Goal: Task Accomplishment & Management: Manage account settings

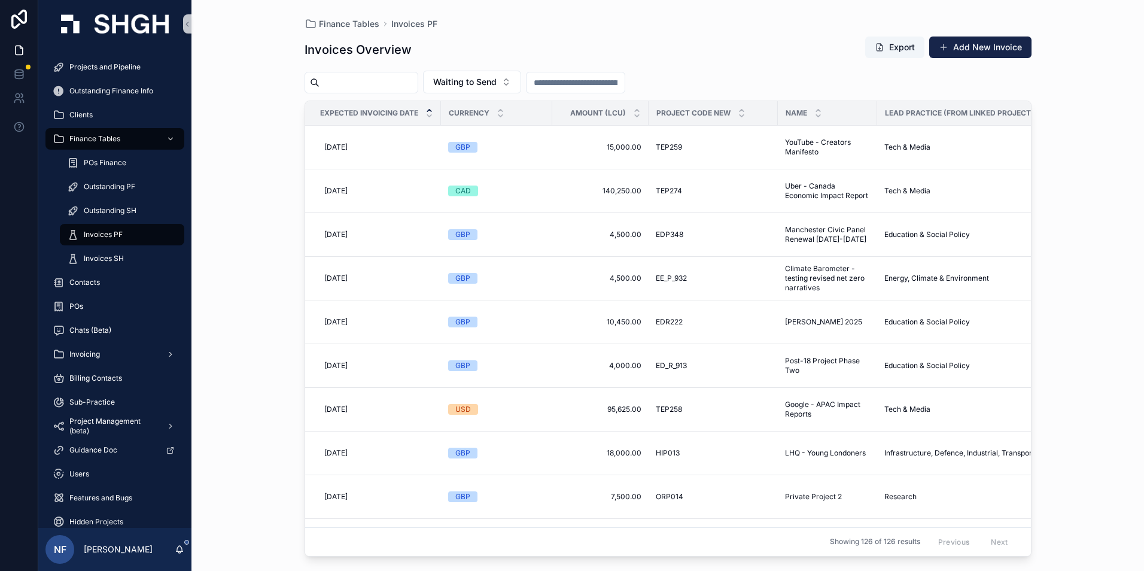
scroll to position [180, 0]
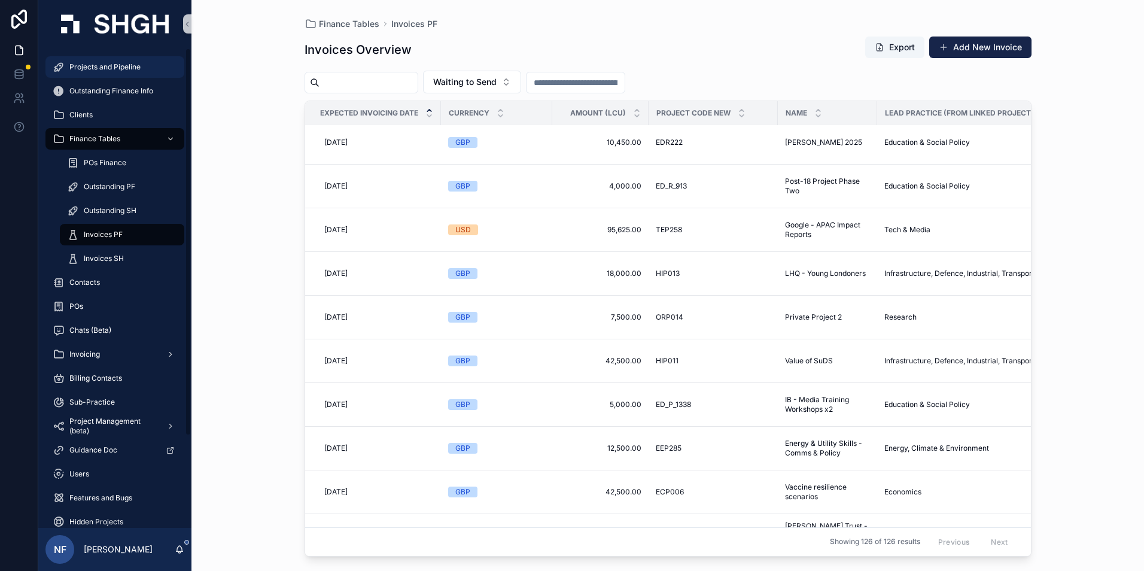
click at [125, 69] on span "Projects and Pipeline" at bounding box center [104, 67] width 71 height 10
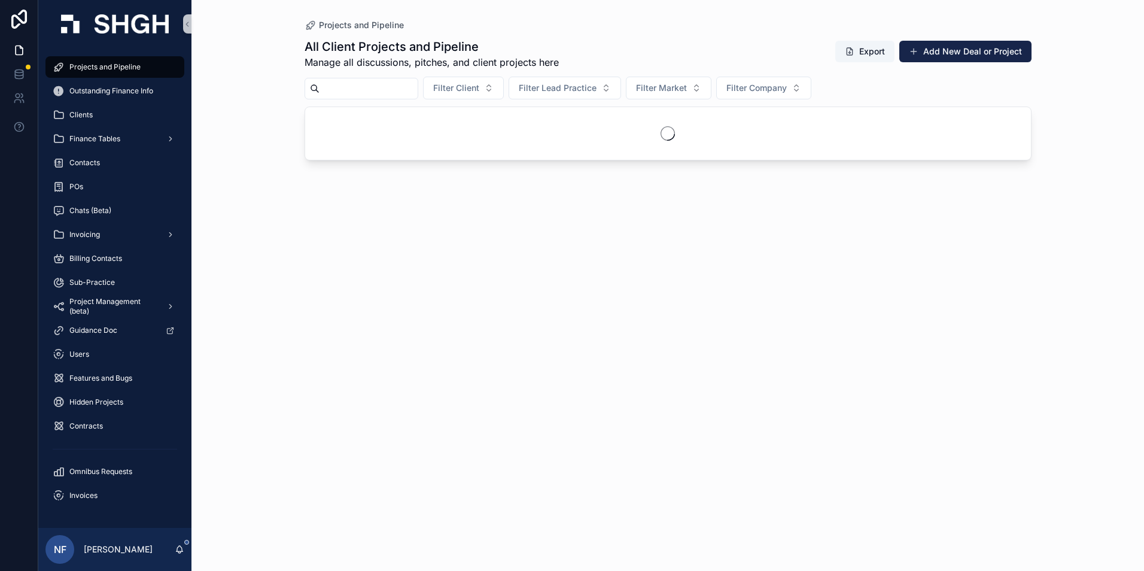
click at [392, 84] on input "scrollable content" at bounding box center [369, 88] width 98 height 17
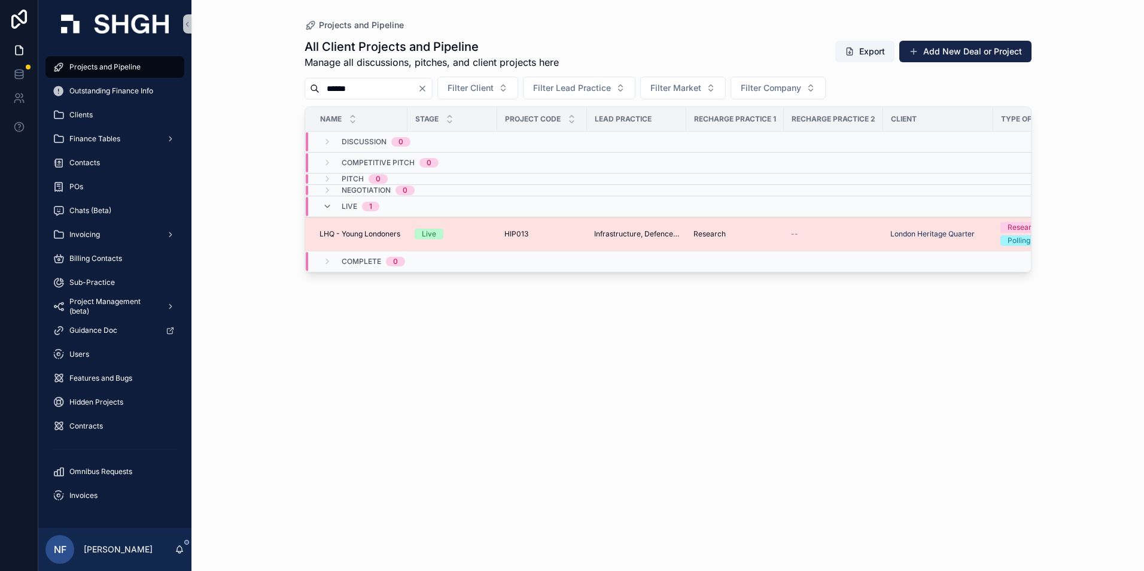
type input "******"
click at [354, 235] on span "LHQ - Young Londoners" at bounding box center [360, 234] width 81 height 10
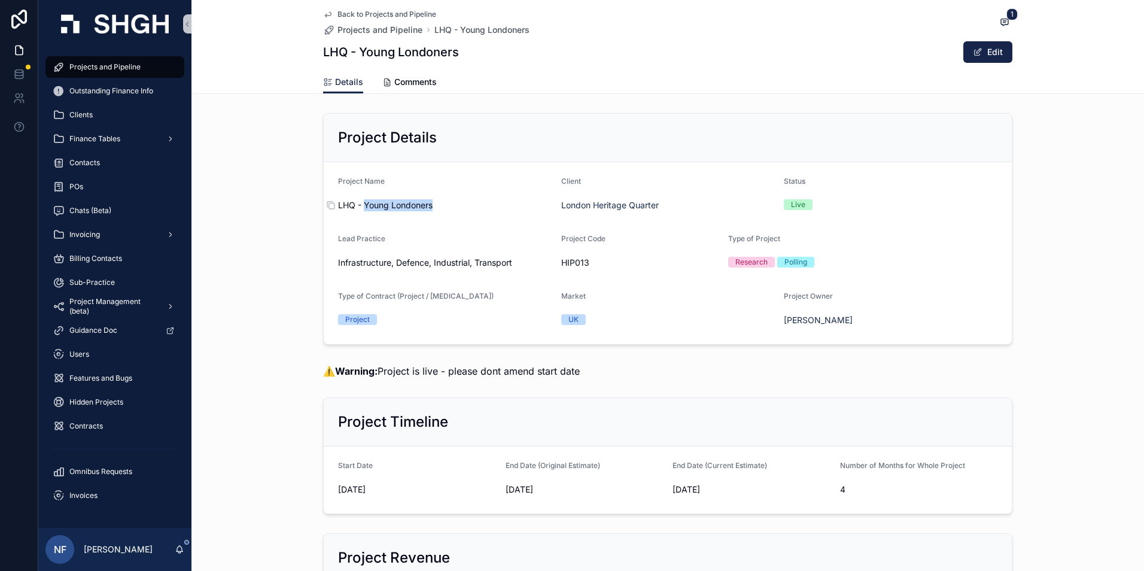
drag, startPoint x: 360, startPoint y: 202, endPoint x: 430, endPoint y: 203, distance: 70.0
click at [430, 203] on span "LHQ - Young Londoners" at bounding box center [445, 205] width 214 height 12
copy span "Young Londoners"
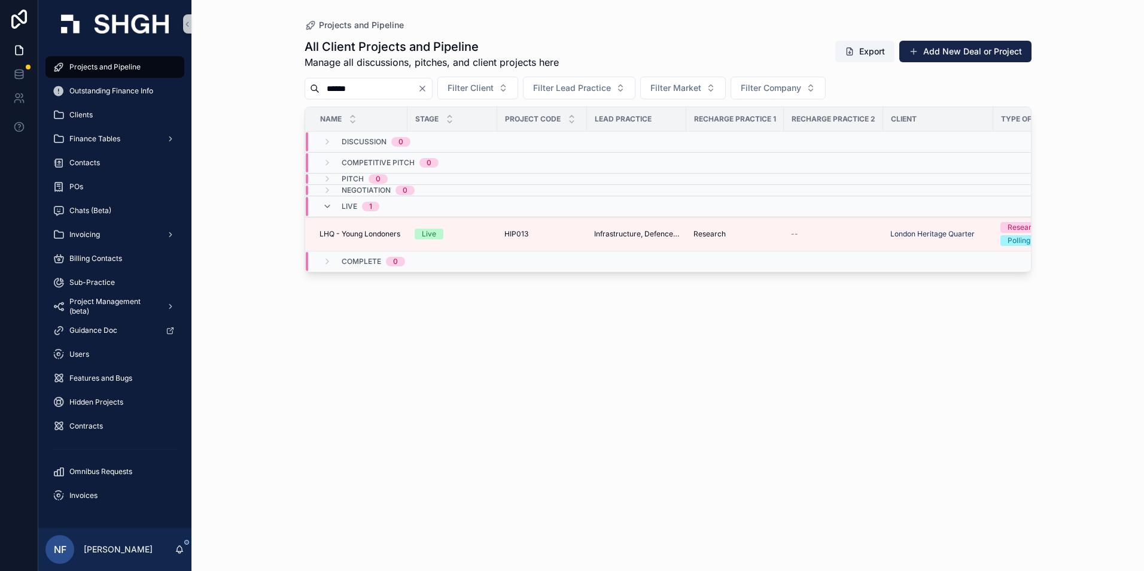
type input "****"
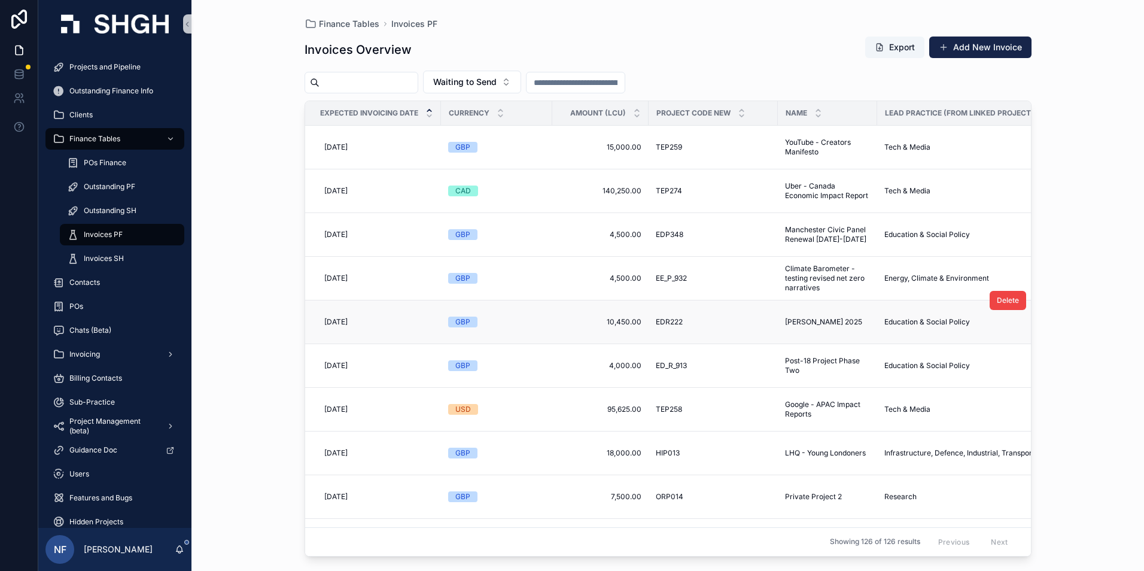
scroll to position [120, 0]
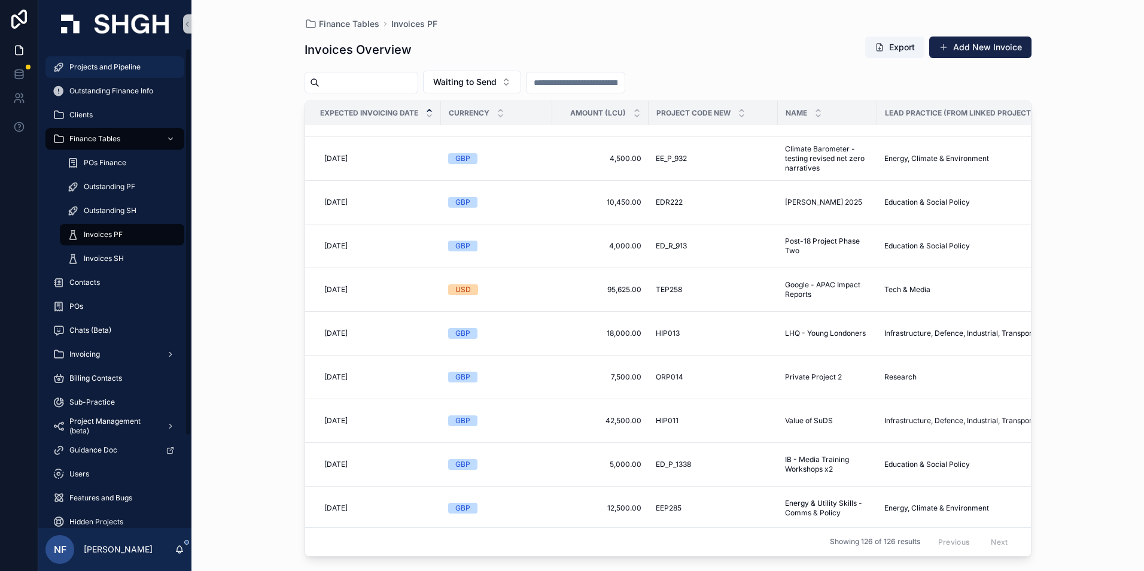
click at [93, 63] on span "Projects and Pipeline" at bounding box center [104, 67] width 71 height 10
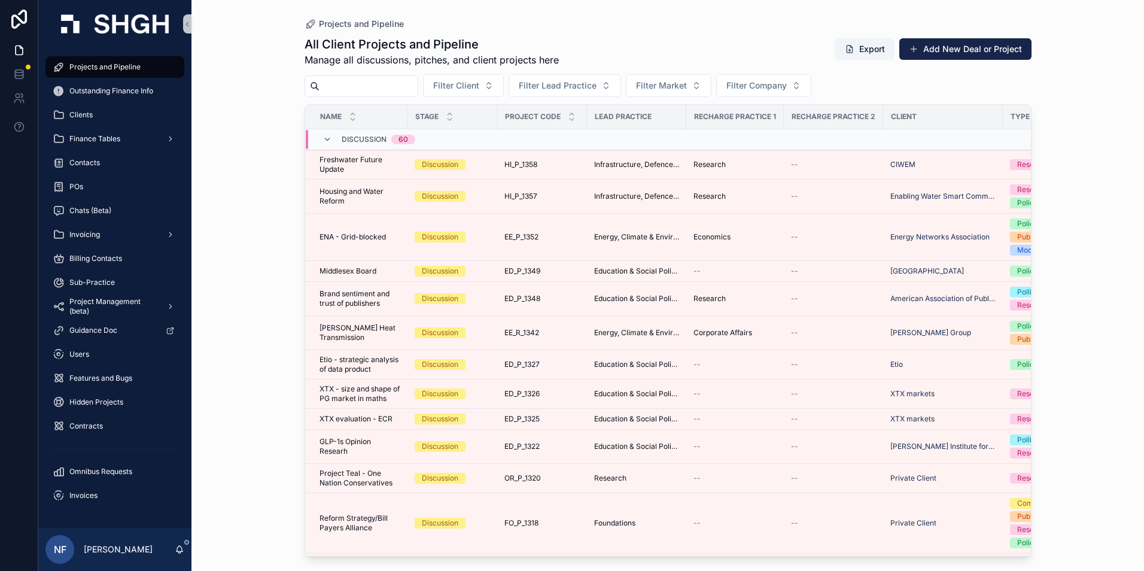
click at [338, 85] on input "scrollable content" at bounding box center [369, 86] width 98 height 17
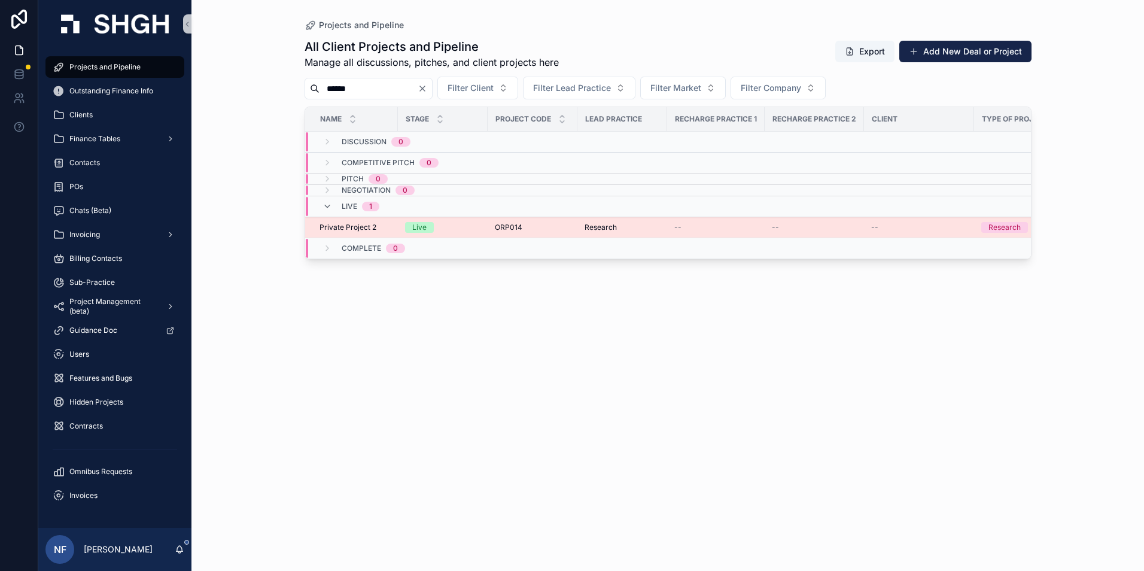
type input "******"
click at [333, 223] on span "Private Project 2" at bounding box center [348, 228] width 57 height 10
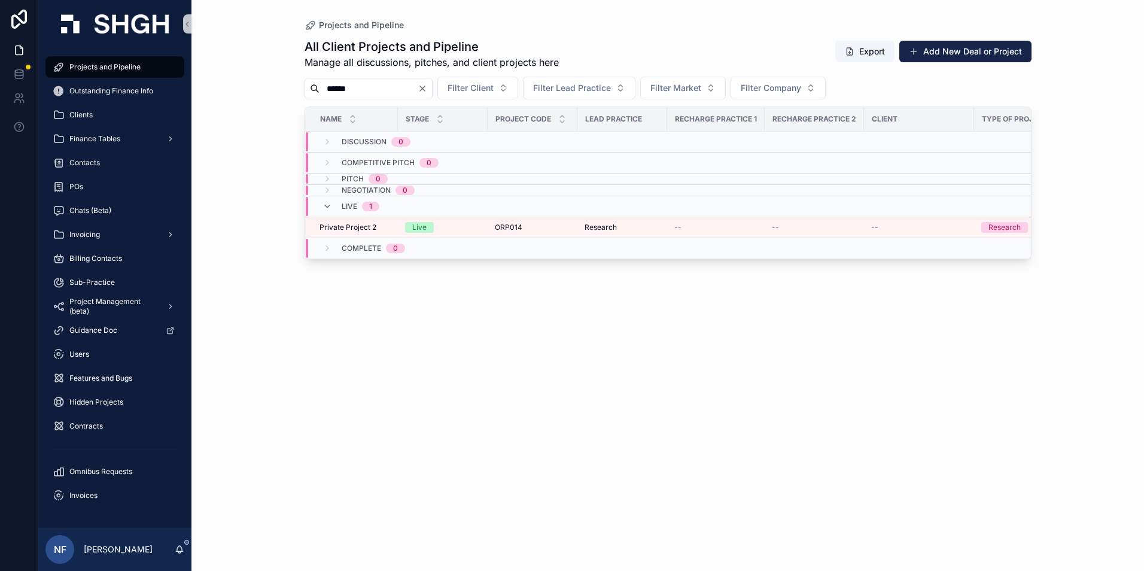
type input "***"
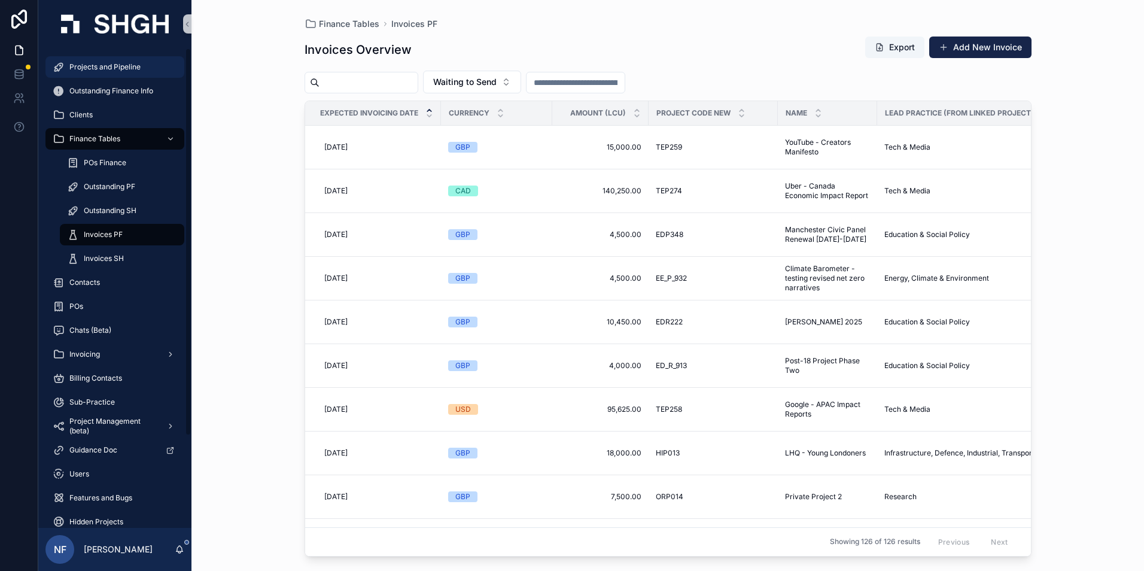
drag, startPoint x: 93, startPoint y: 54, endPoint x: 90, endPoint y: 64, distance: 10.2
click at [93, 55] on div "Projects and Pipeline Outstanding Finance Info Clients Finance Tables POs Finan…" at bounding box center [114, 345] width 153 height 594
click at [89, 65] on span "Projects and Pipeline" at bounding box center [104, 67] width 71 height 10
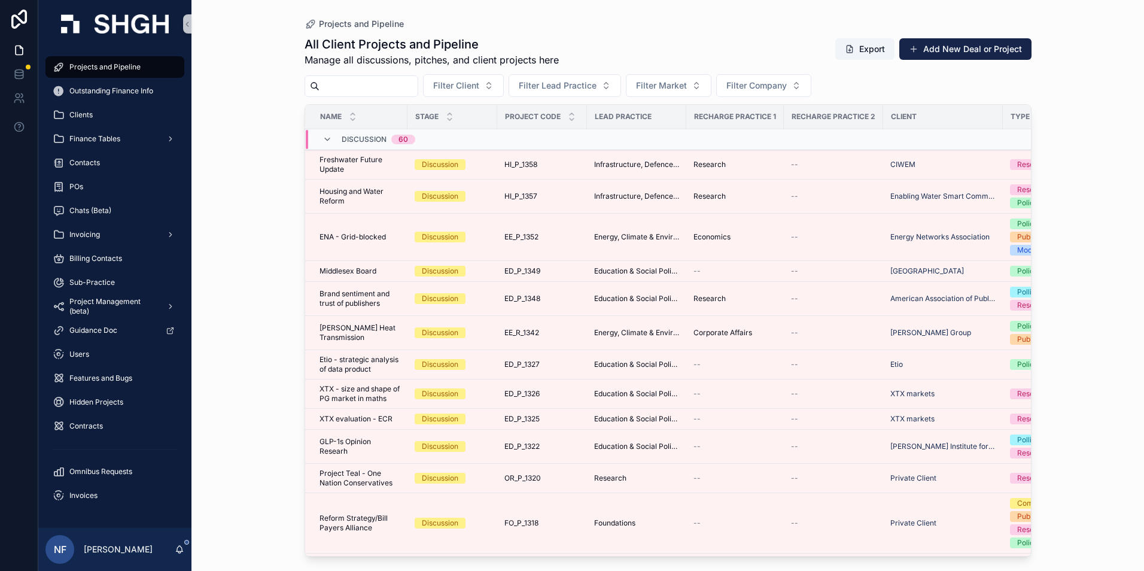
click at [349, 87] on input "scrollable content" at bounding box center [369, 86] width 98 height 17
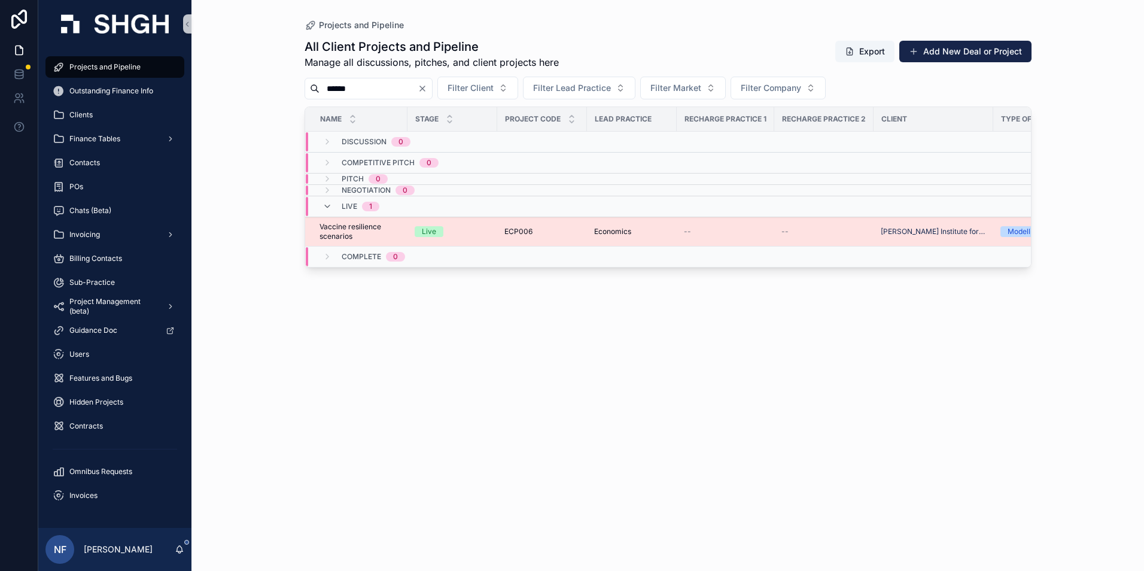
type input "******"
click at [340, 227] on span "Vaccine resilience scenarios" at bounding box center [360, 231] width 81 height 19
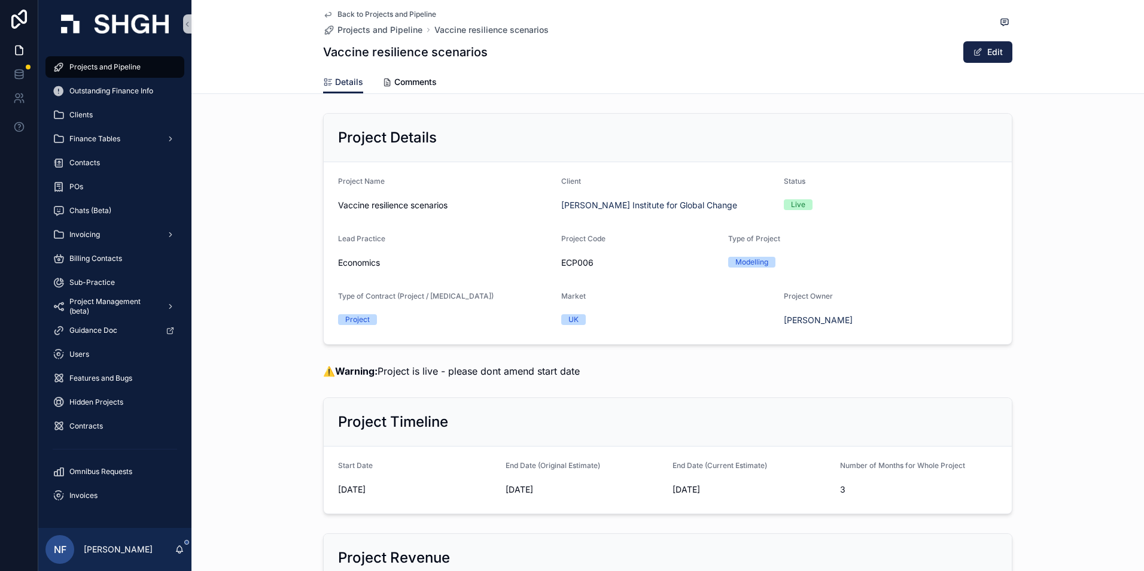
click at [117, 60] on div "Projects and Pipeline" at bounding box center [115, 66] width 124 height 19
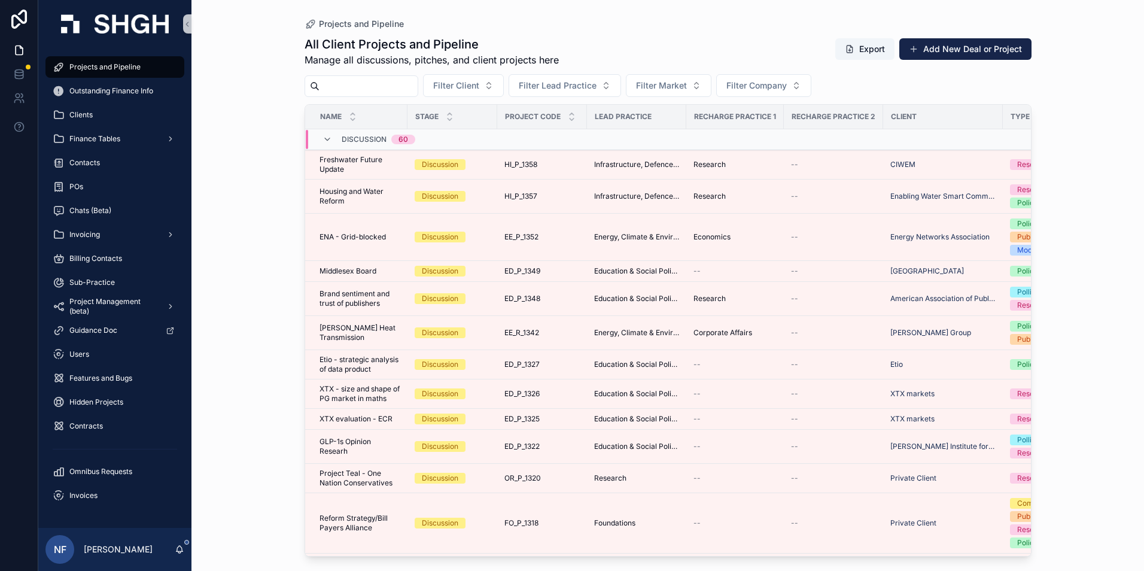
click at [345, 90] on input "scrollable content" at bounding box center [369, 86] width 98 height 17
type input "**********"
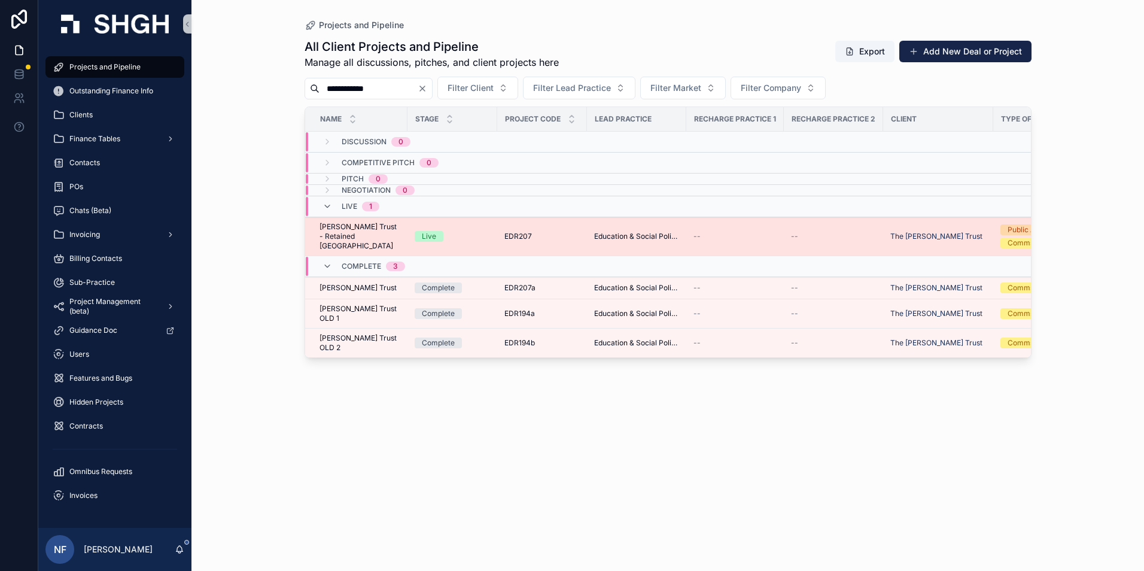
click at [352, 230] on span "[PERSON_NAME] Trust - Retained [GEOGRAPHIC_DATA]" at bounding box center [360, 236] width 81 height 29
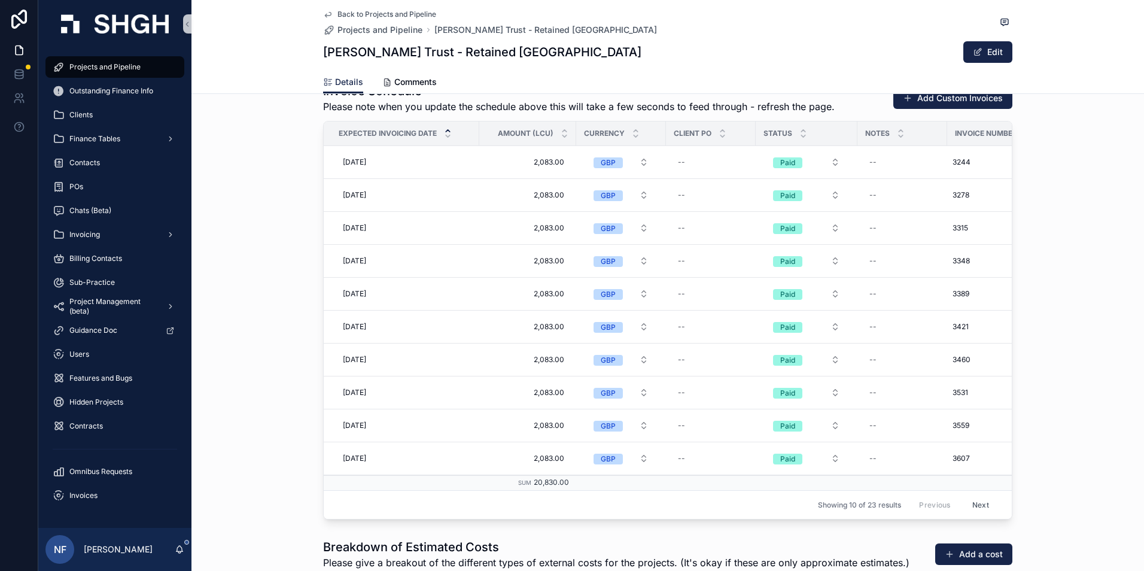
scroll to position [1915, 0]
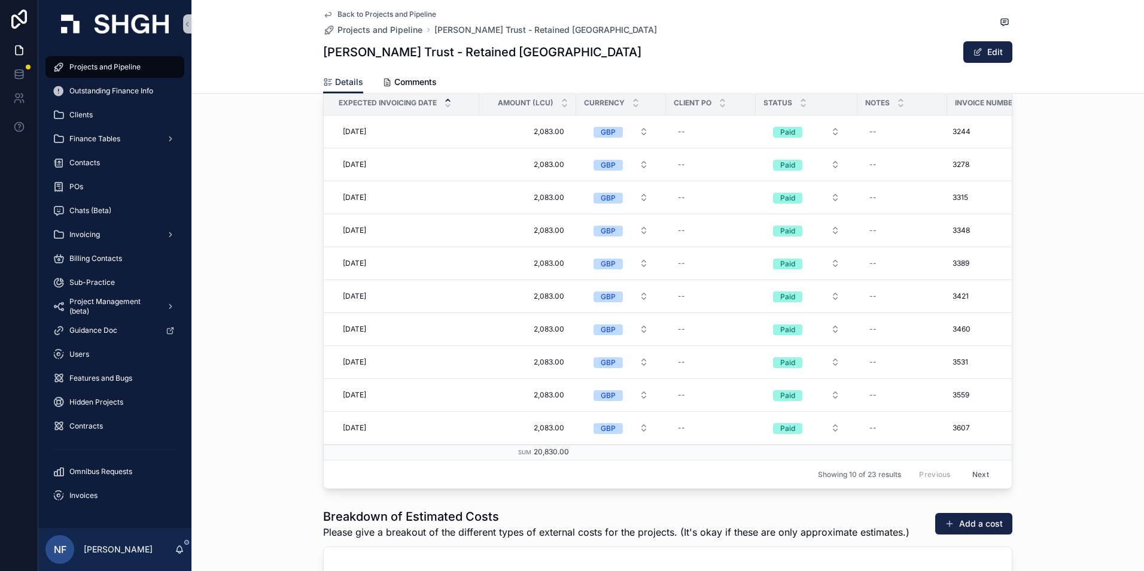
click at [974, 465] on button "Next" at bounding box center [981, 474] width 34 height 19
click at [979, 460] on div "Showing 10 of 23 results Previous Next" at bounding box center [668, 474] width 688 height 29
click at [977, 467] on button "Next" at bounding box center [981, 474] width 34 height 19
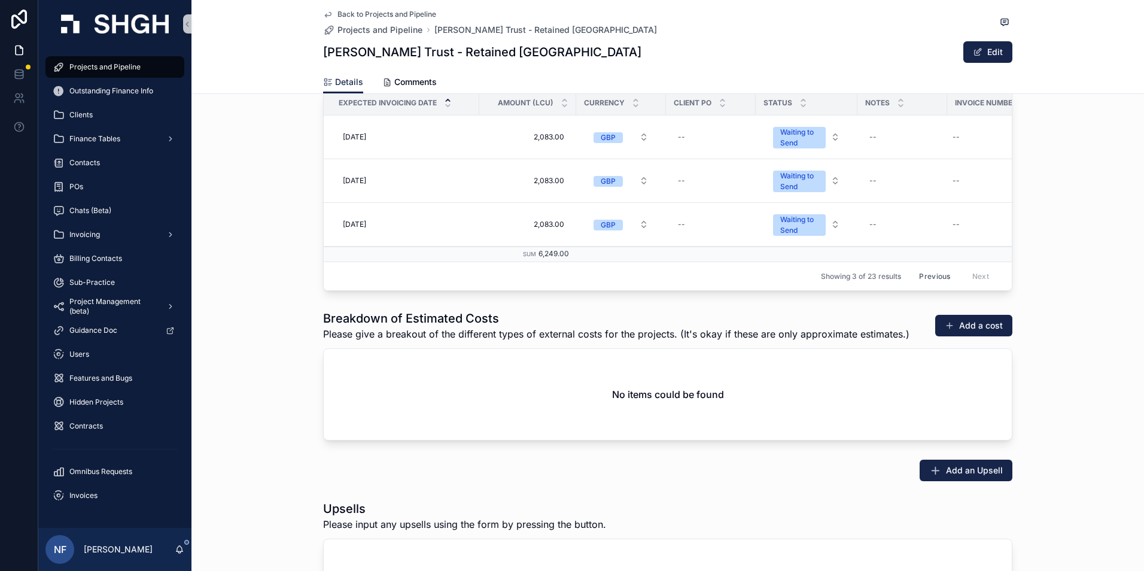
click at [925, 267] on button "Previous" at bounding box center [935, 276] width 48 height 19
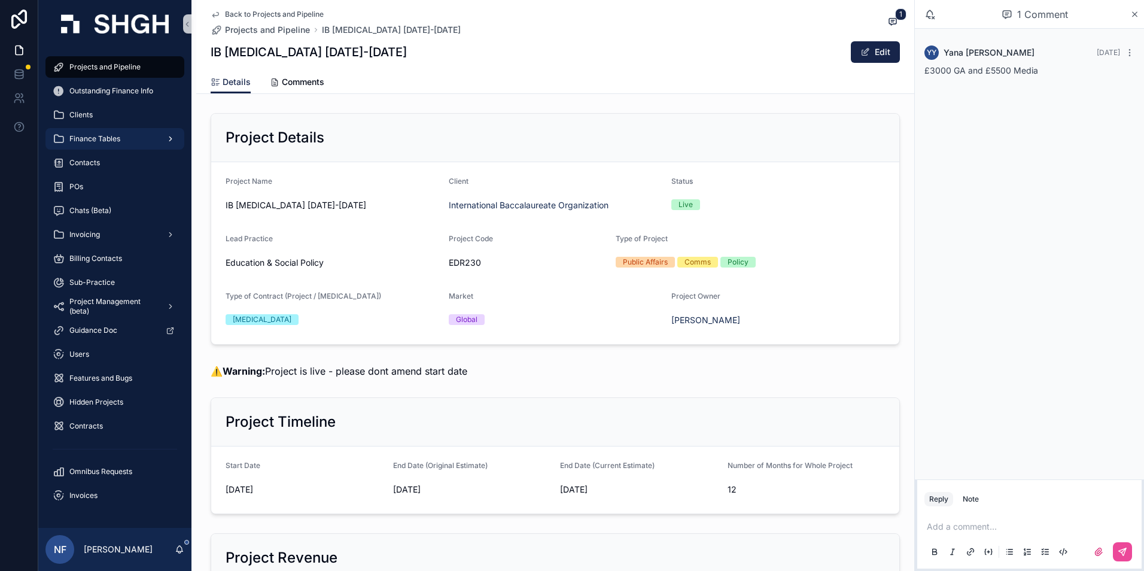
click at [90, 141] on span "Finance Tables" at bounding box center [94, 139] width 51 height 10
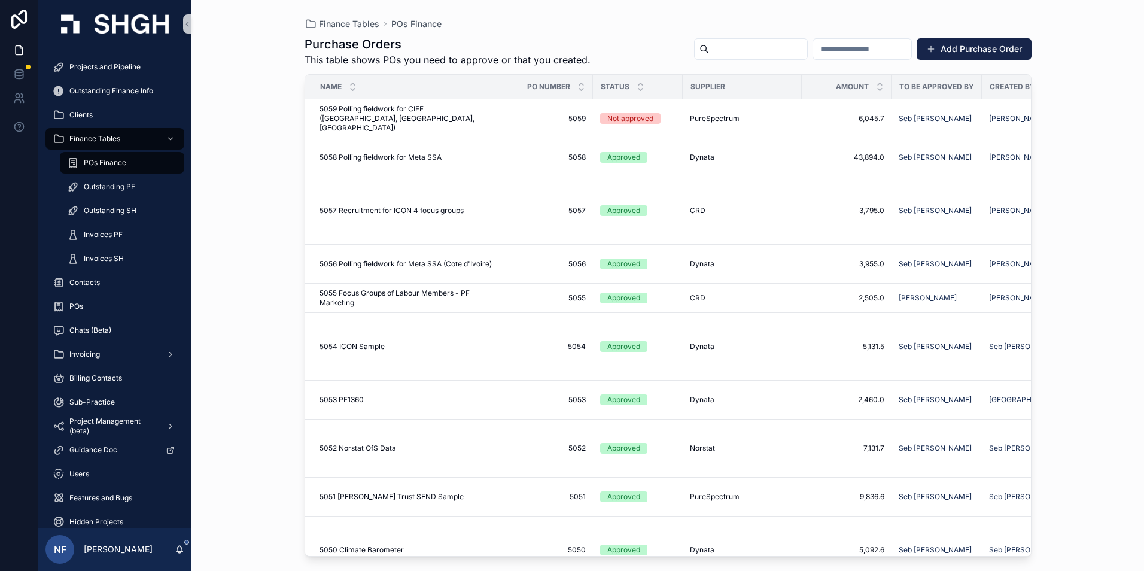
click at [91, 161] on span "POs Finance" at bounding box center [105, 163] width 42 height 10
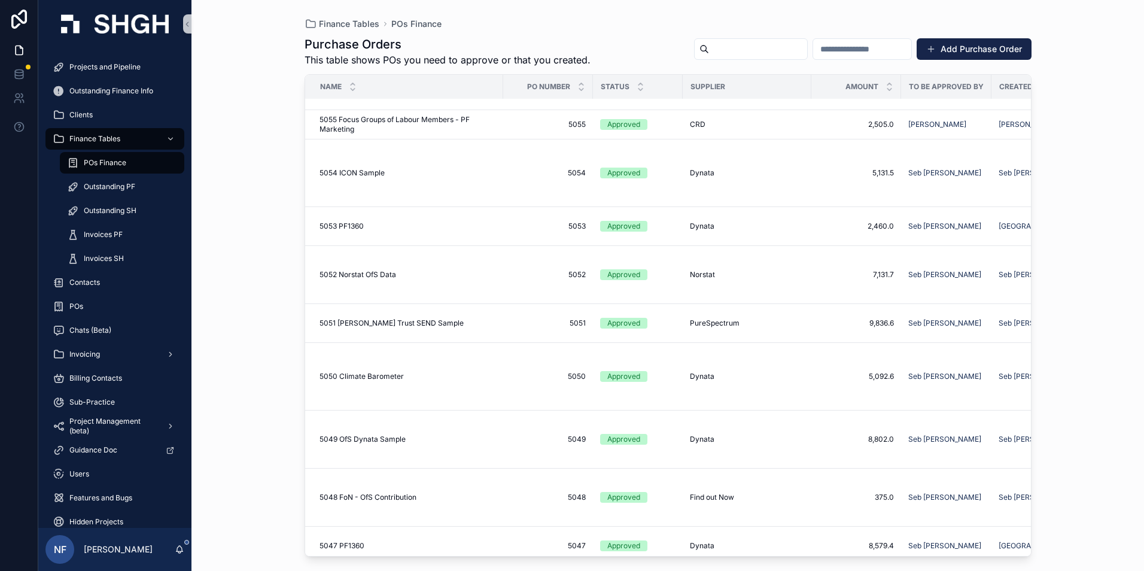
scroll to position [180, 0]
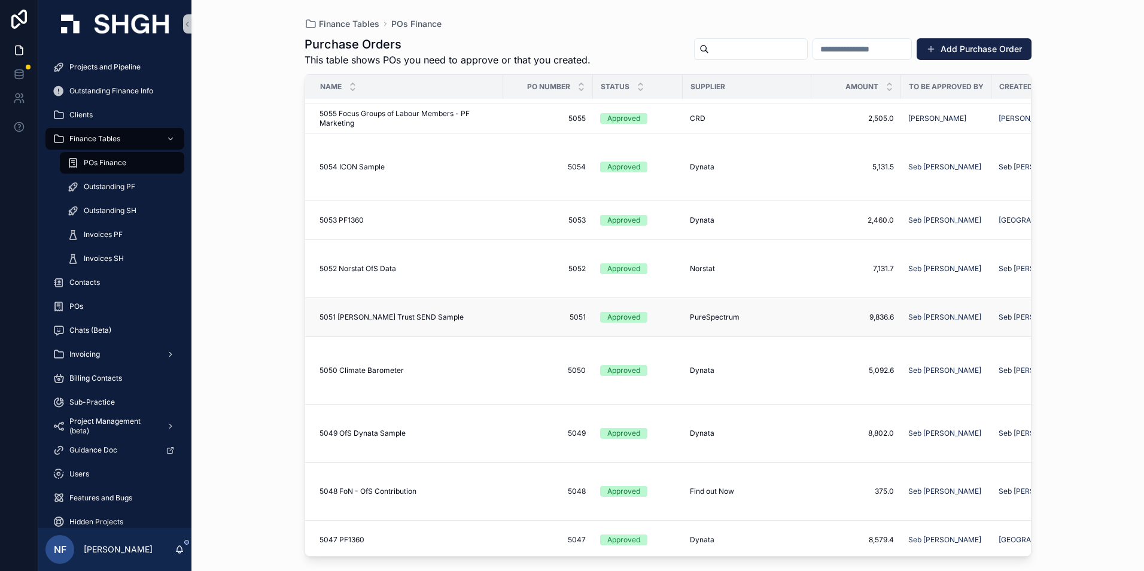
click at [612, 317] on div "Approved" at bounding box center [623, 317] width 33 height 11
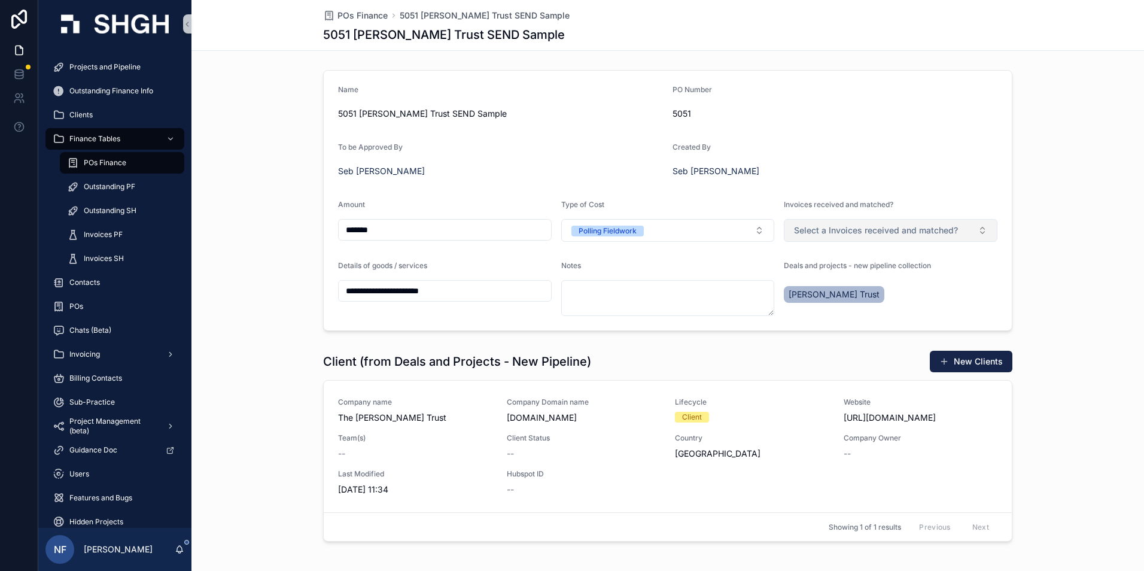
click at [855, 225] on span "Select a Invoices received and matched?" at bounding box center [876, 230] width 164 height 12
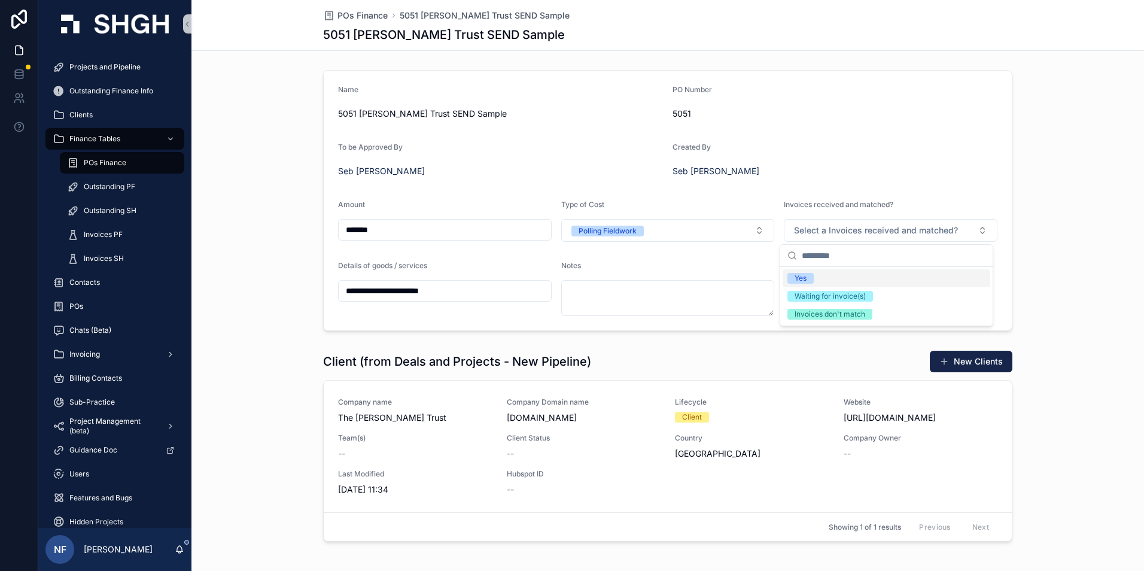
click at [822, 256] on input "scrollable content" at bounding box center [894, 256] width 184 height 22
click at [813, 276] on span "Yes" at bounding box center [801, 278] width 26 height 11
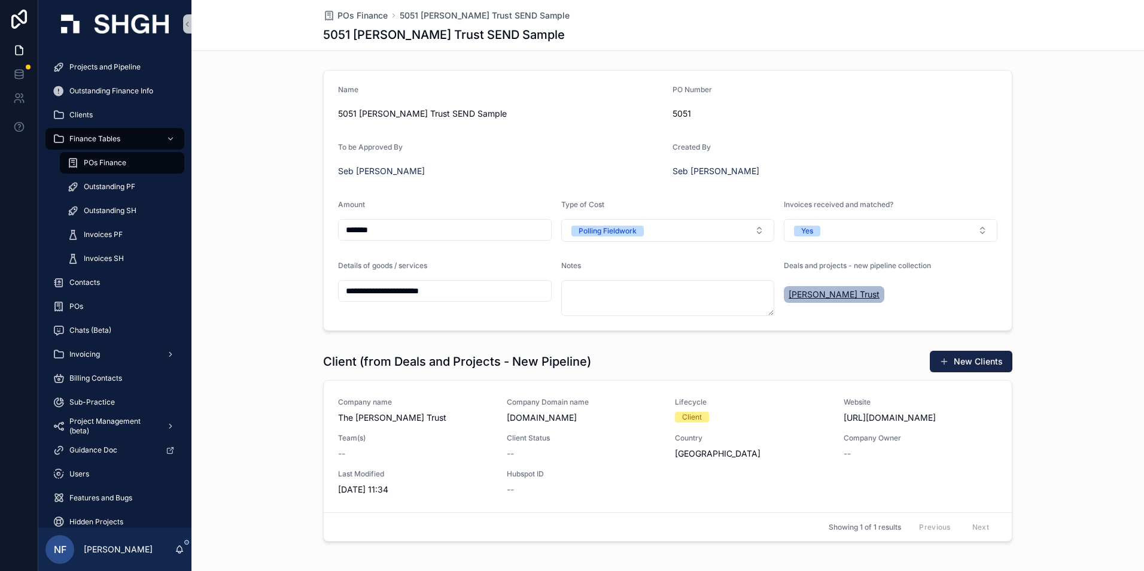
click at [826, 290] on span "[PERSON_NAME] Trust" at bounding box center [834, 294] width 91 height 12
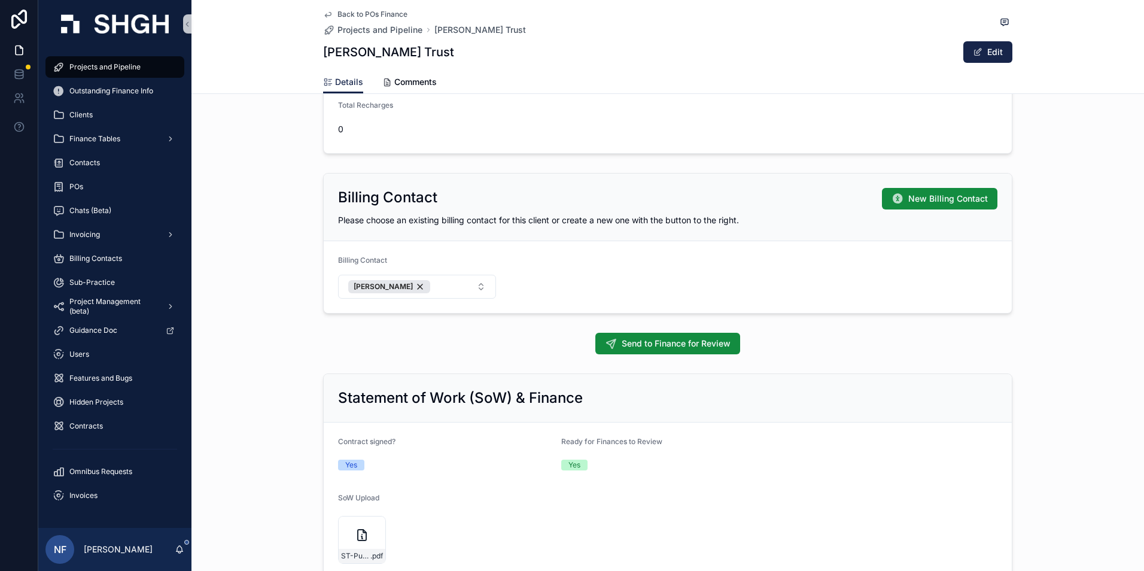
scroll to position [1317, 0]
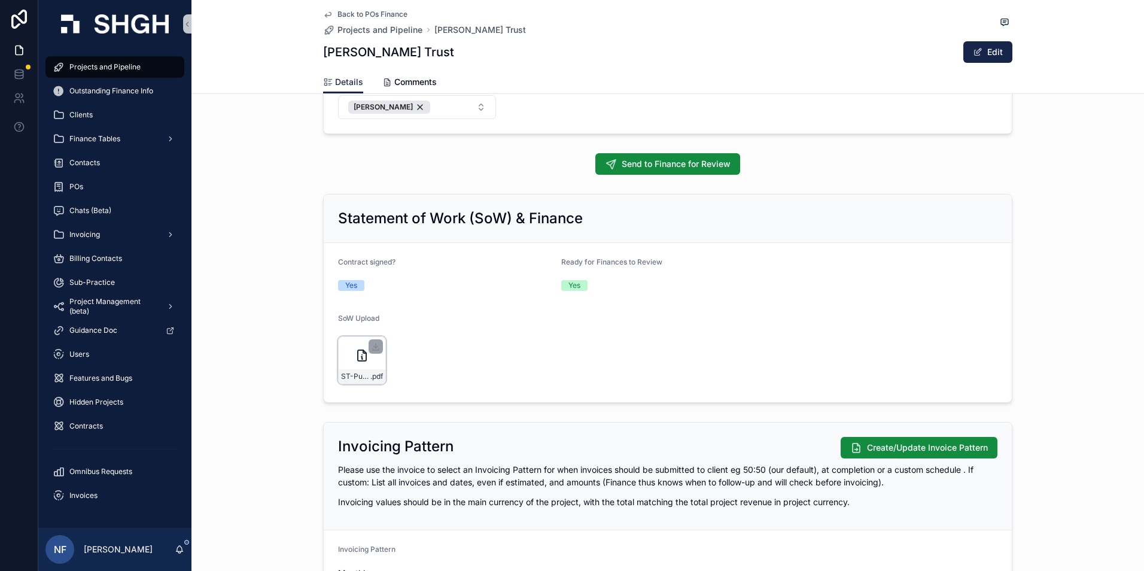
click at [367, 383] on div "ST-Public-First-MoU-2024.02.24 .pdf" at bounding box center [362, 376] width 47 height 14
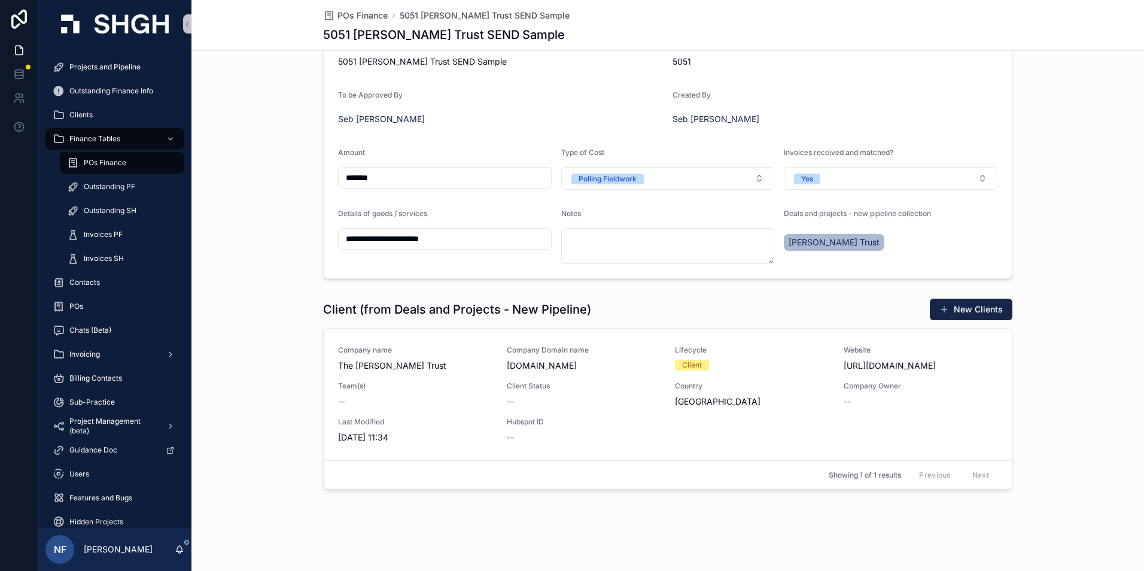
scroll to position [52, 0]
click at [804, 238] on span "[PERSON_NAME] Trust" at bounding box center [834, 242] width 91 height 12
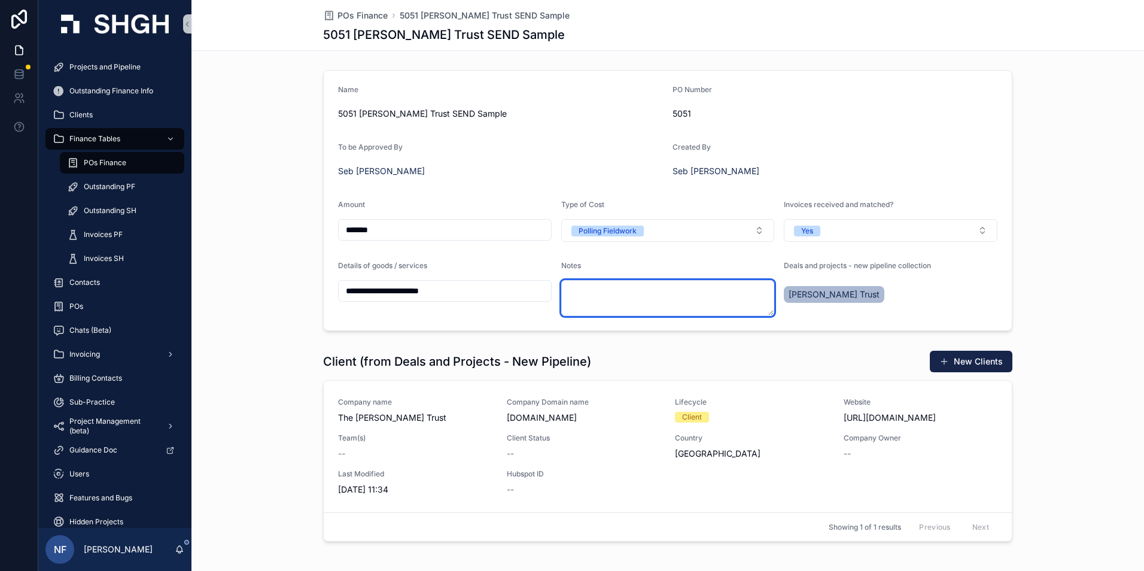
click at [579, 297] on textarea "scrollable content" at bounding box center [668, 298] width 214 height 36
click at [577, 296] on textarea "scrollable content" at bounding box center [668, 298] width 214 height 36
paste textarea "*********"
click at [613, 290] on textarea "*********" at bounding box center [668, 298] width 214 height 36
type textarea "*********"
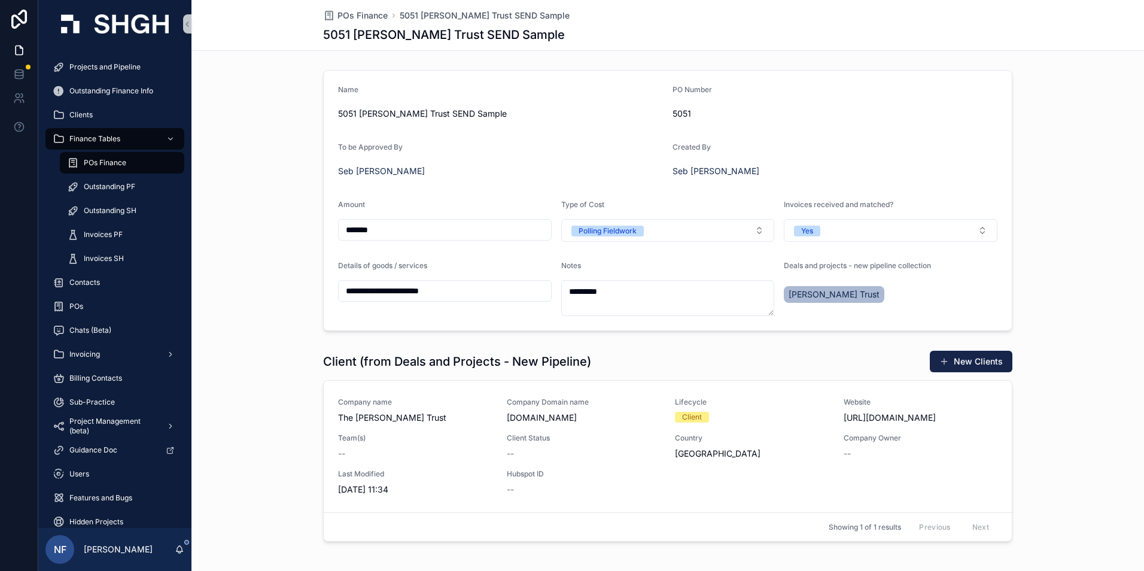
click at [252, 335] on div "**********" at bounding box center [667, 200] width 953 height 270
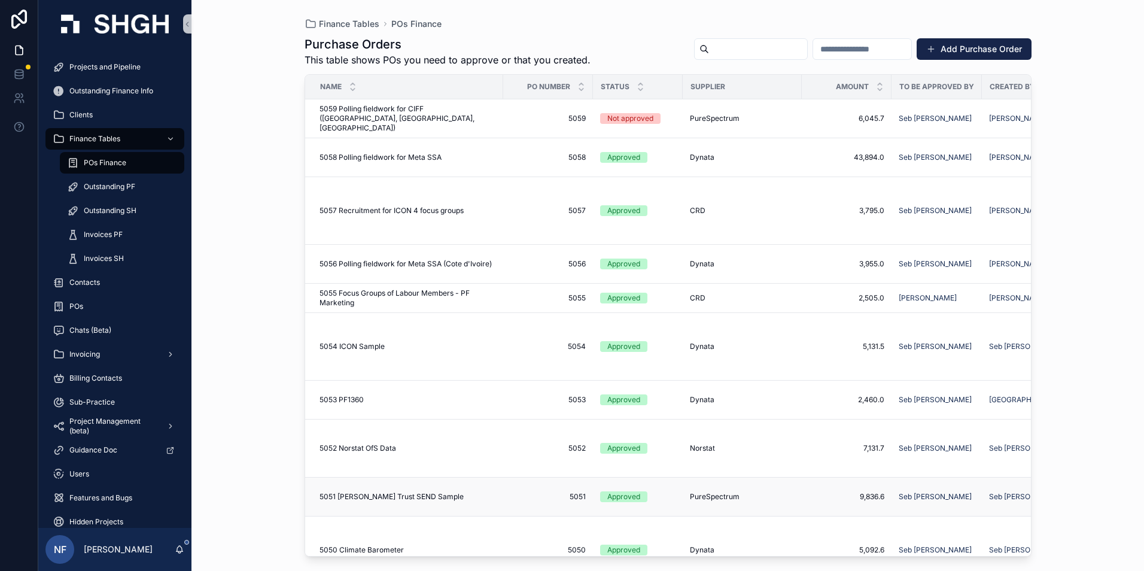
click at [706, 492] on span "PureSpectrum" at bounding box center [715, 497] width 50 height 10
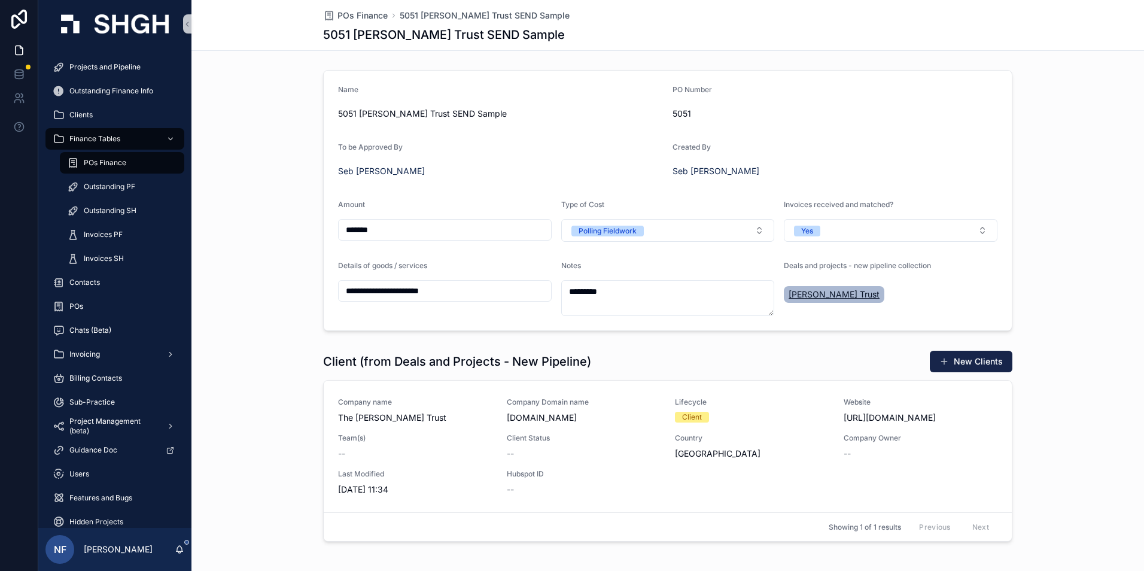
click at [813, 296] on span "[PERSON_NAME] Trust" at bounding box center [834, 294] width 91 height 12
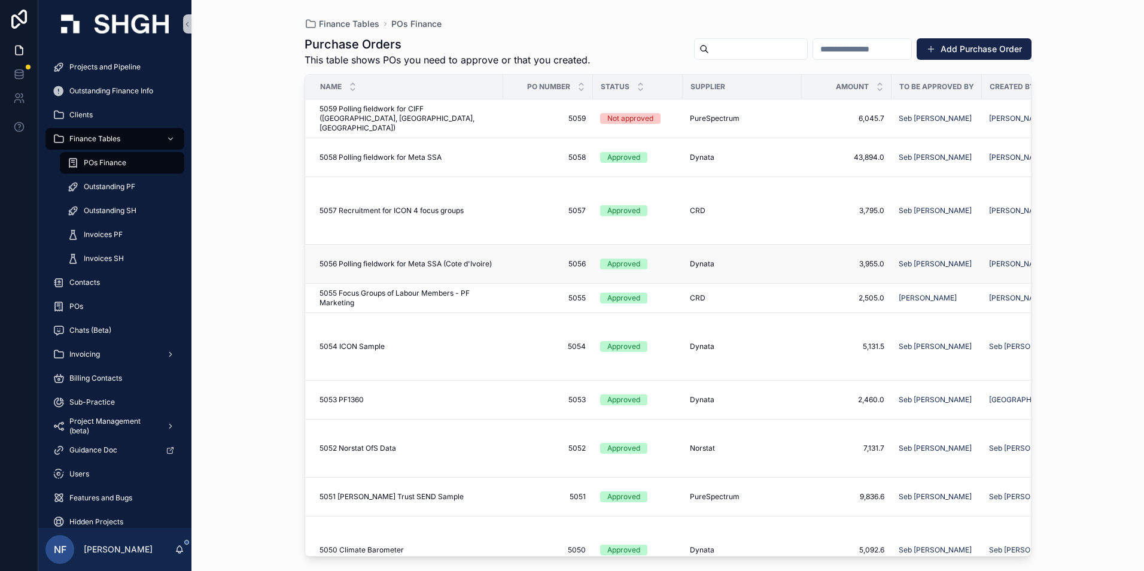
click at [622, 260] on div "Approved" at bounding box center [623, 264] width 33 height 11
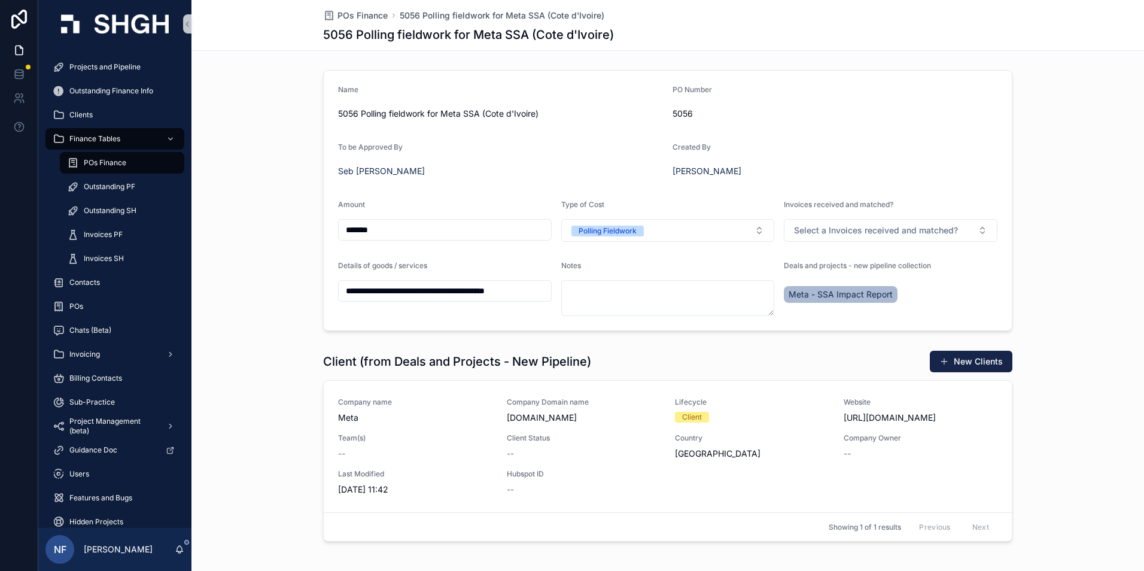
click at [847, 300] on span "Meta - SSA Impact Report" at bounding box center [841, 294] width 104 height 12
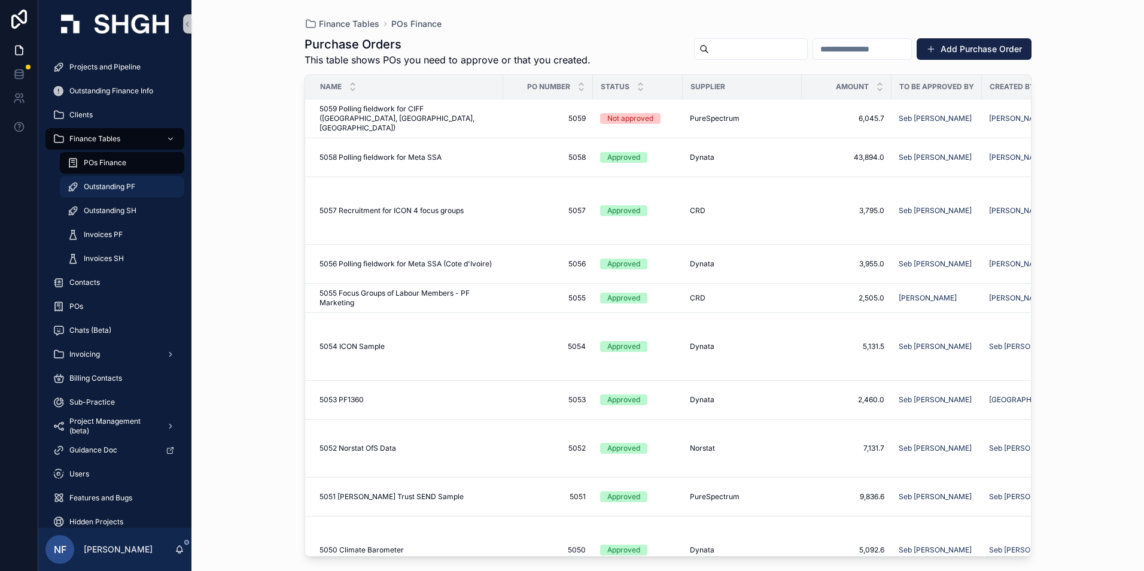
click at [107, 186] on span "Outstanding PF" at bounding box center [109, 187] width 51 height 10
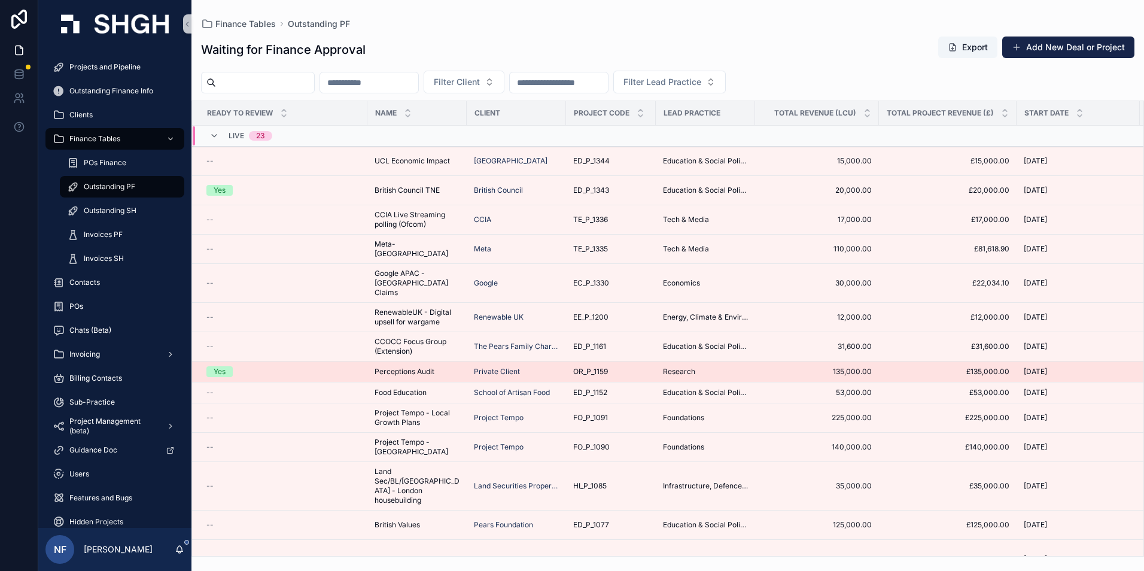
scroll to position [266, 0]
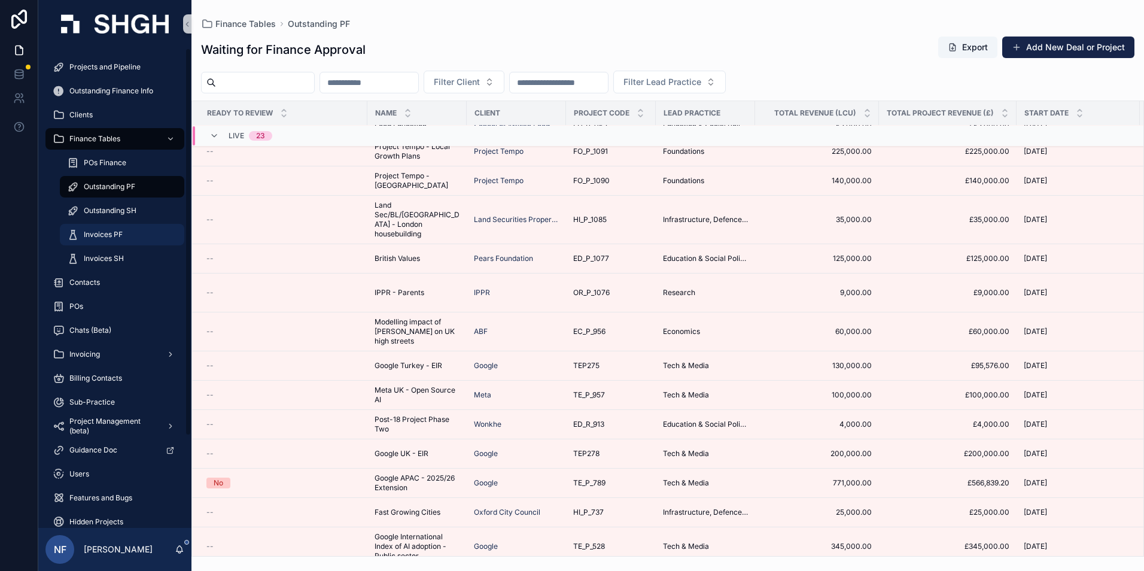
click at [81, 232] on div "Invoices PF" at bounding box center [122, 234] width 110 height 19
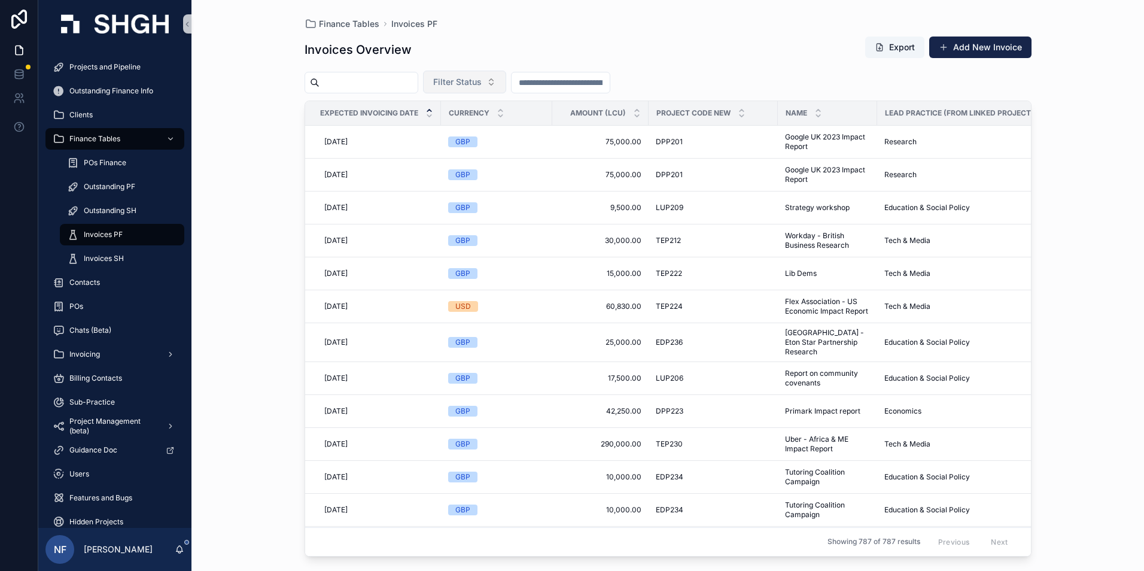
click at [482, 83] on span "Filter Status" at bounding box center [457, 82] width 48 height 12
click at [483, 135] on div "Waiting to Send" at bounding box center [495, 130] width 144 height 19
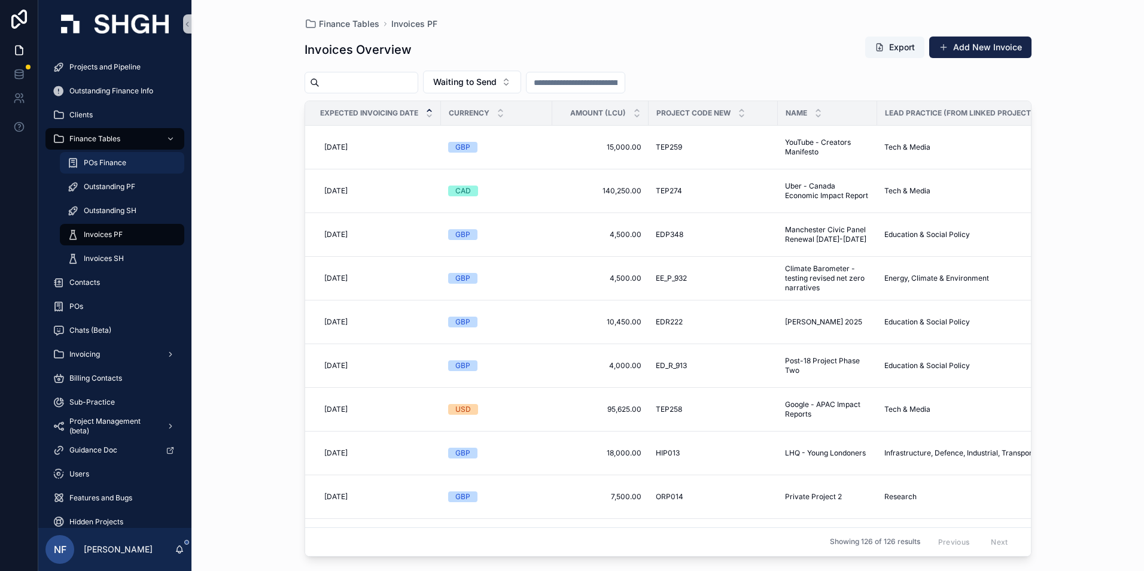
drag, startPoint x: 97, startPoint y: 159, endPoint x: 179, endPoint y: 174, distance: 83.2
click at [97, 159] on span "POs Finance" at bounding box center [105, 163] width 42 height 10
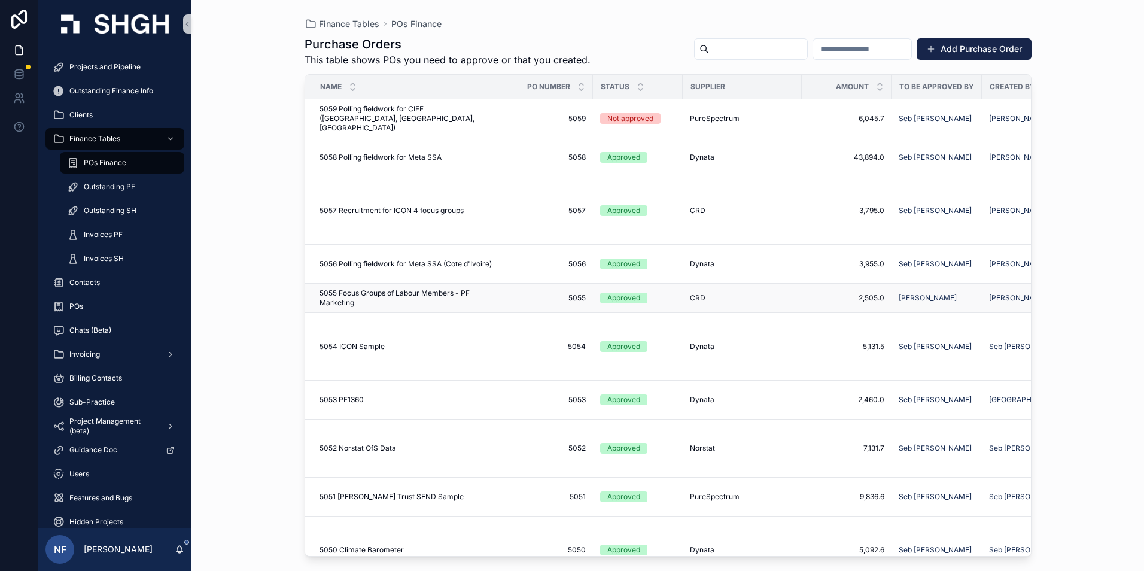
click at [502, 298] on td "5055 Focus Groups of Labour Members - PF Marketing 5055 Focus Groups of Labour …" at bounding box center [404, 298] width 198 height 29
click at [615, 296] on div "Approved" at bounding box center [623, 298] width 33 height 11
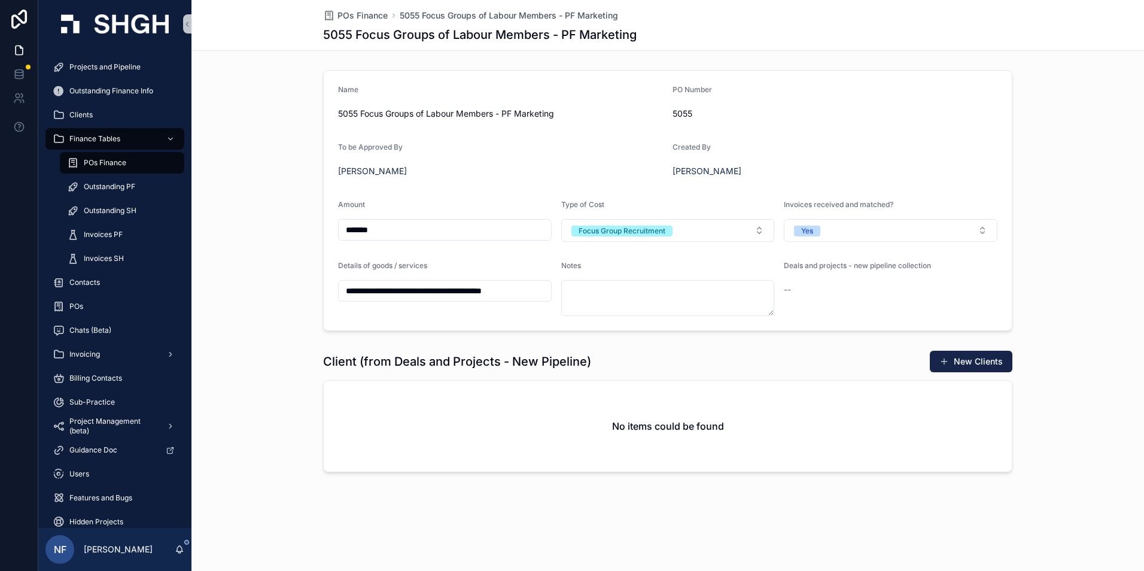
click at [396, 232] on input "*******" at bounding box center [445, 229] width 212 height 17
click at [476, 172] on div "Ed Shackle" at bounding box center [500, 171] width 325 height 12
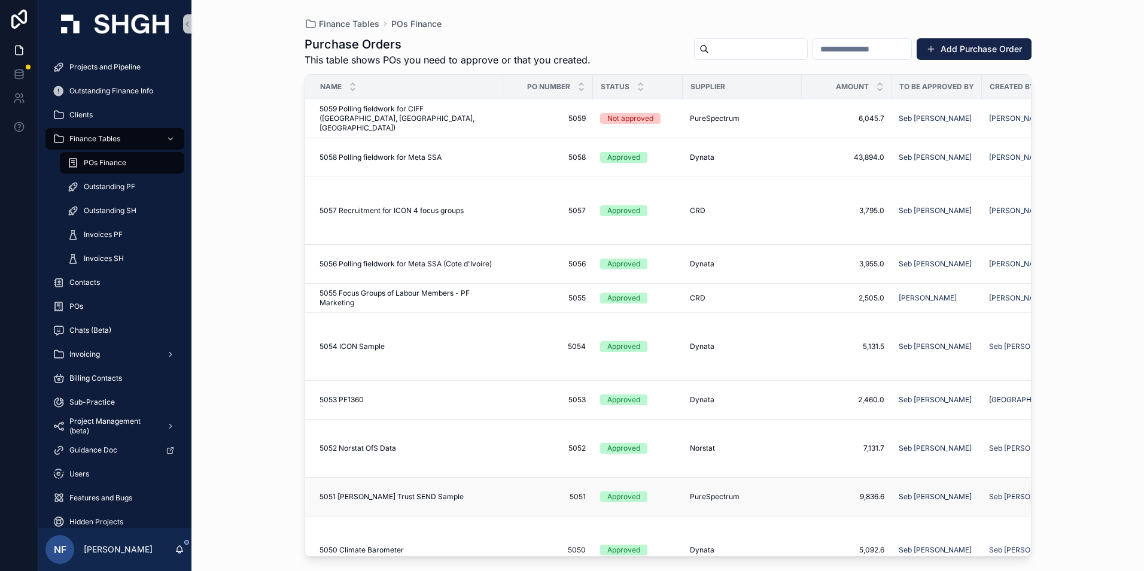
click at [616, 493] on div "Approved" at bounding box center [623, 496] width 33 height 11
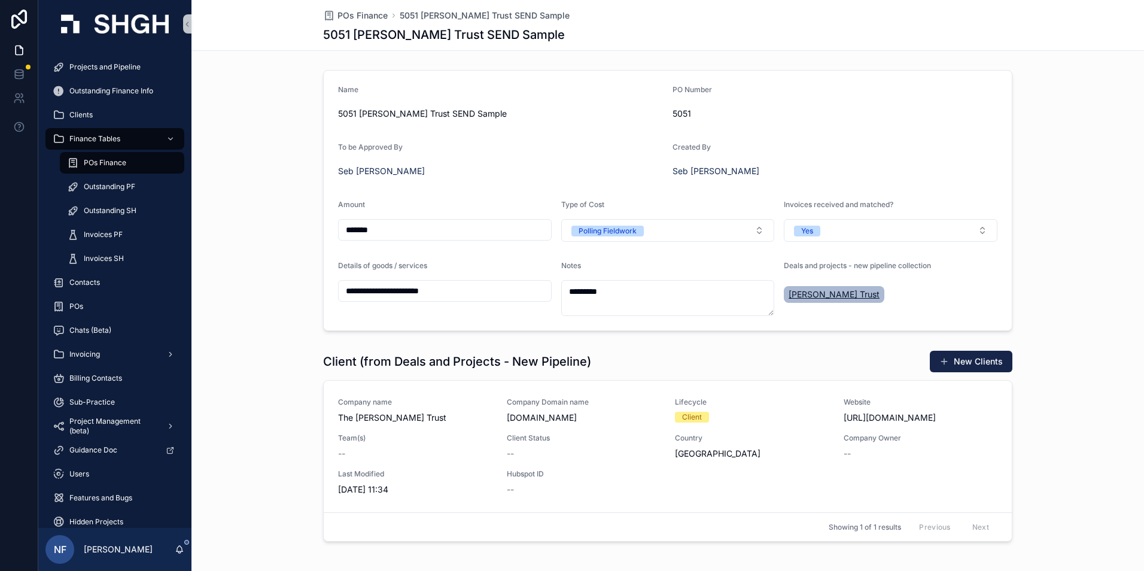
click at [804, 292] on span "[PERSON_NAME] Trust" at bounding box center [834, 294] width 91 height 12
click at [440, 224] on input "*******" at bounding box center [445, 229] width 212 height 17
click at [451, 159] on div "To be Approved By Seb Wride" at bounding box center [500, 161] width 325 height 38
click at [623, 299] on textarea "*********" at bounding box center [668, 298] width 214 height 36
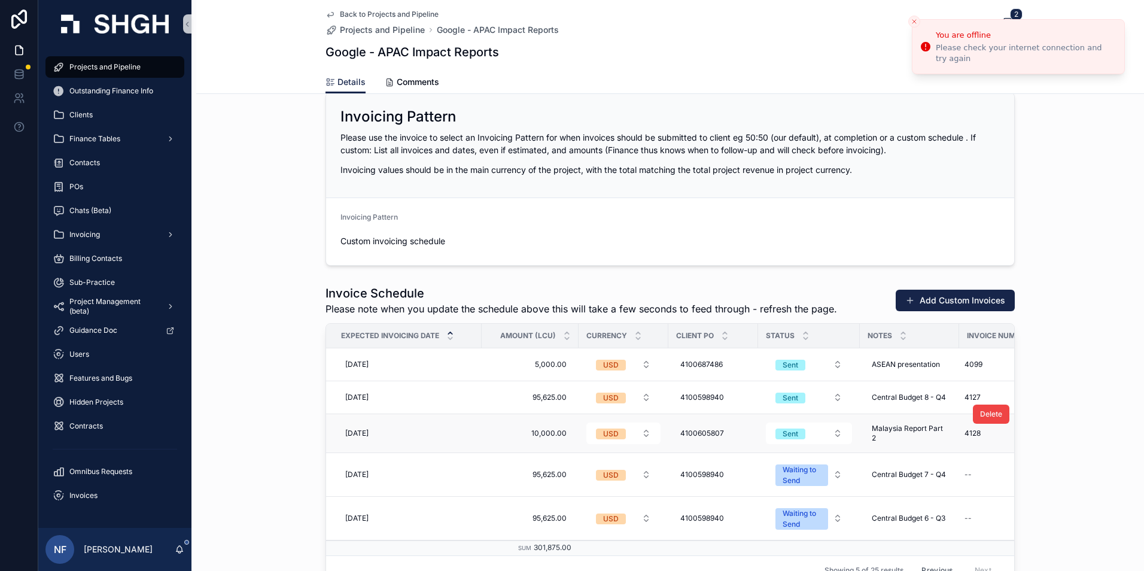
scroll to position [1795, 0]
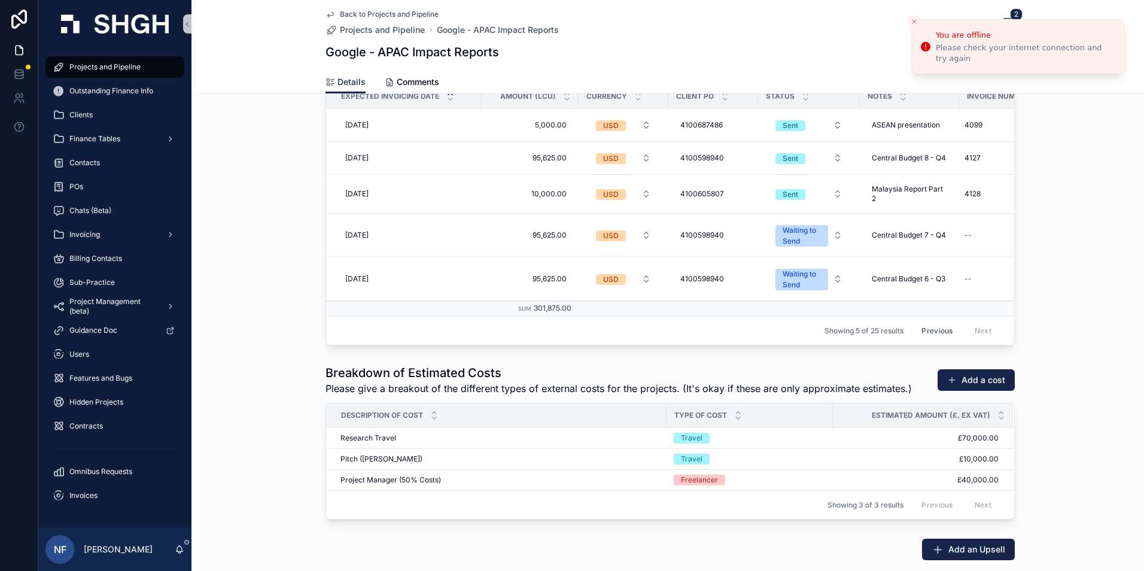
click at [927, 330] on button "Previous" at bounding box center [937, 330] width 48 height 19
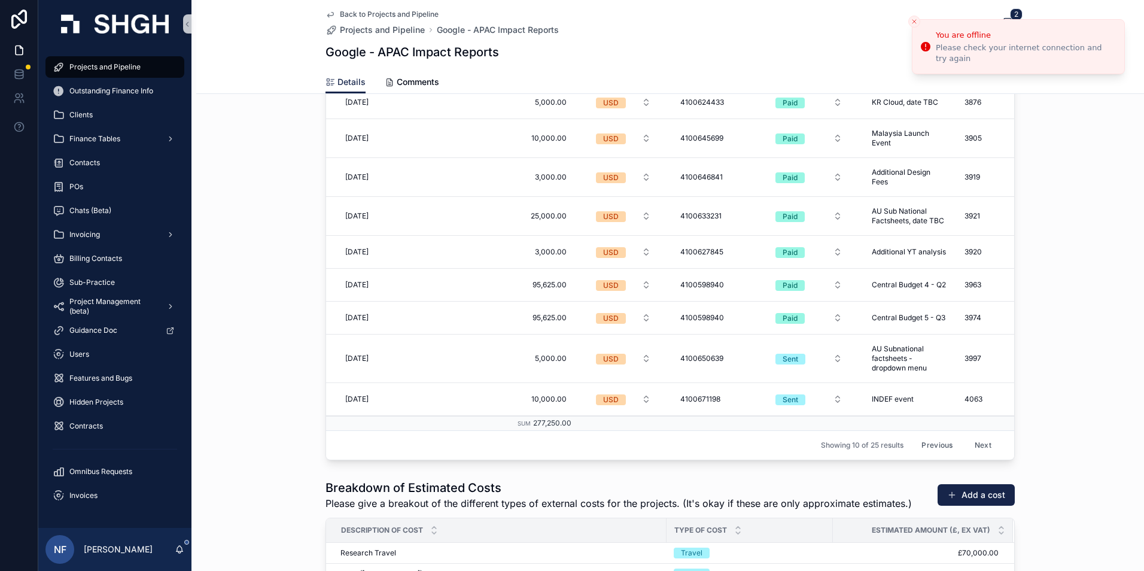
scroll to position [1855, 0]
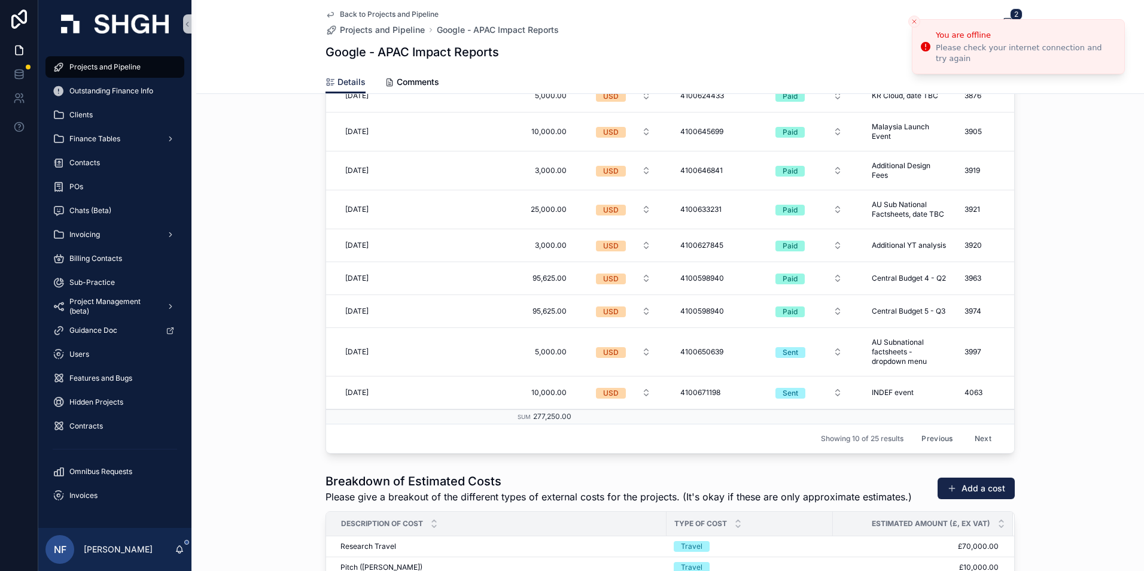
click at [969, 430] on button "Next" at bounding box center [983, 439] width 34 height 19
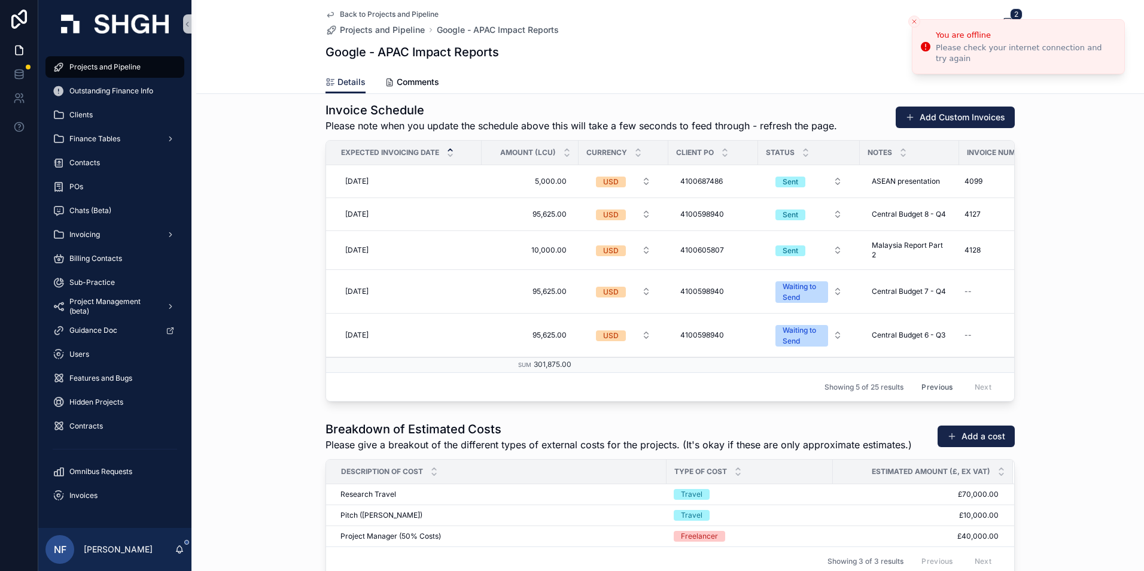
scroll to position [1735, 0]
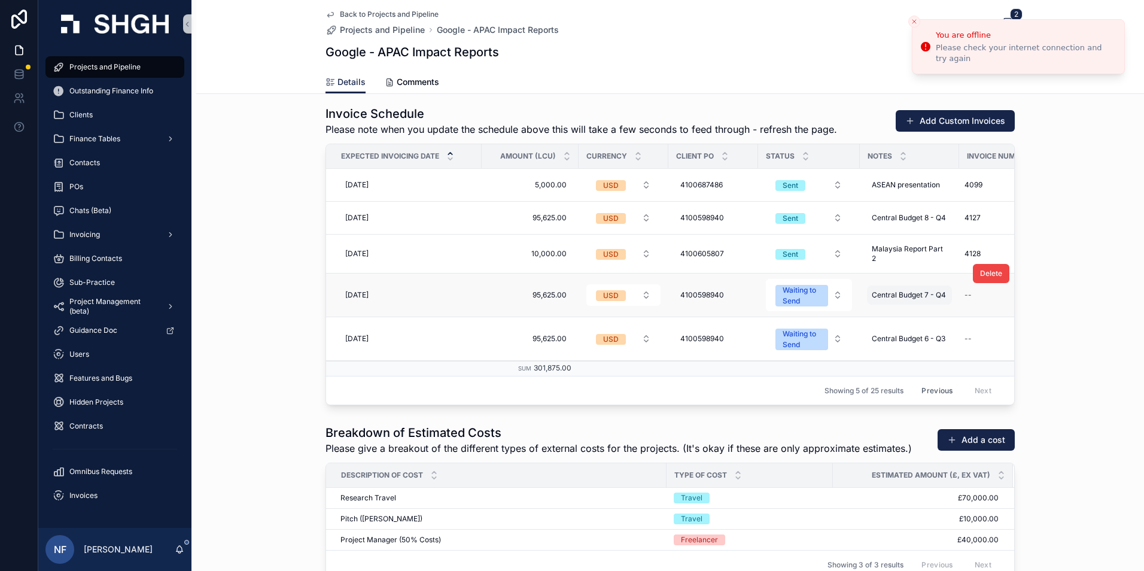
click at [872, 291] on span "Central Budget 7 - Q4" at bounding box center [909, 295] width 74 height 10
drag, startPoint x: 874, startPoint y: 311, endPoint x: 966, endPoint y: 311, distance: 92.2
click at [966, 311] on textarea "**********" at bounding box center [927, 320] width 114 height 36
click at [1013, 311] on icon "scrollable content" at bounding box center [1015, 311] width 10 height 10
click at [981, 306] on td "--" at bounding box center [1010, 295] width 102 height 44
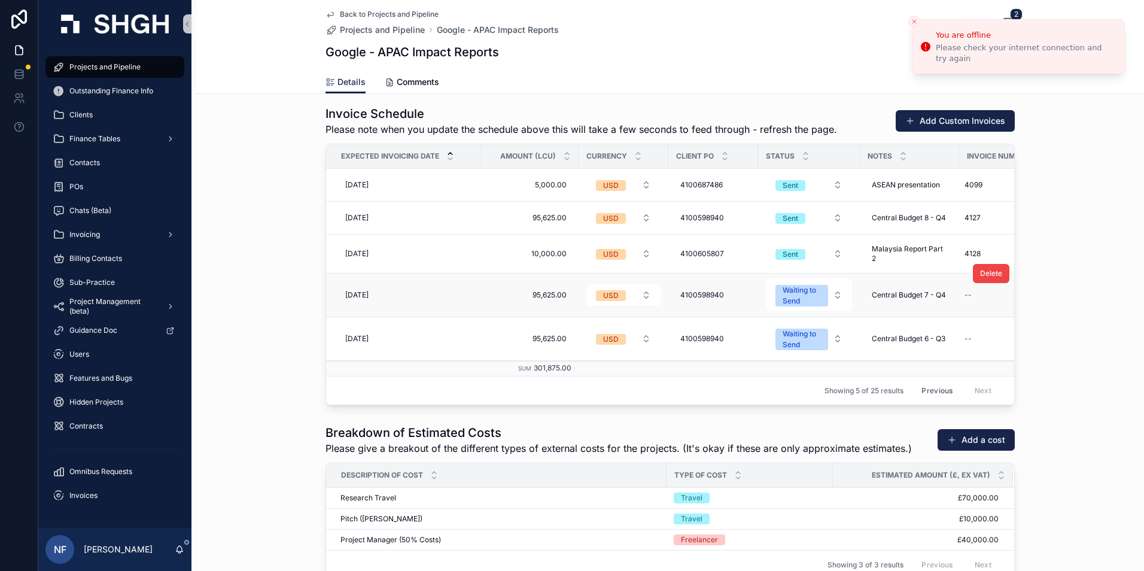
click at [973, 294] on div "Delete" at bounding box center [991, 273] width 37 height 43
click at [967, 296] on div "--" at bounding box center [1003, 294] width 87 height 19
type input "****"
click at [1108, 315] on icon "scrollable content" at bounding box center [1107, 311] width 10 height 10
click at [369, 292] on span "[DATE]" at bounding box center [356, 295] width 23 height 10
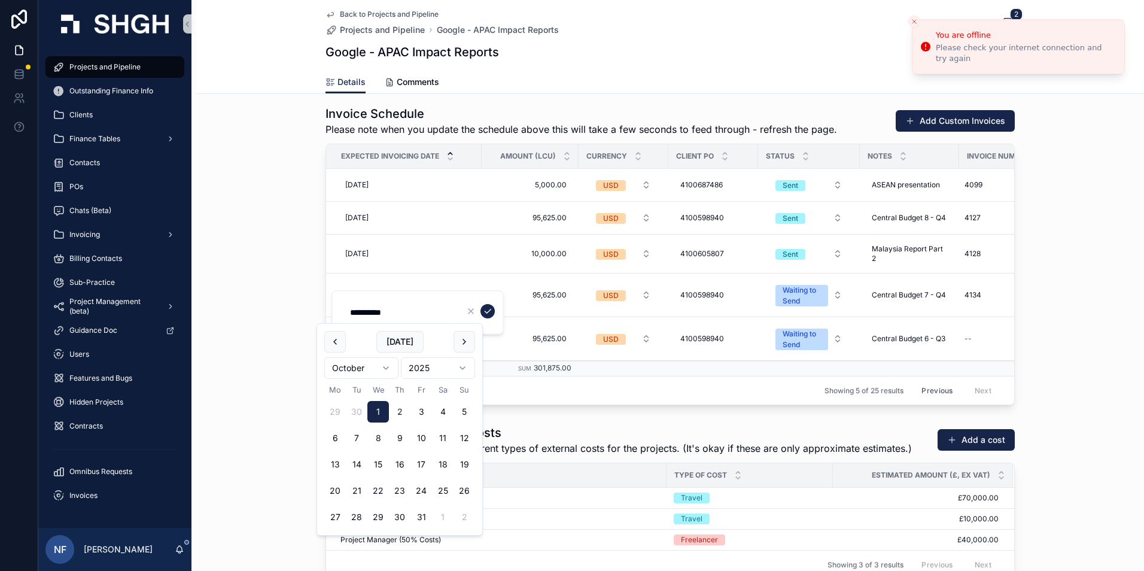
click at [394, 342] on button "Today" at bounding box center [399, 342] width 47 height 22
type input "**********"
click at [487, 308] on icon "scrollable content" at bounding box center [488, 311] width 10 height 10
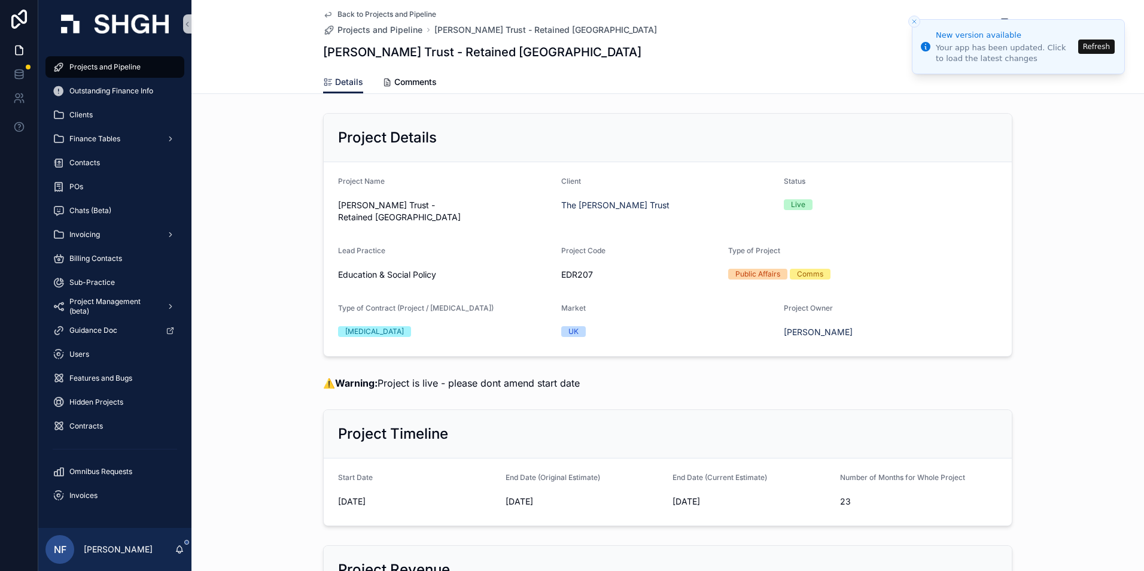
scroll to position [1915, 0]
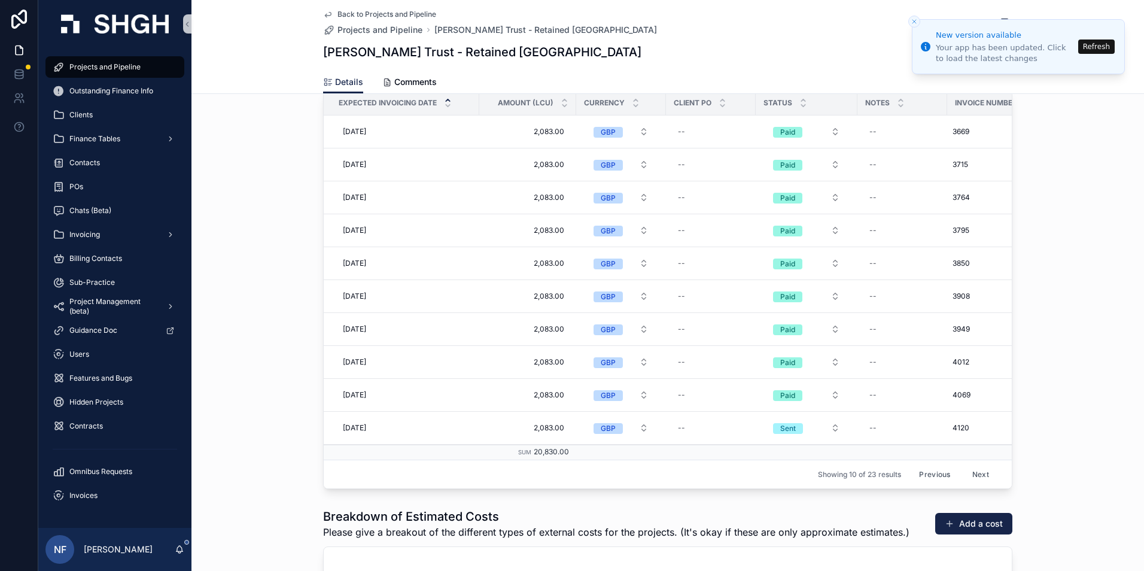
click at [84, 63] on span "Projects and Pipeline" at bounding box center [104, 67] width 71 height 10
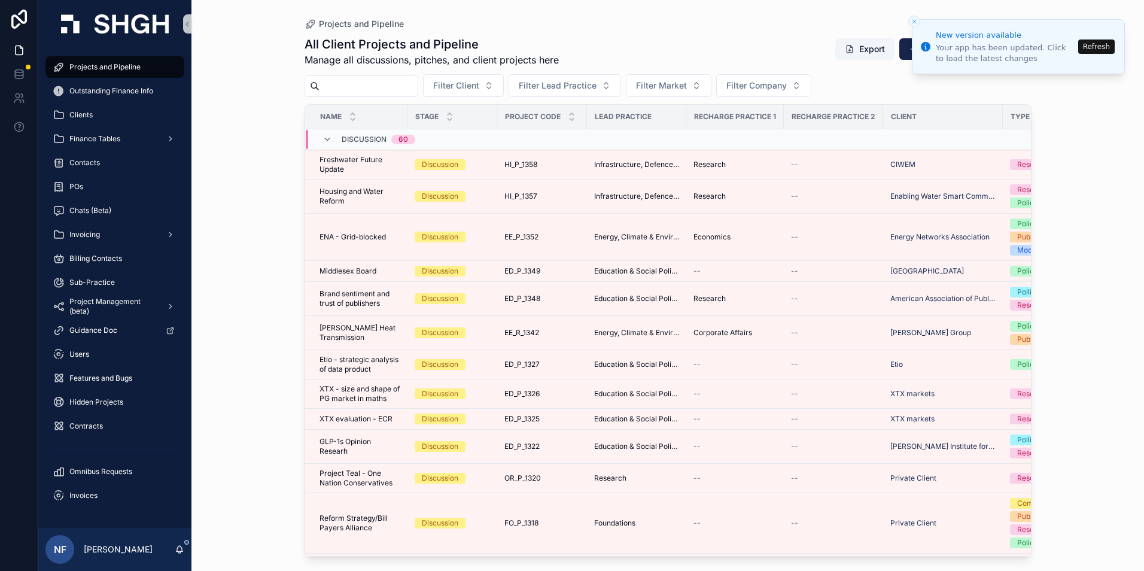
click at [338, 84] on input "scrollable content" at bounding box center [369, 86] width 98 height 17
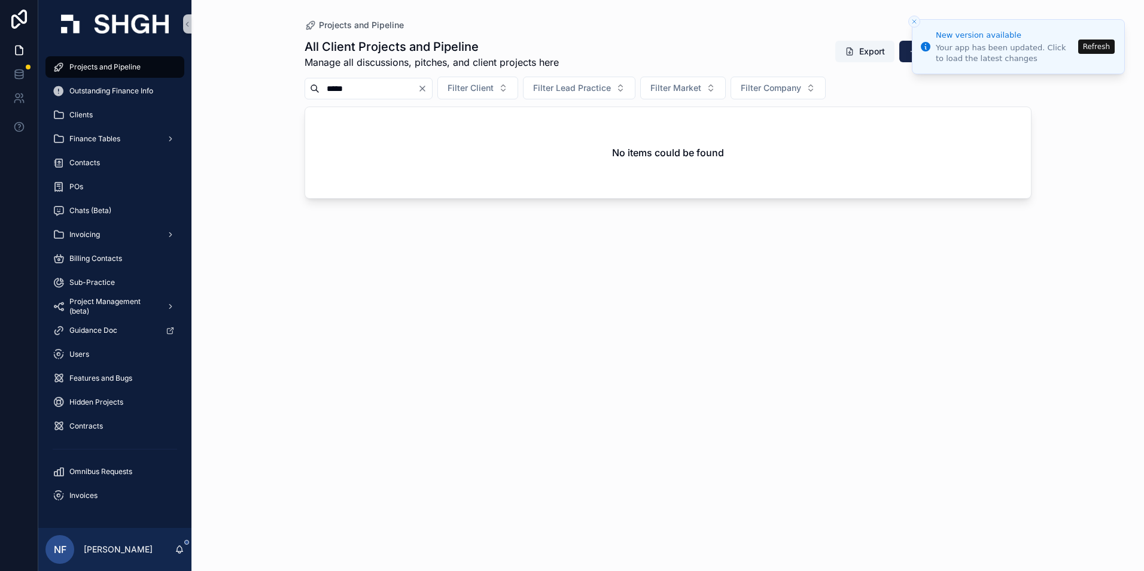
click at [370, 90] on input "*****" at bounding box center [369, 88] width 98 height 17
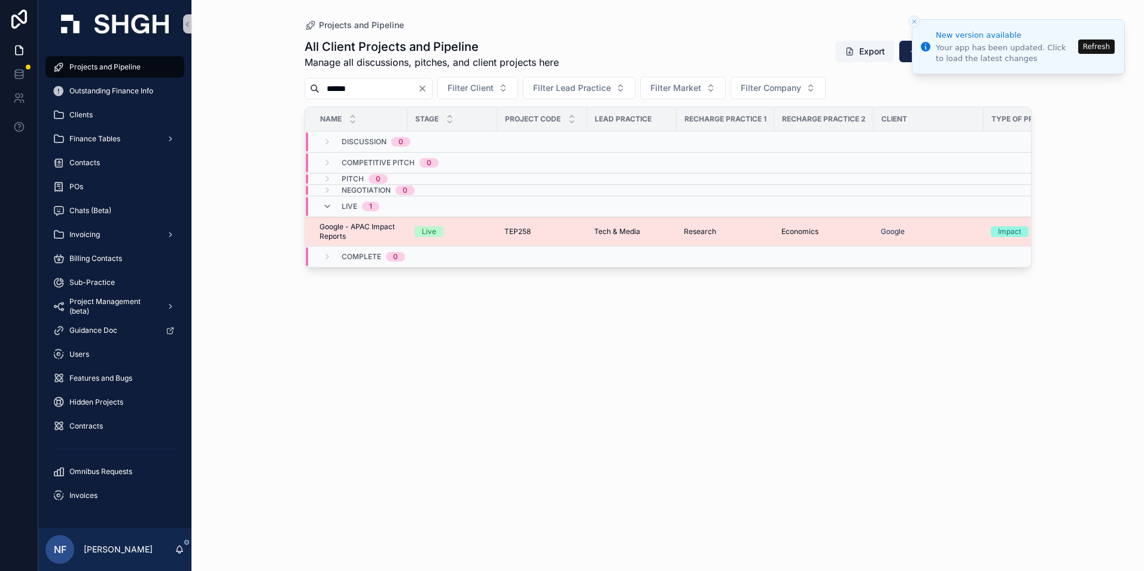
type input "******"
click at [329, 227] on span "Google - APAC Impact Reports" at bounding box center [360, 231] width 81 height 19
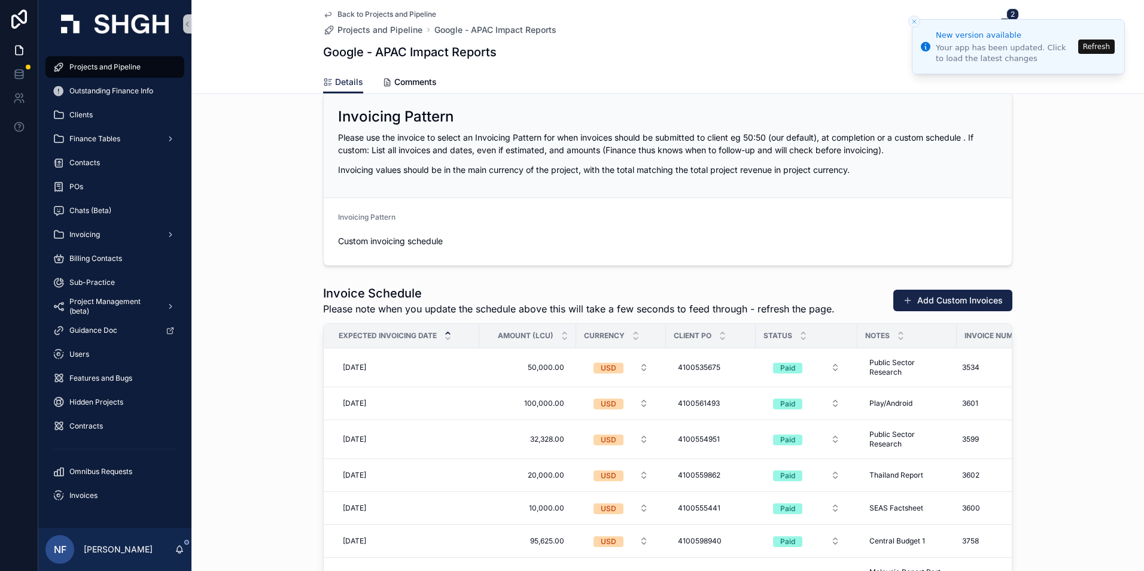
scroll to position [1855, 0]
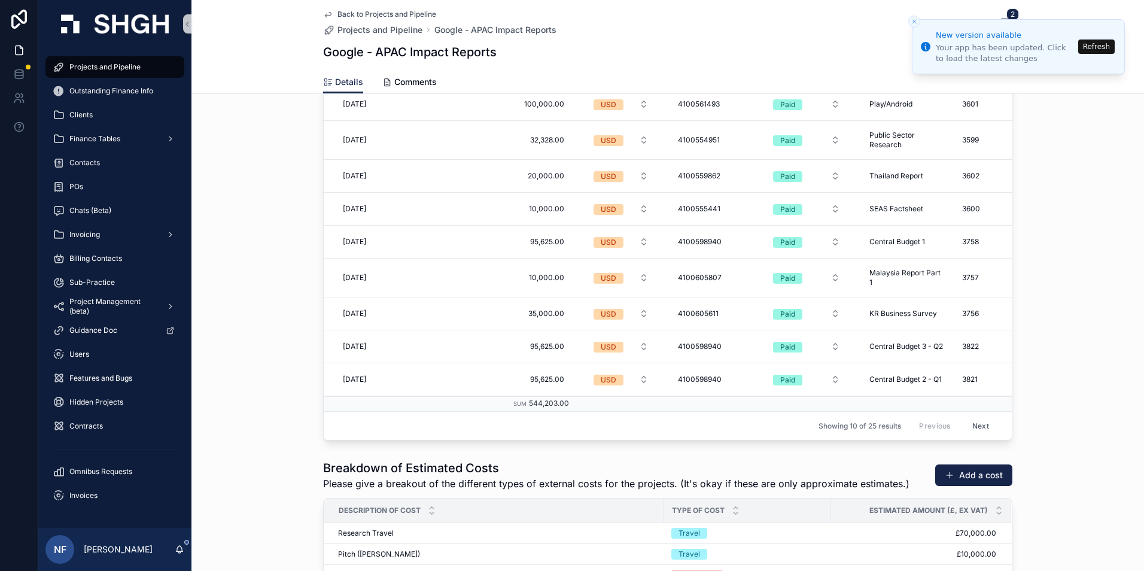
click at [979, 421] on button "Next" at bounding box center [981, 426] width 34 height 19
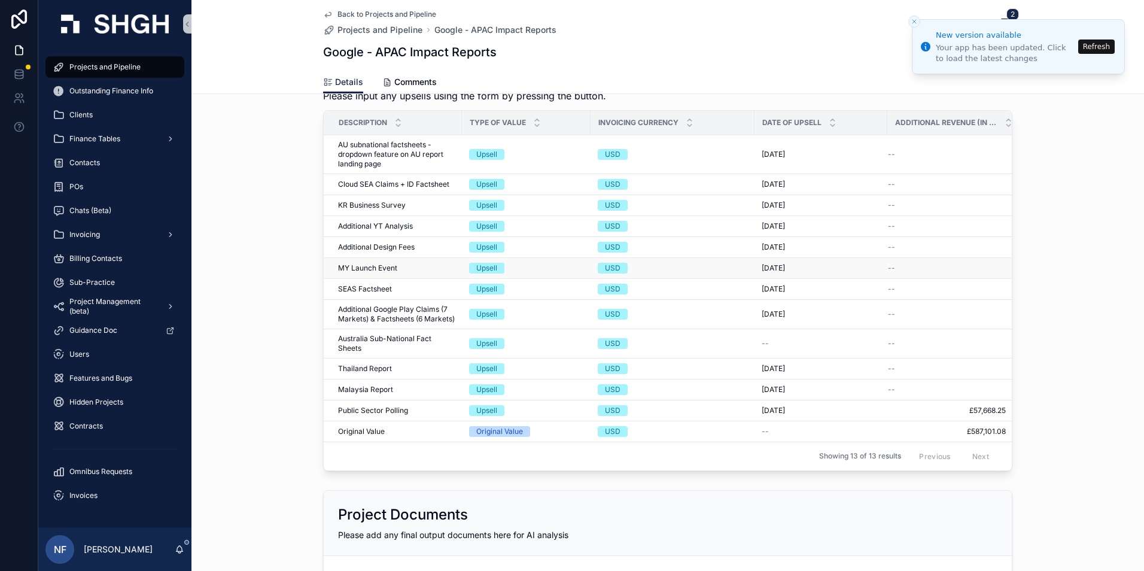
scroll to position [2650, 0]
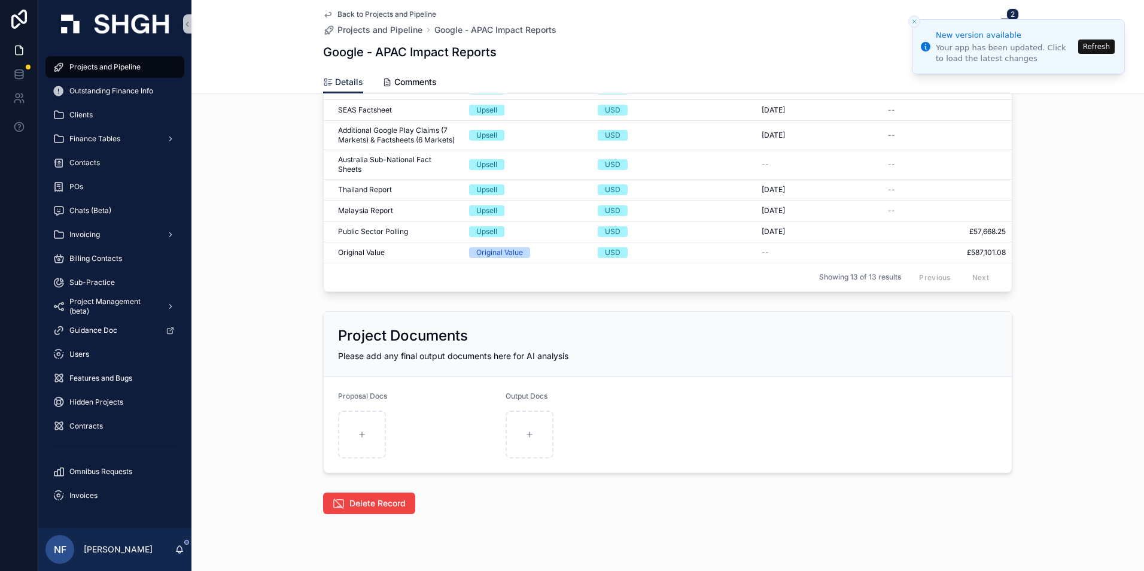
click at [938, 287] on div "Previous Next" at bounding box center [954, 277] width 87 height 19
click at [935, 287] on div "Previous Next" at bounding box center [954, 277] width 87 height 19
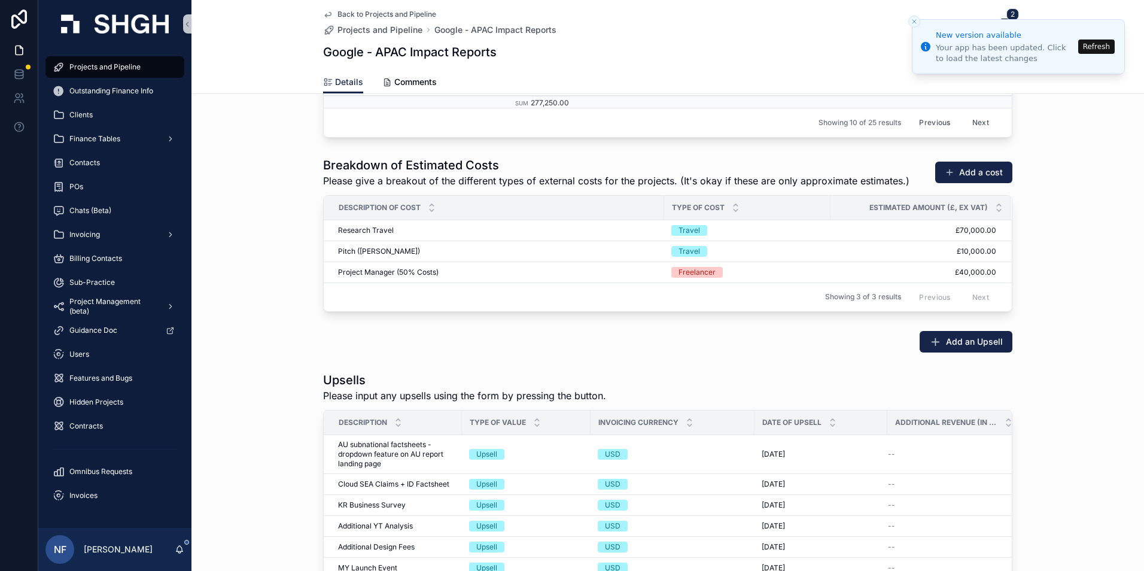
scroll to position [1992, 0]
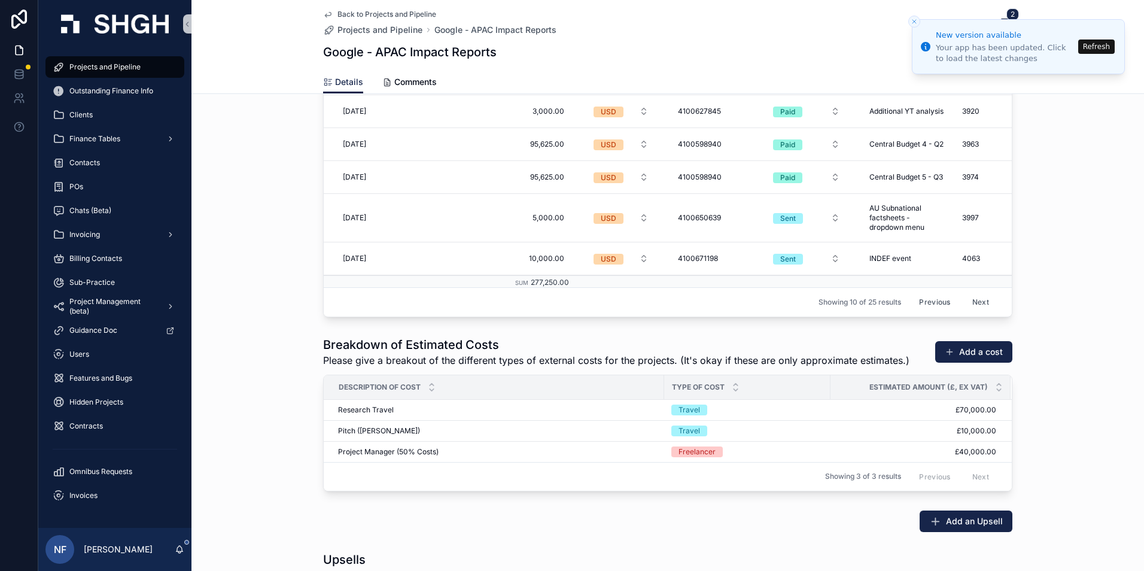
click at [917, 293] on button "Previous" at bounding box center [935, 302] width 48 height 19
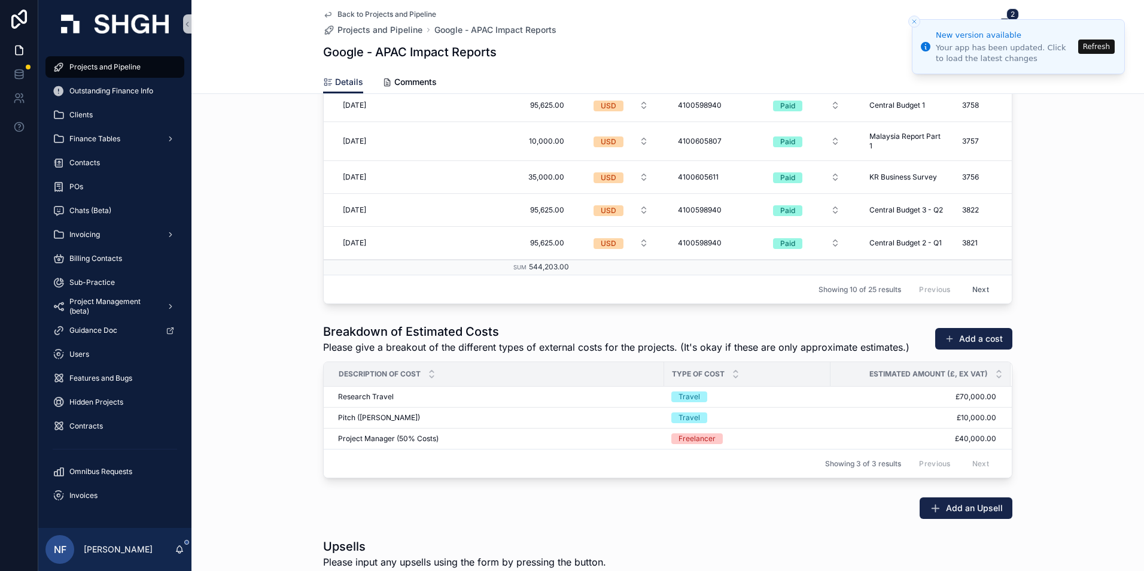
click at [979, 285] on button "Next" at bounding box center [981, 289] width 34 height 19
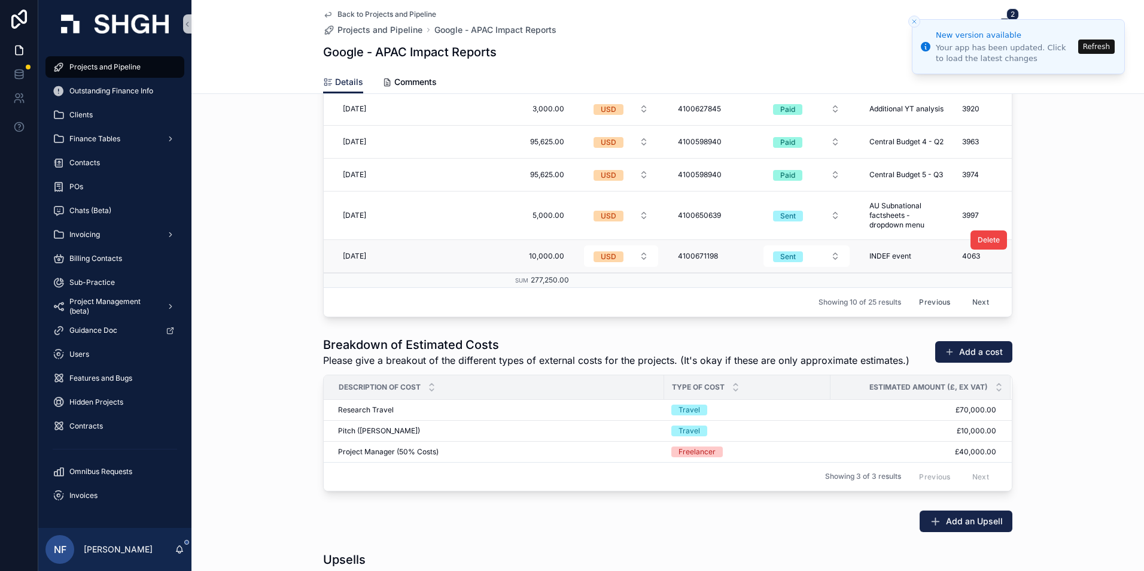
scroll to position [11, 0]
click at [972, 294] on button "Next" at bounding box center [981, 302] width 34 height 19
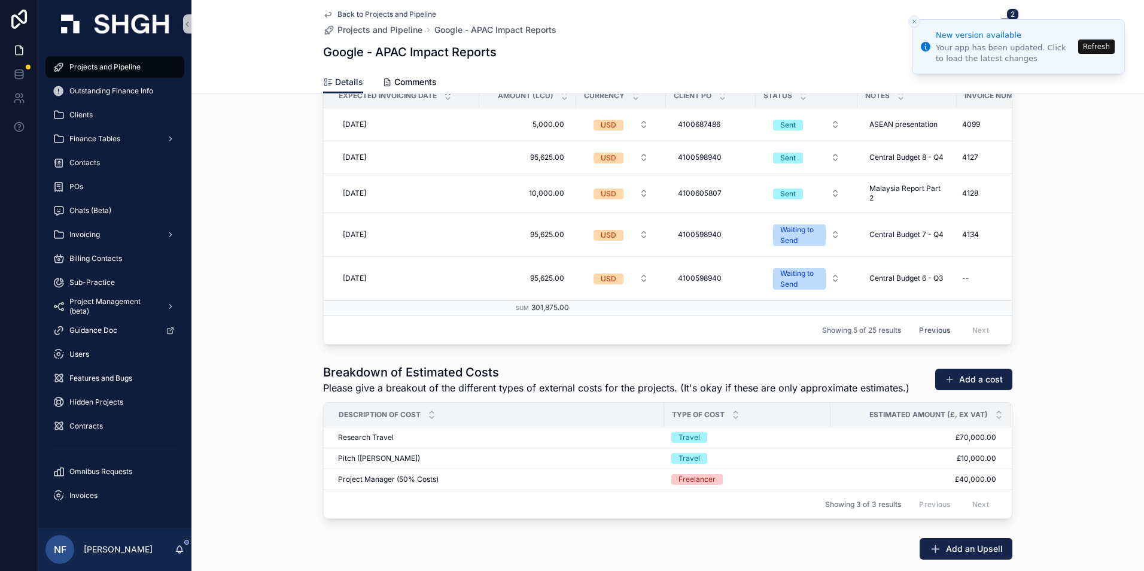
scroll to position [1789, 0]
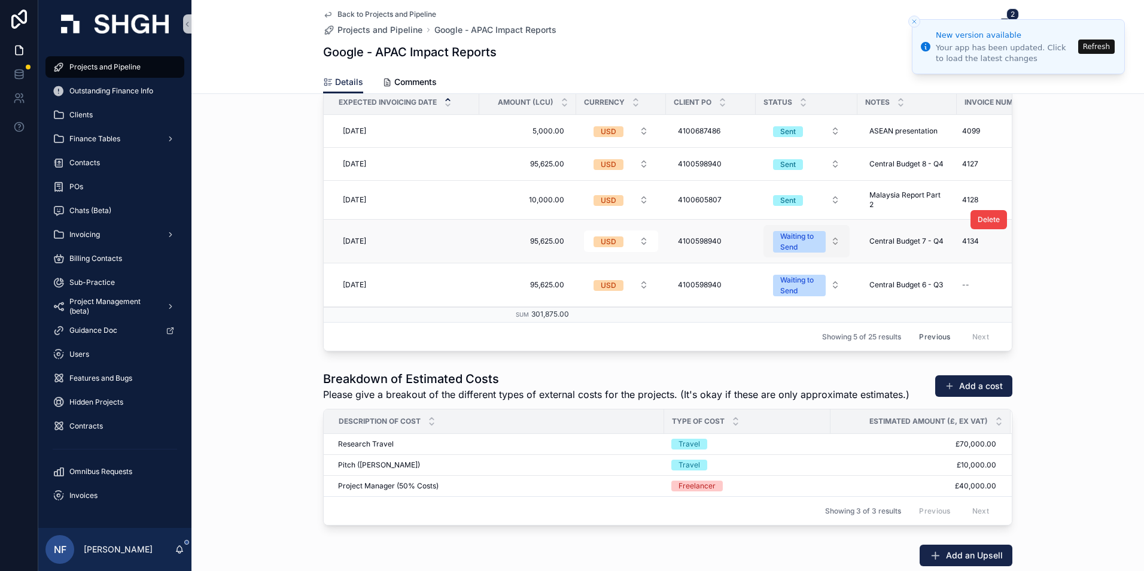
click at [781, 246] on div "Waiting to Send" at bounding box center [799, 242] width 38 height 22
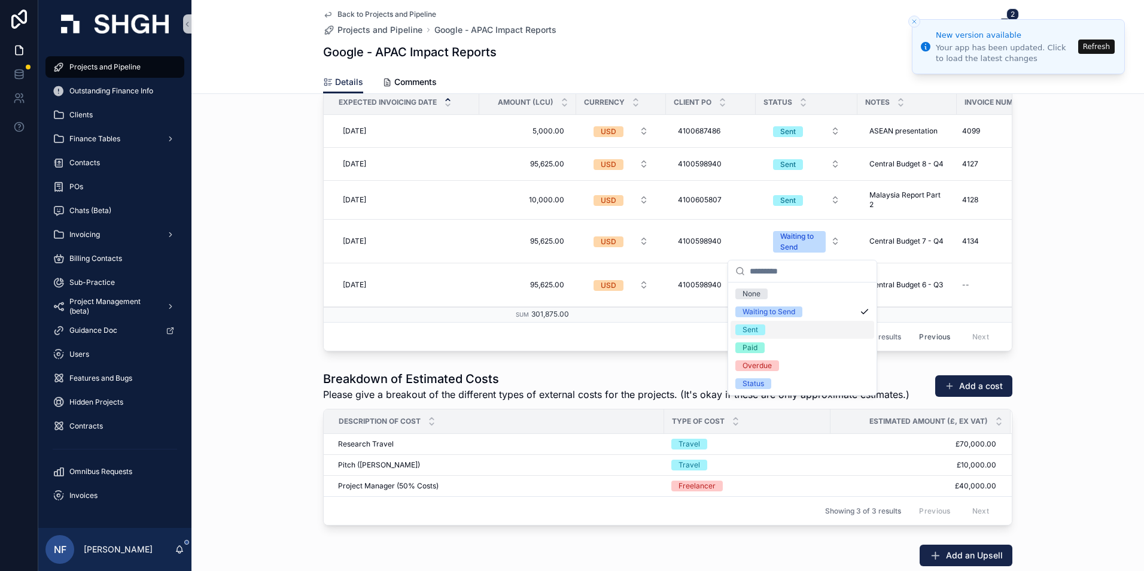
click at [756, 335] on div "Sent" at bounding box center [751, 329] width 16 height 11
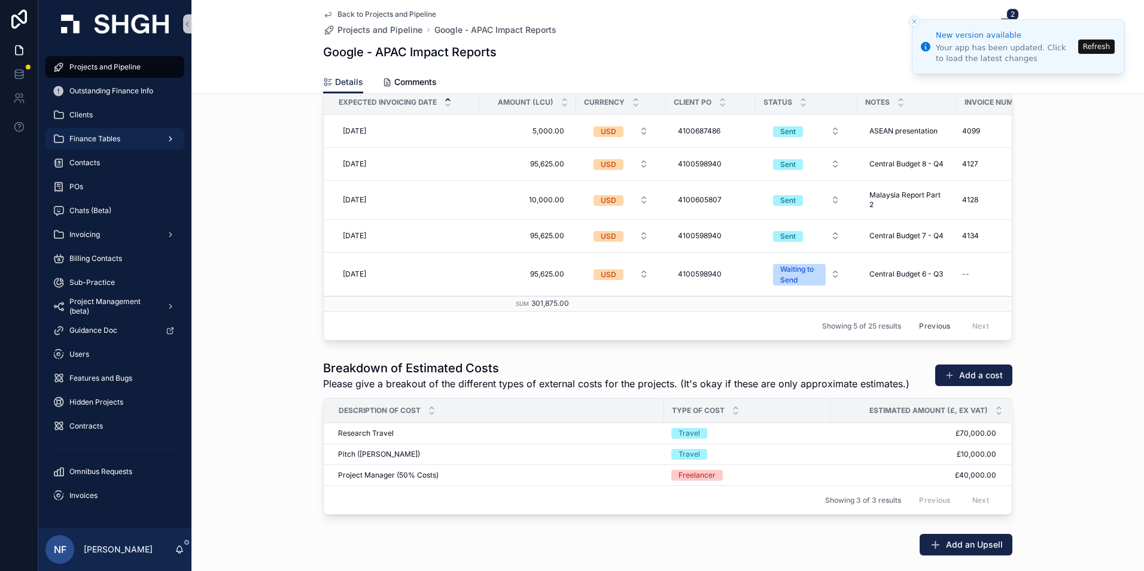
click at [93, 138] on span "Finance Tables" at bounding box center [94, 139] width 51 height 10
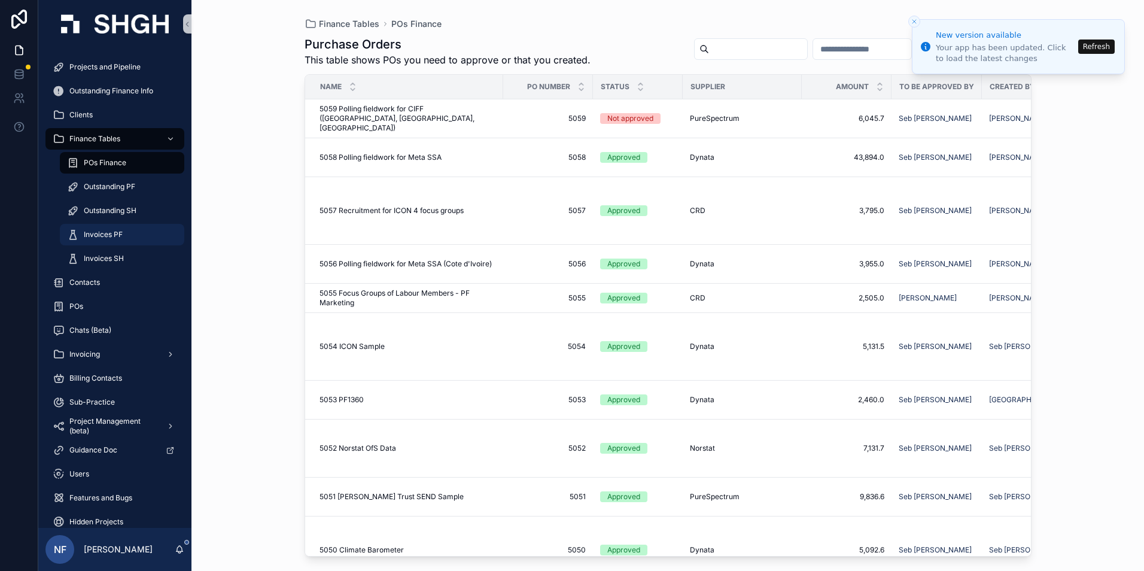
click at [99, 235] on span "Invoices PF" at bounding box center [103, 235] width 39 height 10
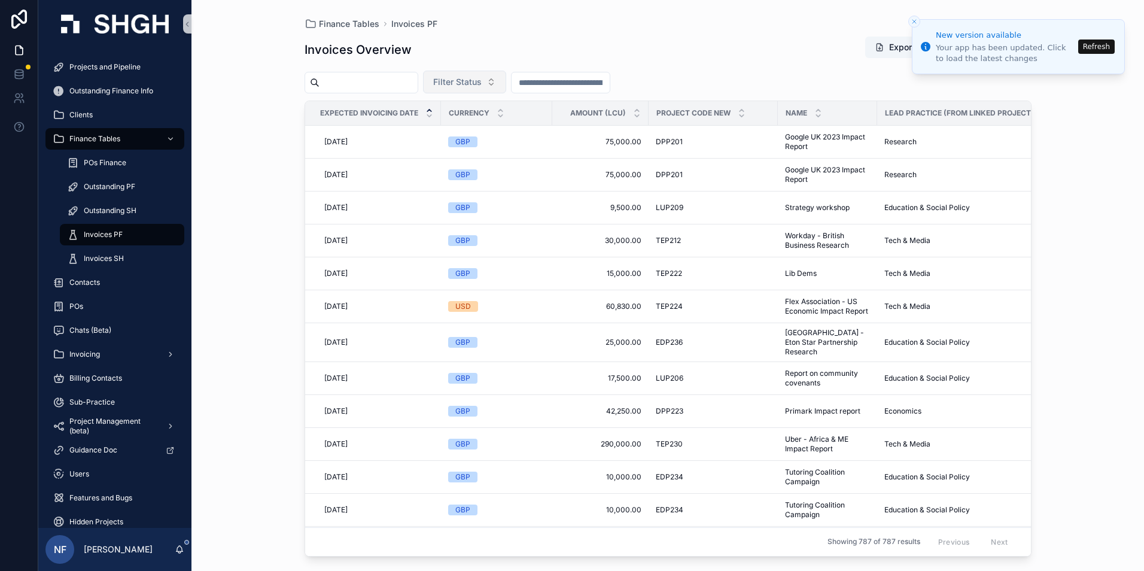
click at [482, 80] on span "Filter Status" at bounding box center [457, 82] width 48 height 12
click at [469, 130] on div "Waiting to Send" at bounding box center [495, 130] width 144 height 19
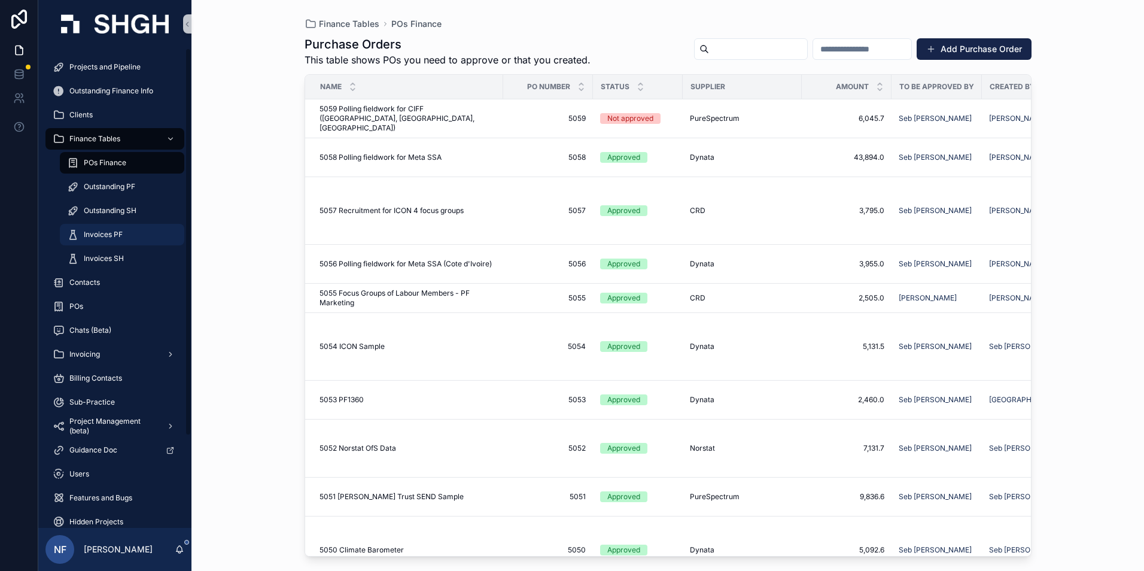
click at [100, 233] on span "Invoices PF" at bounding box center [103, 235] width 39 height 10
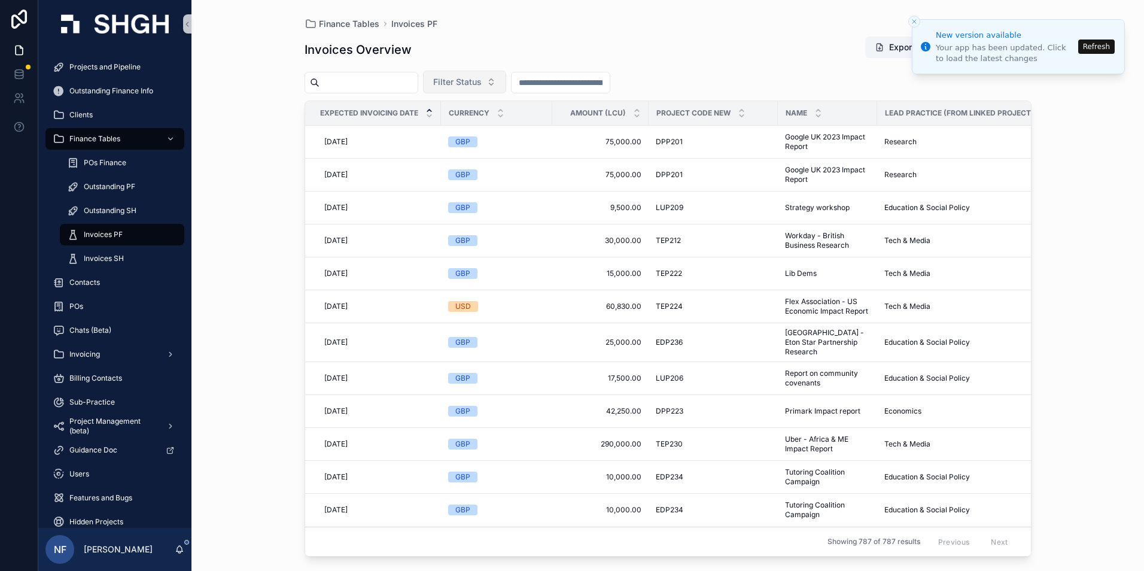
click at [479, 83] on span "Filter Status" at bounding box center [457, 82] width 48 height 12
click at [479, 130] on div "Waiting to Send" at bounding box center [495, 130] width 144 height 19
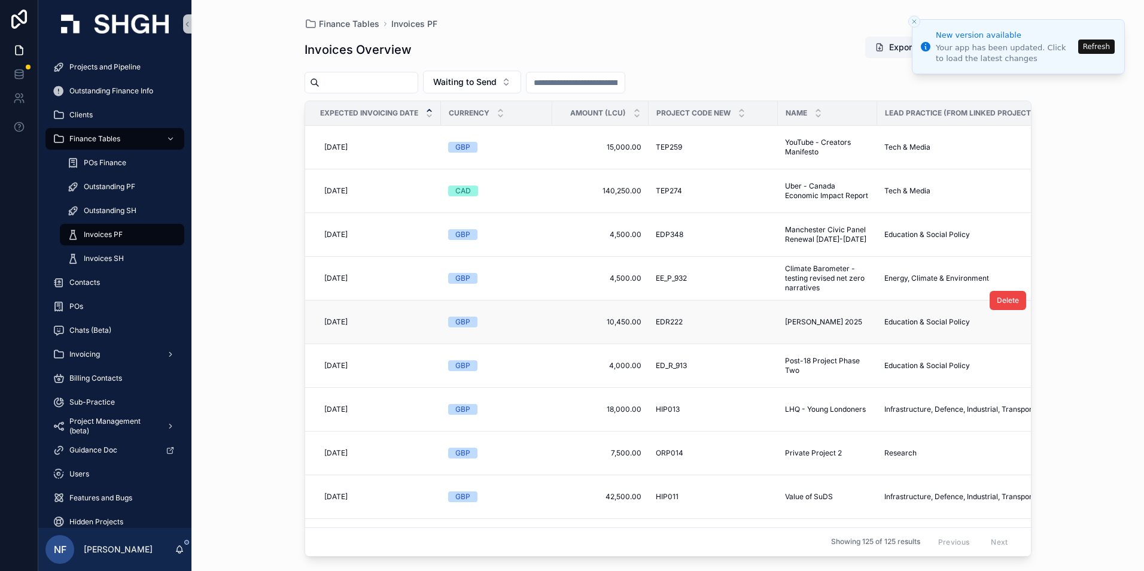
scroll to position [60, 0]
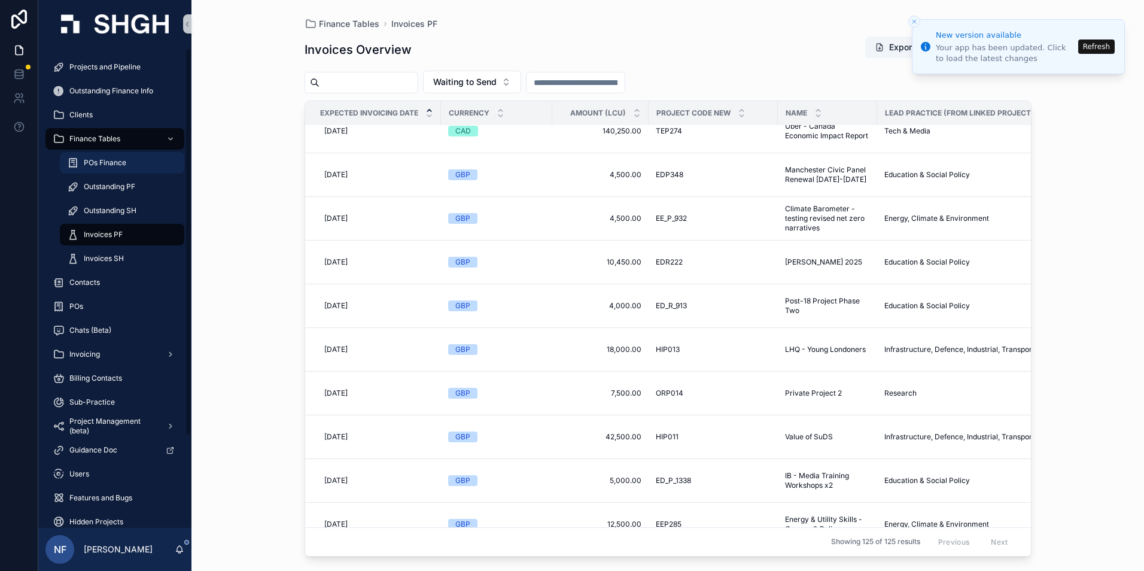
click at [89, 166] on span "POs Finance" at bounding box center [105, 163] width 42 height 10
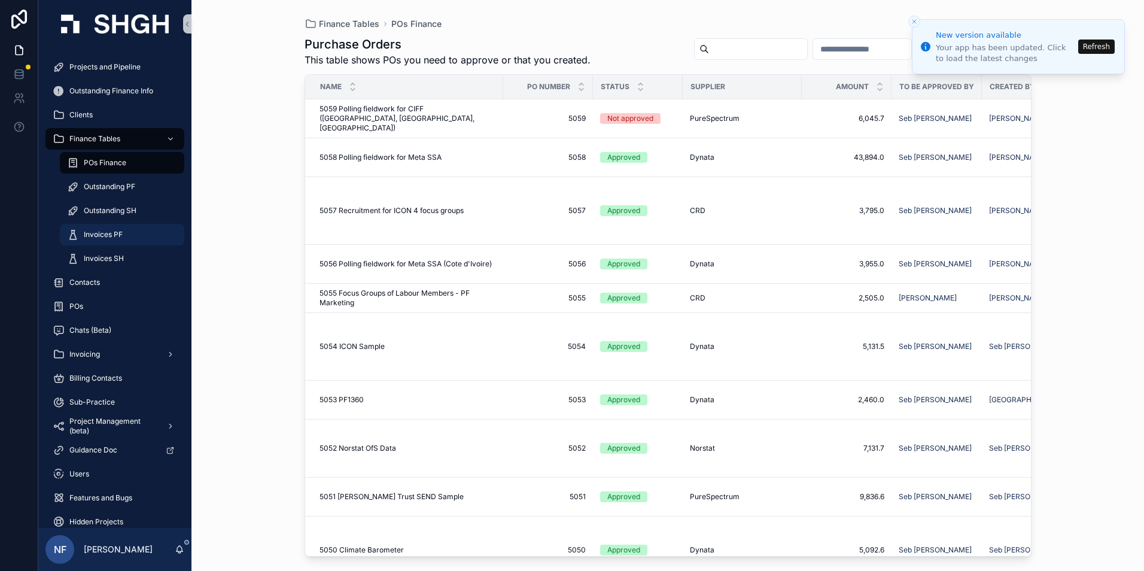
click at [105, 232] on span "Invoices PF" at bounding box center [103, 235] width 39 height 10
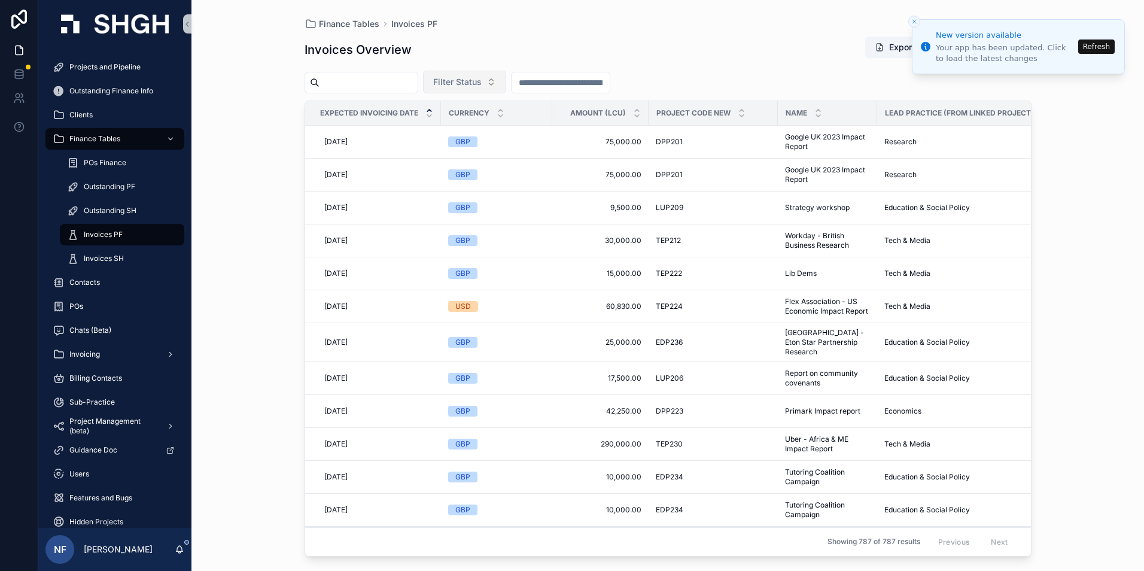
click at [476, 79] on span "Filter Status" at bounding box center [457, 82] width 48 height 12
click at [472, 133] on div "Waiting to Send" at bounding box center [495, 130] width 144 height 19
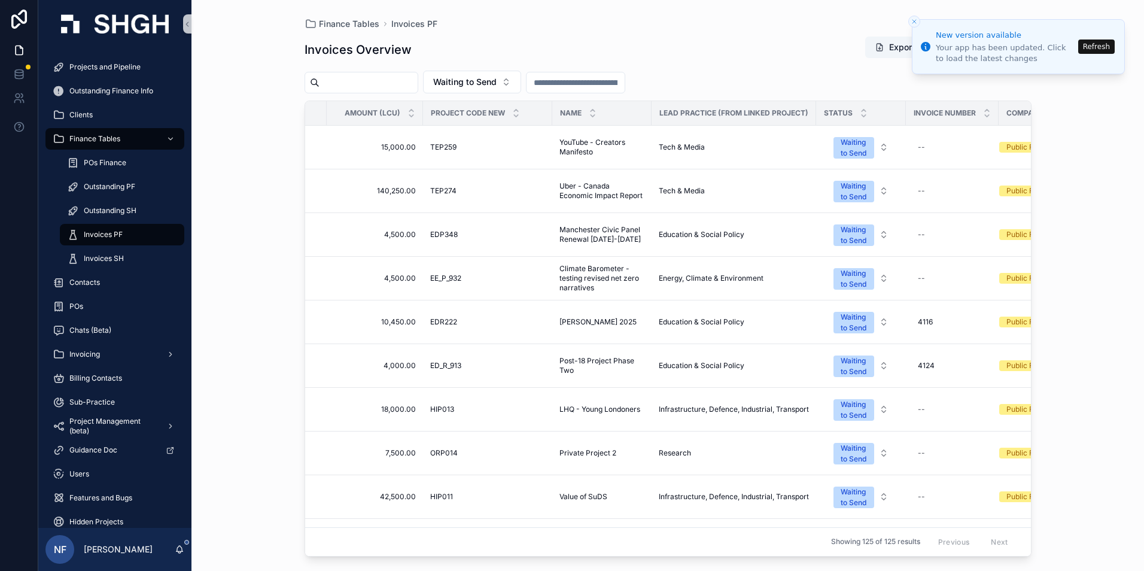
scroll to position [0, 293]
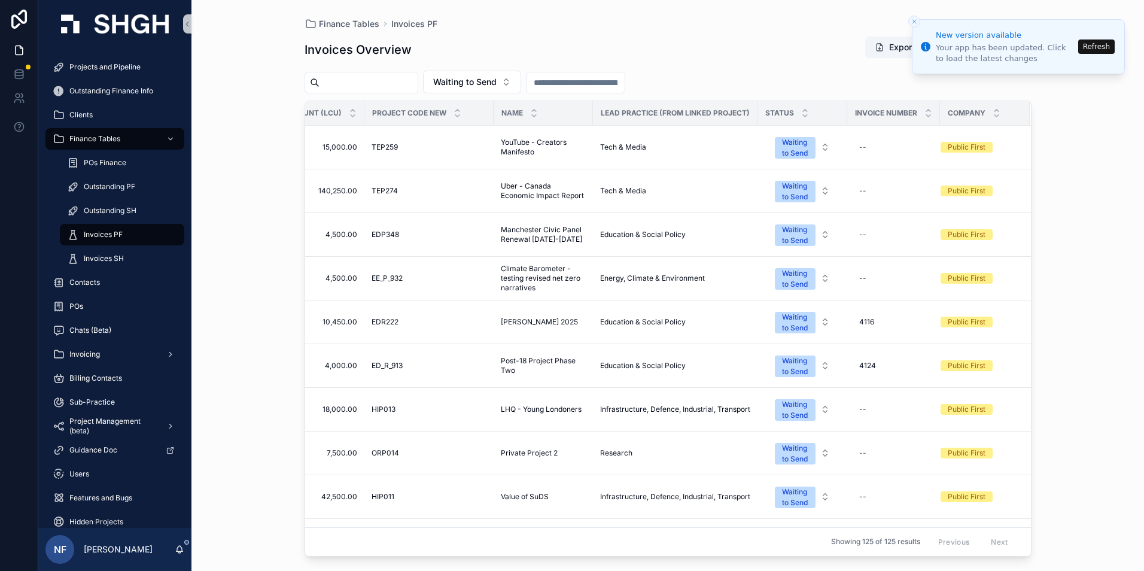
click at [494, 104] on div "Name" at bounding box center [543, 113] width 98 height 23
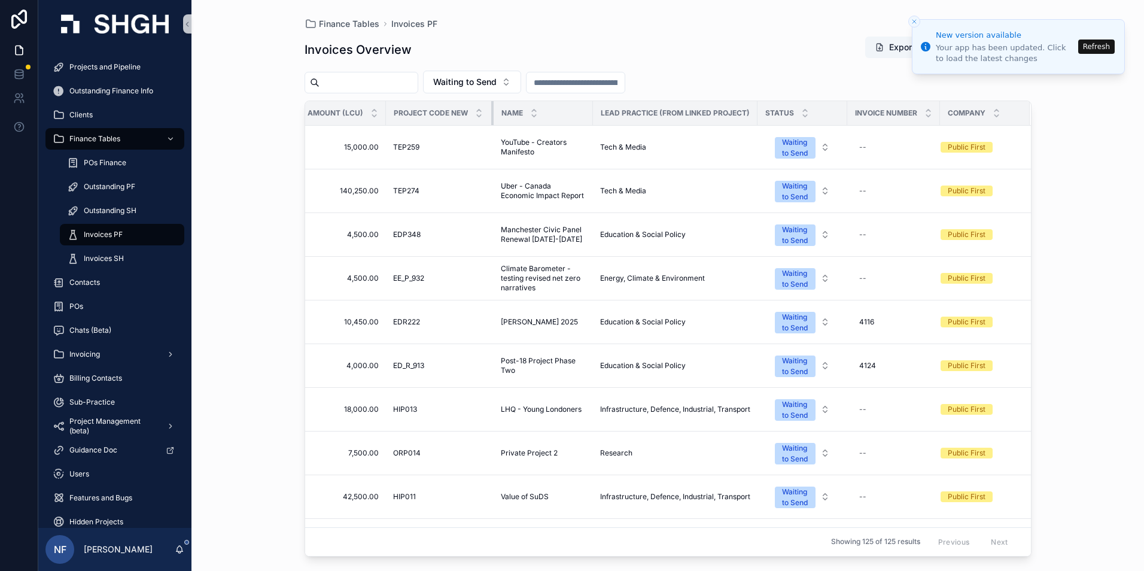
scroll to position [0, 272]
drag, startPoint x: 484, startPoint y: 107, endPoint x: 462, endPoint y: 106, distance: 21.6
click at [462, 106] on th "Project Code New" at bounding box center [440, 113] width 108 height 25
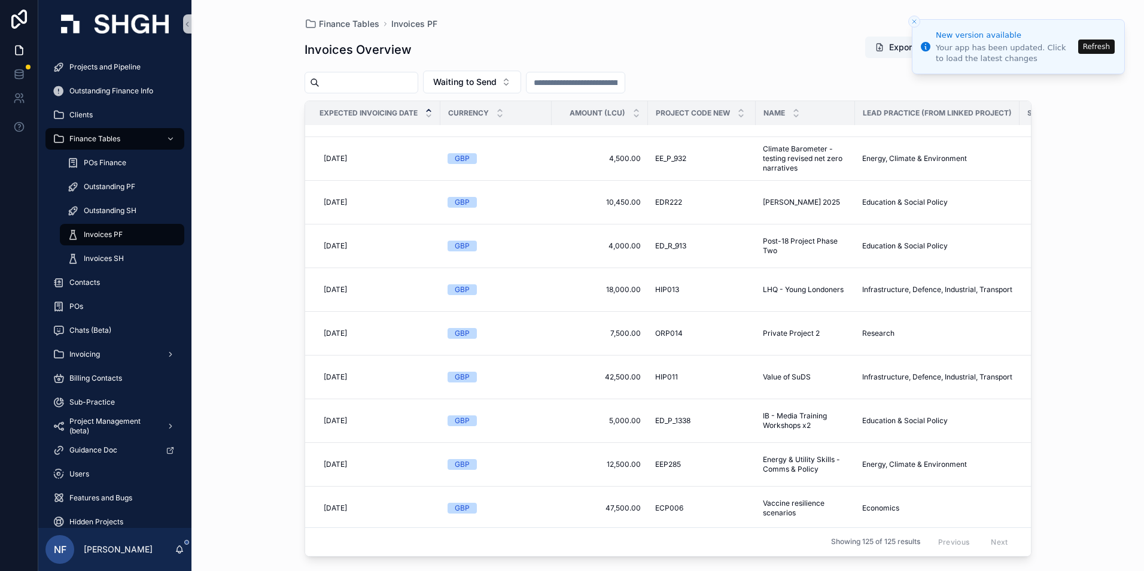
scroll to position [120, 0]
click at [553, 111] on div "Amount (LCU)" at bounding box center [600, 113] width 95 height 23
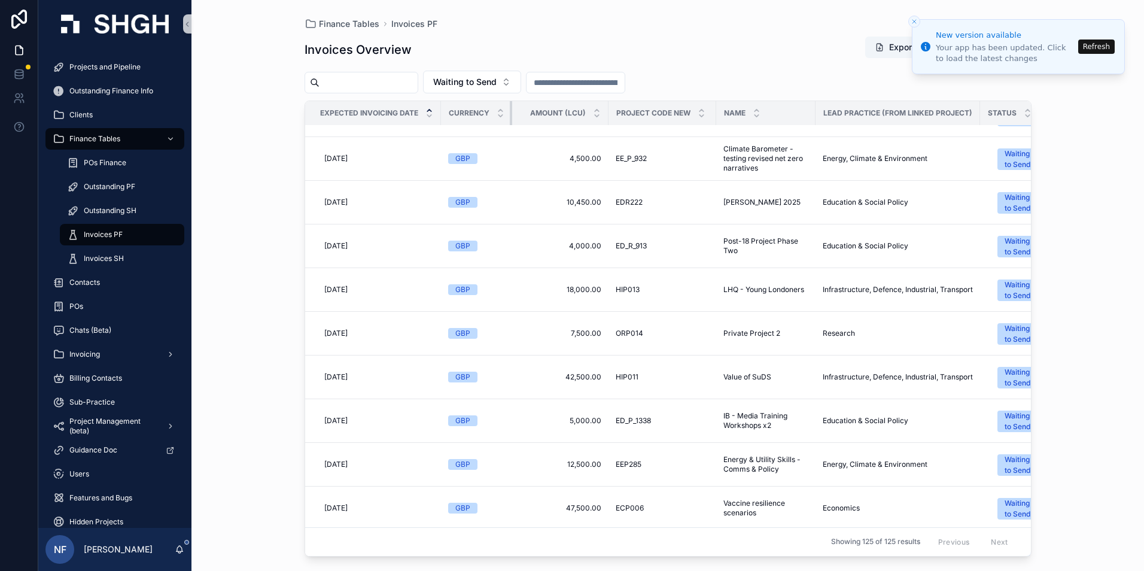
drag, startPoint x: 550, startPoint y: 110, endPoint x: 507, endPoint y: 110, distance: 43.1
click at [507, 110] on th "Currency" at bounding box center [476, 113] width 71 height 25
click at [609, 107] on div "Project Code New" at bounding box center [662, 113] width 107 height 23
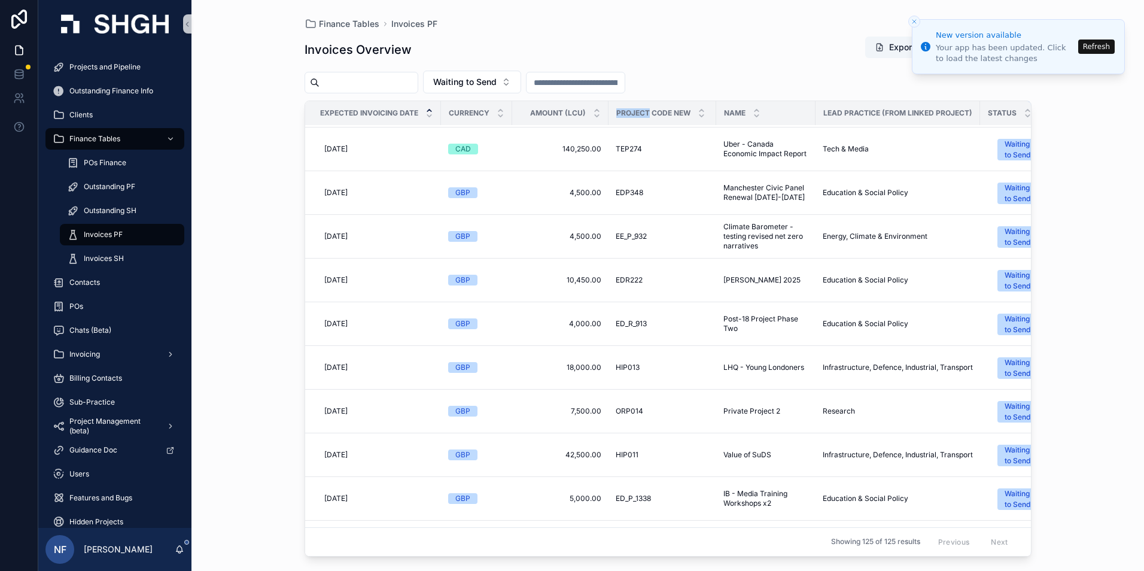
scroll to position [0, 0]
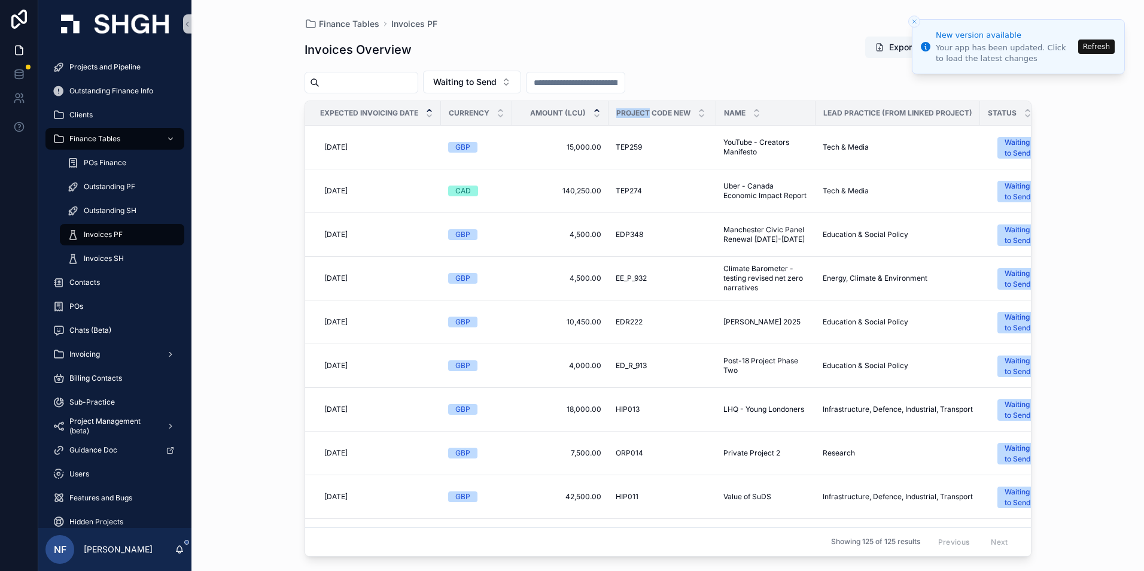
drag, startPoint x: 609, startPoint y: 107, endPoint x: 594, endPoint y: 107, distance: 15.0
click at [594, 107] on tr "Expected Invoicing Date Currency Amount (LCU) Project Code New Name Lead Practi…" at bounding box center [779, 113] width 949 height 25
drag, startPoint x: 594, startPoint y: 107, endPoint x: 724, endPoint y: 59, distance: 138.4
click at [724, 59] on div "Invoices Overview Export Add New Invoice" at bounding box center [668, 50] width 727 height 28
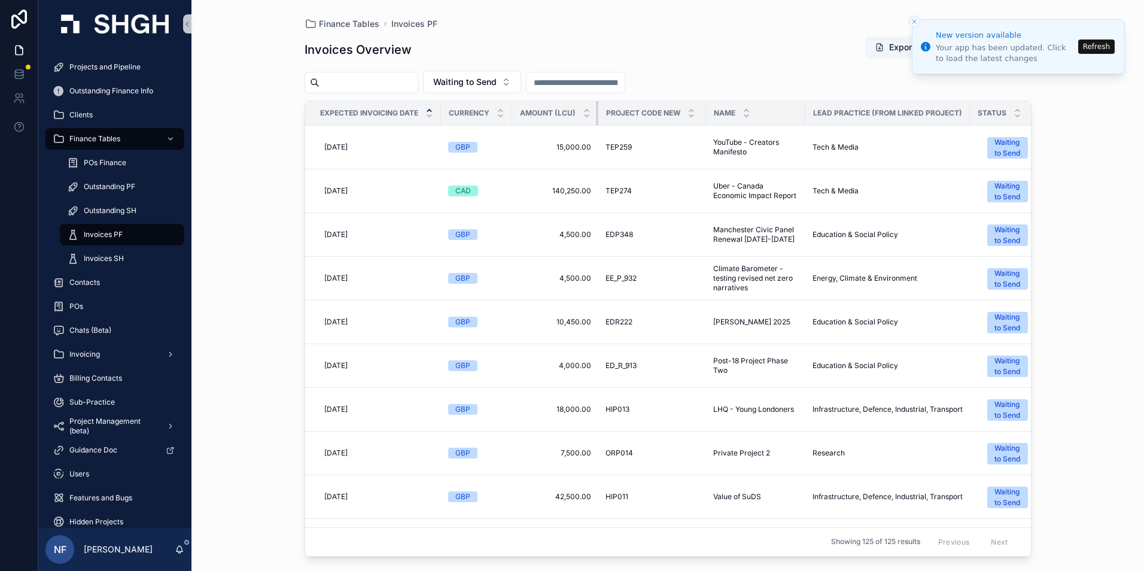
drag, startPoint x: 608, startPoint y: 108, endPoint x: 594, endPoint y: 107, distance: 14.4
click at [594, 107] on th "Amount (LCU)" at bounding box center [555, 113] width 86 height 25
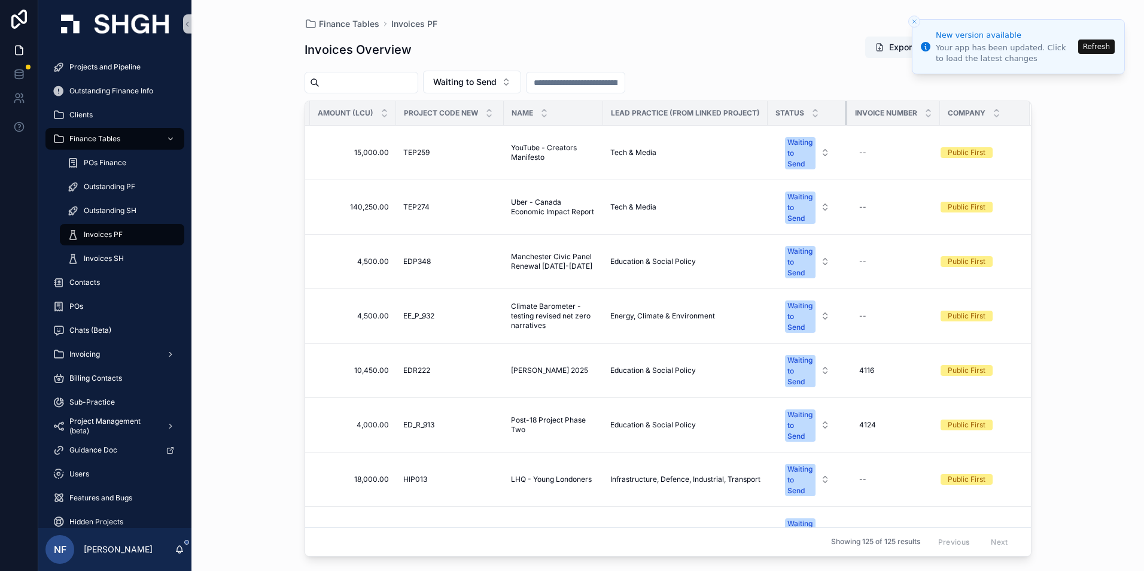
scroll to position [0, 211]
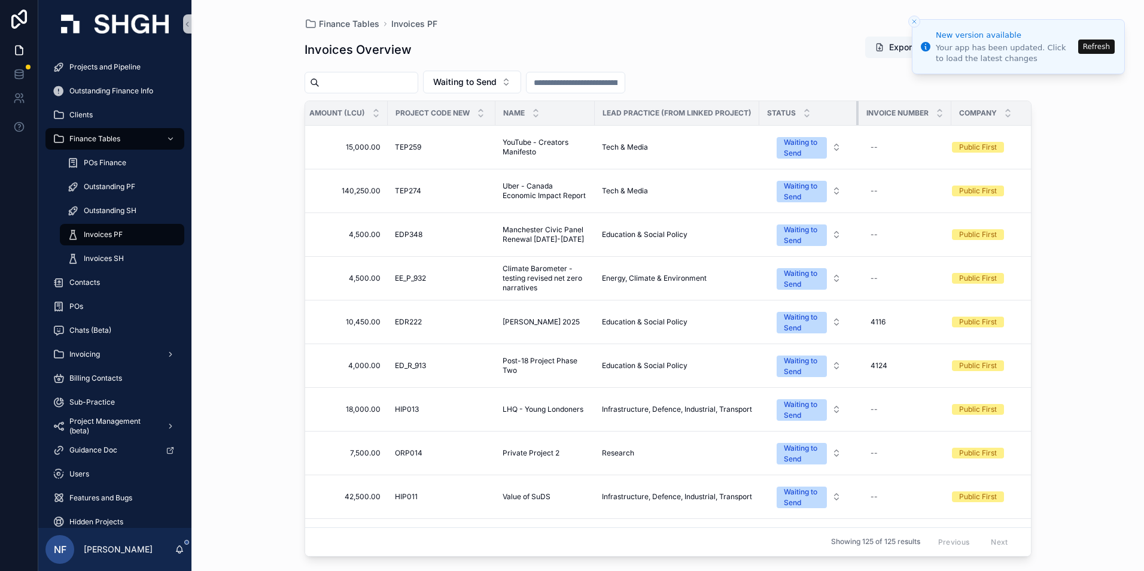
drag, startPoint x: 835, startPoint y: 106, endPoint x: 845, endPoint y: 105, distance: 9.6
click at [845, 105] on th "Status" at bounding box center [808, 113] width 99 height 25
click at [946, 108] on th "Invoice Number" at bounding box center [905, 113] width 93 height 25
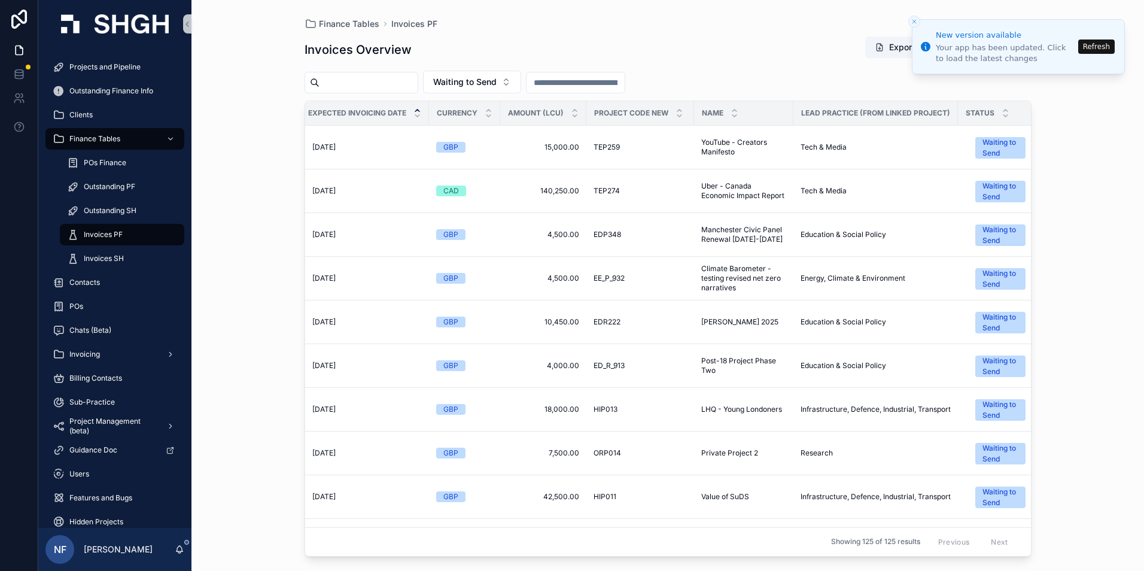
scroll to position [0, 0]
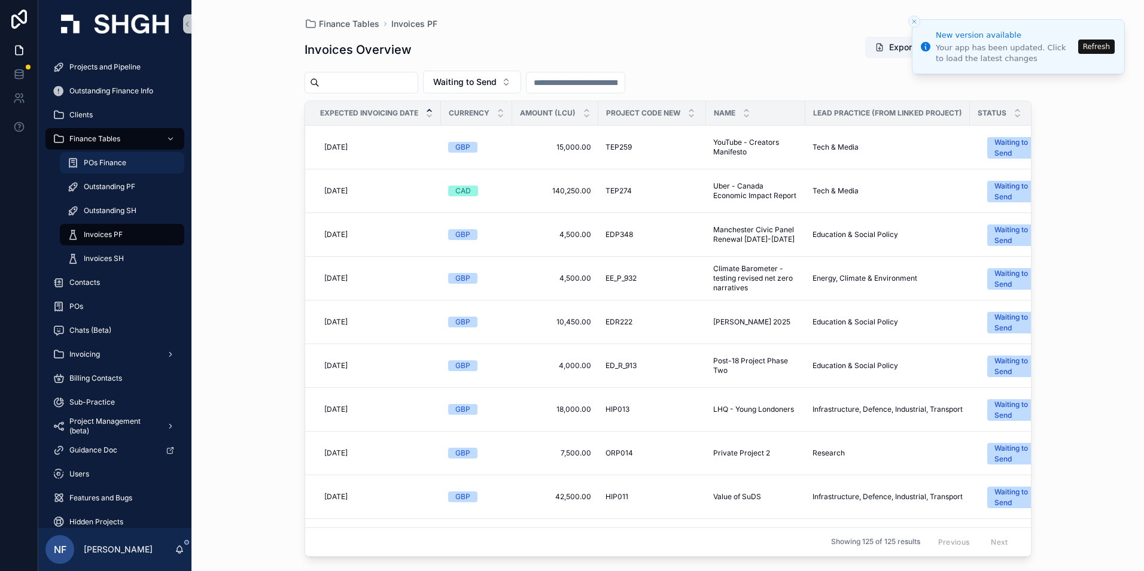
click at [89, 162] on span "POs Finance" at bounding box center [105, 163] width 42 height 10
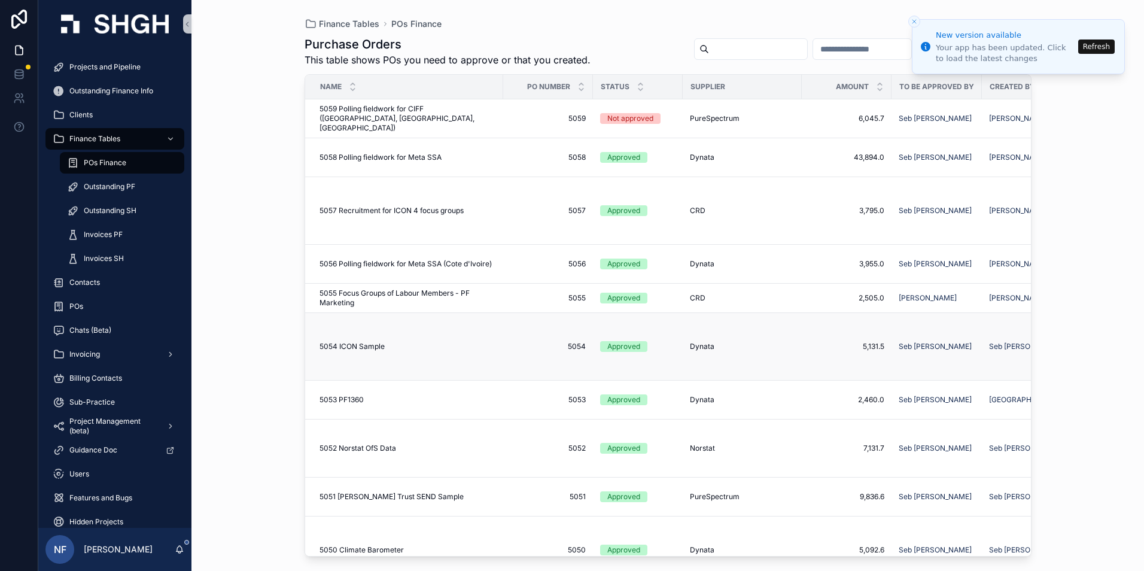
click at [634, 351] on div "Approved" at bounding box center [623, 346] width 33 height 11
click at [622, 491] on div "Approved" at bounding box center [623, 496] width 33 height 11
click at [627, 533] on td "Approved" at bounding box center [638, 550] width 90 height 68
click at [628, 545] on div "Approved" at bounding box center [623, 550] width 33 height 11
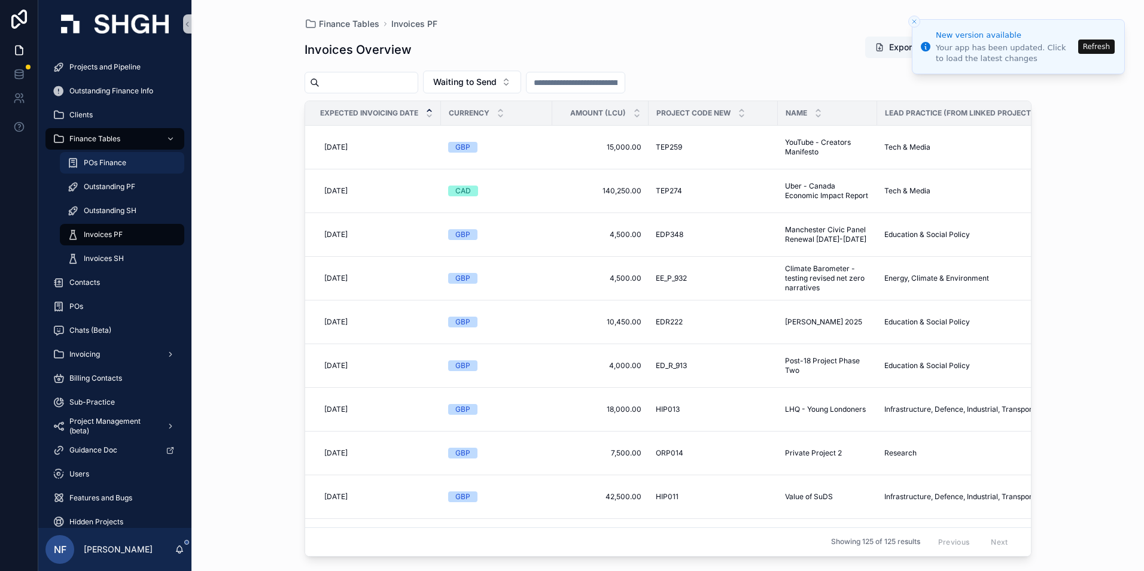
click at [98, 157] on div "POs Finance" at bounding box center [122, 162] width 110 height 19
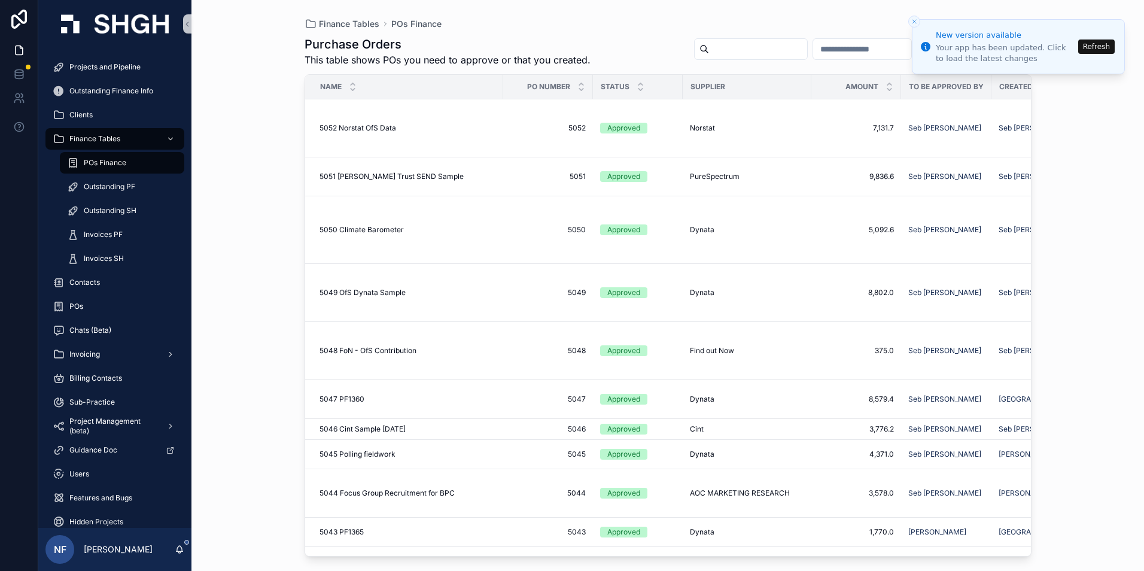
scroll to position [180, 0]
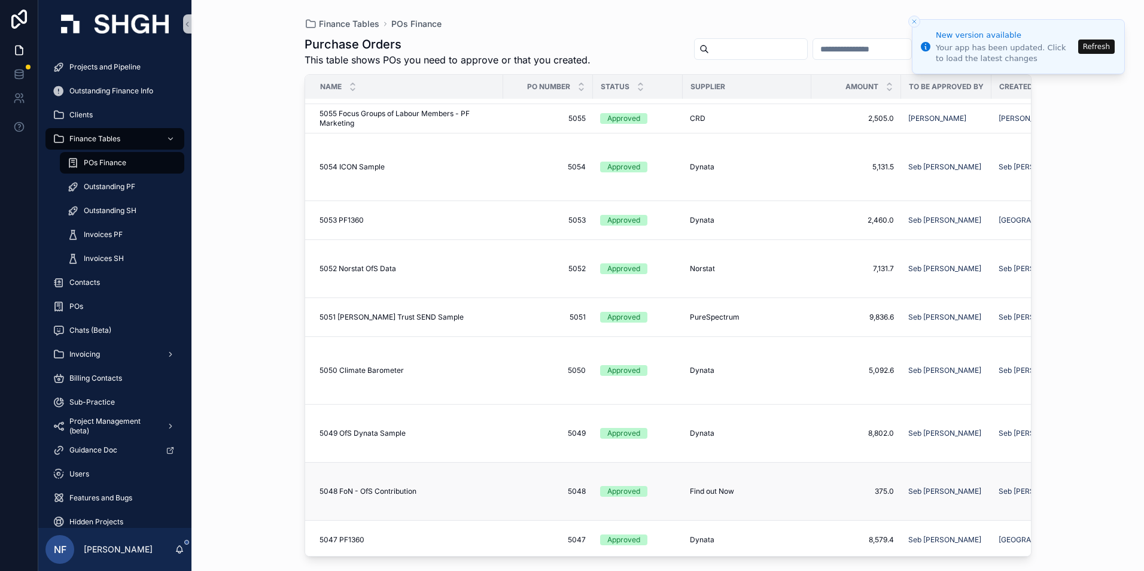
click at [526, 487] on span "5048" at bounding box center [547, 492] width 75 height 10
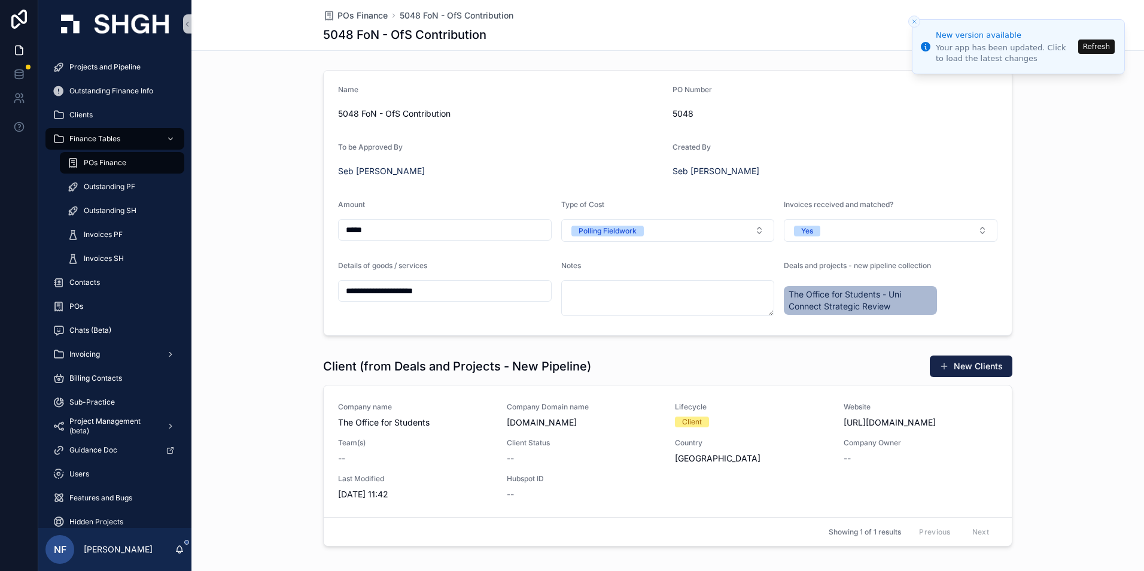
click at [1096, 49] on button "Refresh" at bounding box center [1096, 46] width 37 height 14
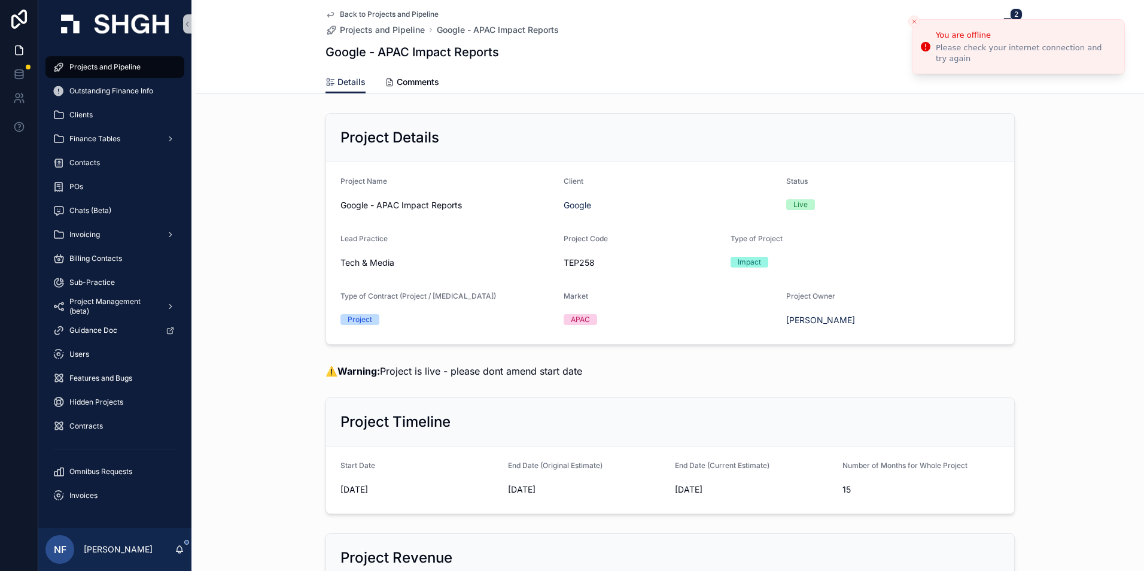
scroll to position [1735, 0]
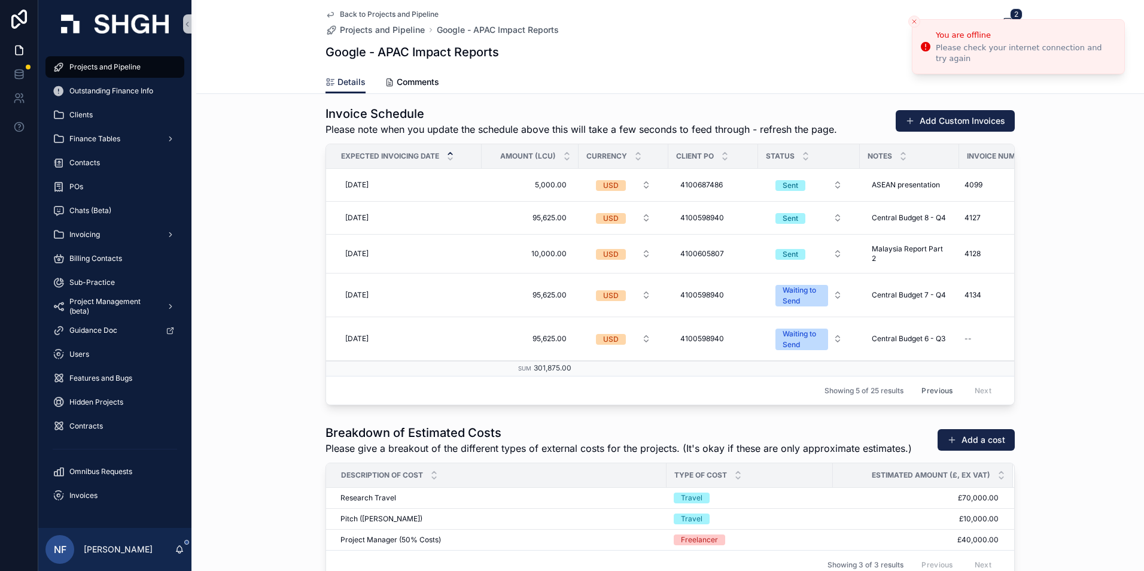
click at [89, 66] on span "Projects and Pipeline" at bounding box center [104, 67] width 71 height 10
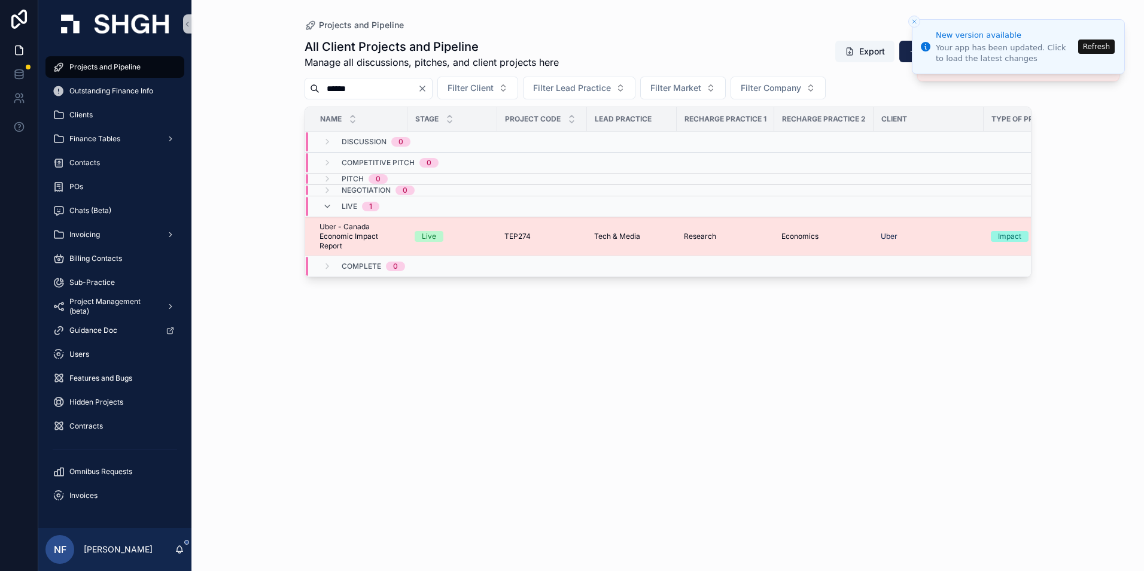
type input "******"
click at [321, 228] on span "Uber - Canada Economic Impact Report" at bounding box center [360, 236] width 81 height 29
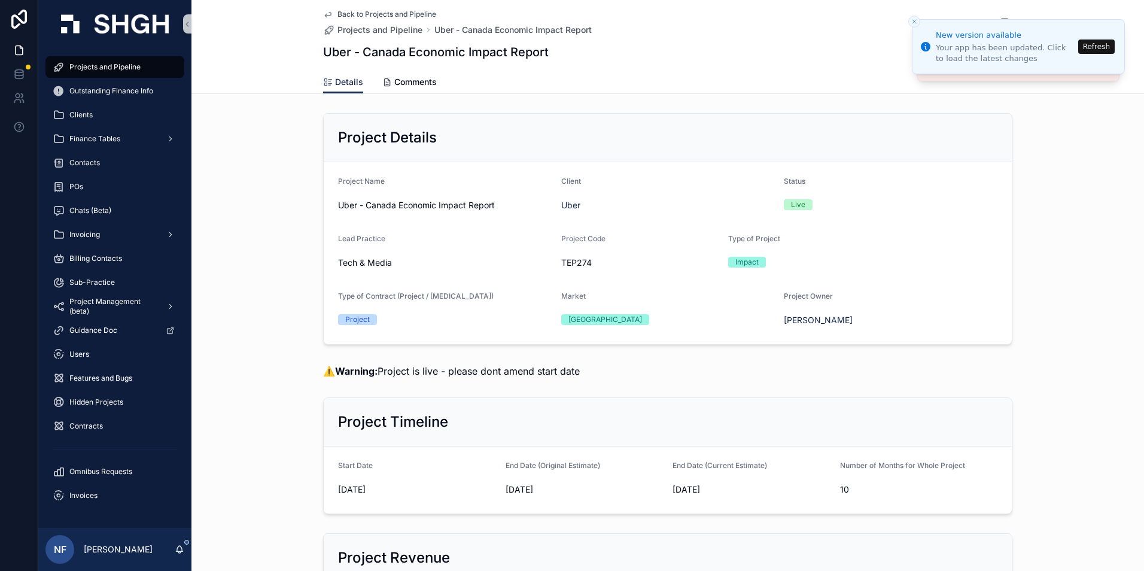
click at [776, 42] on div "Uber - Canada Economic Impact Report Edit" at bounding box center [667, 52] width 689 height 23
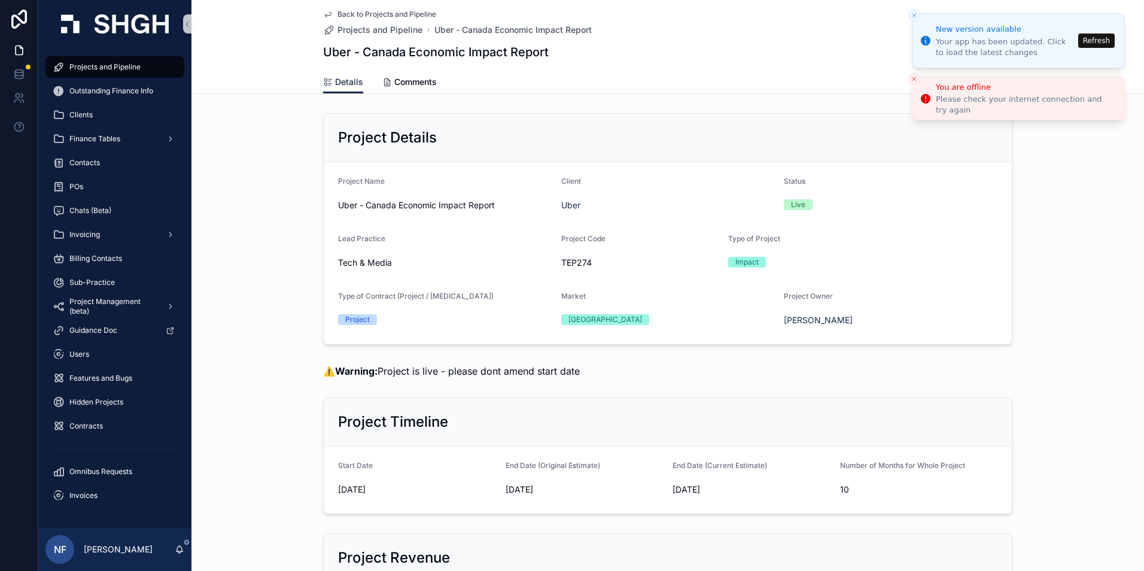
click at [919, 21] on li "New version available Your app has been updated. Click to load the latest chang…" at bounding box center [1018, 40] width 213 height 55
click at [918, 15] on button "Close toast" at bounding box center [914, 16] width 12 height 12
click at [918, 14] on button "Close toast" at bounding box center [914, 16] width 12 height 12
click at [1104, 44] on button "Refresh" at bounding box center [1096, 41] width 37 height 14
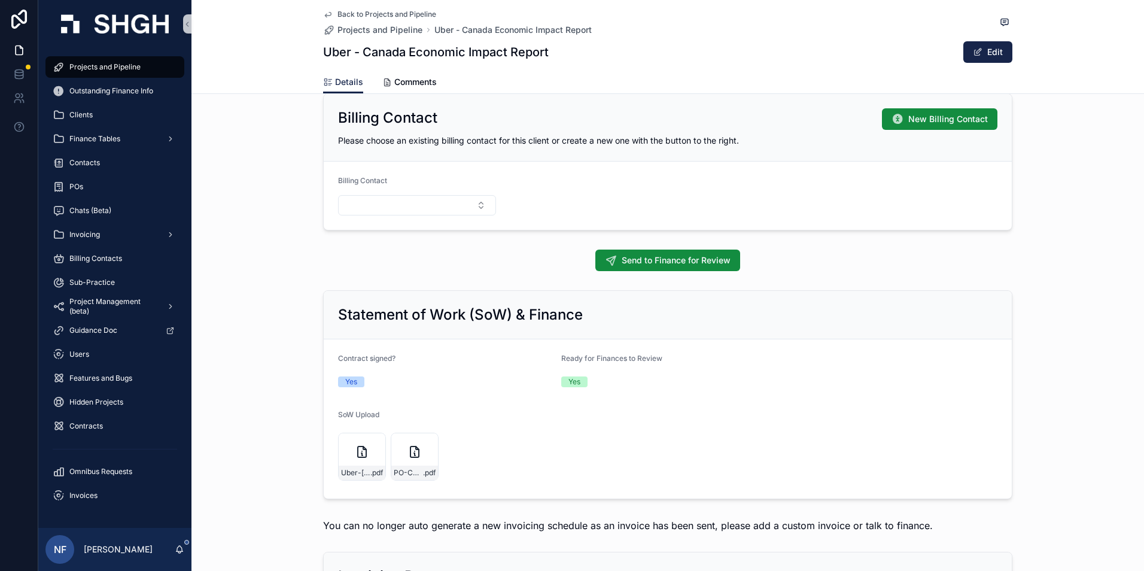
scroll to position [1257, 0]
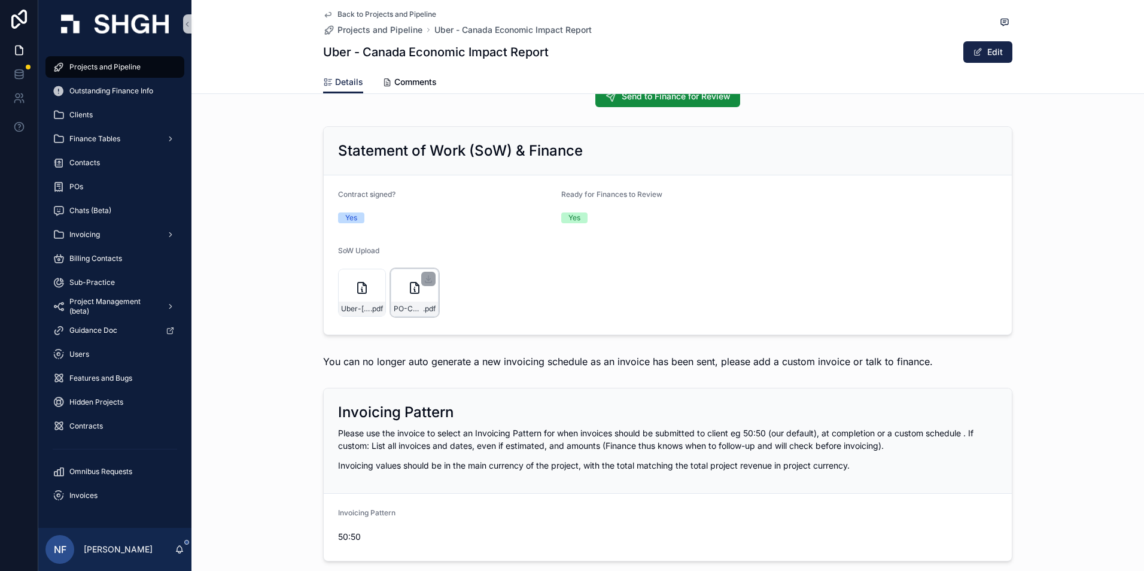
click at [403, 312] on span "PO-CAD-280500" at bounding box center [408, 309] width 29 height 10
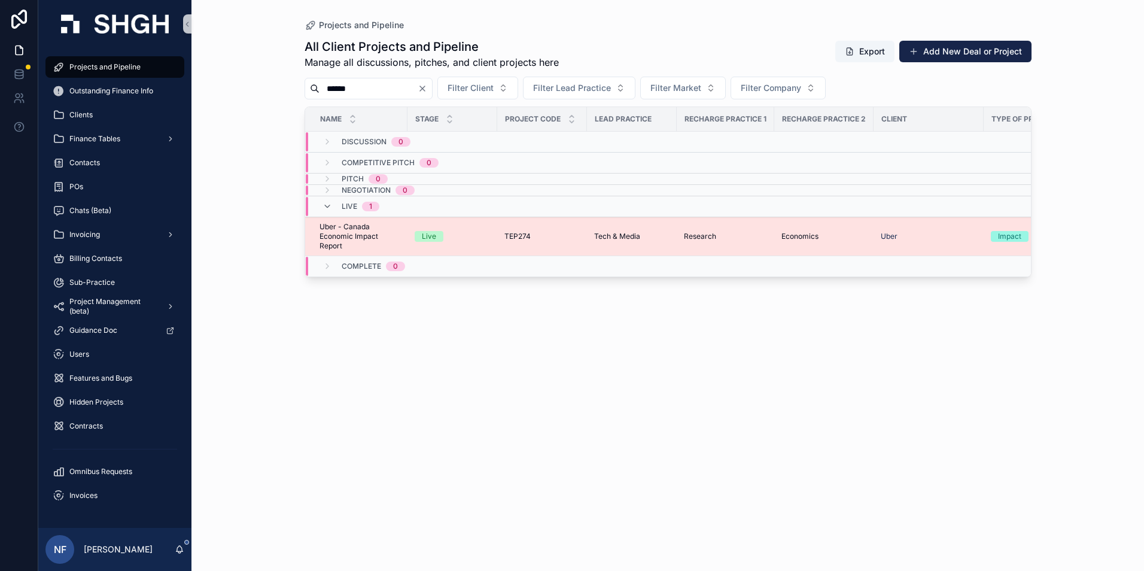
click at [364, 235] on span "Uber - Canada Economic Impact Report" at bounding box center [360, 236] width 81 height 29
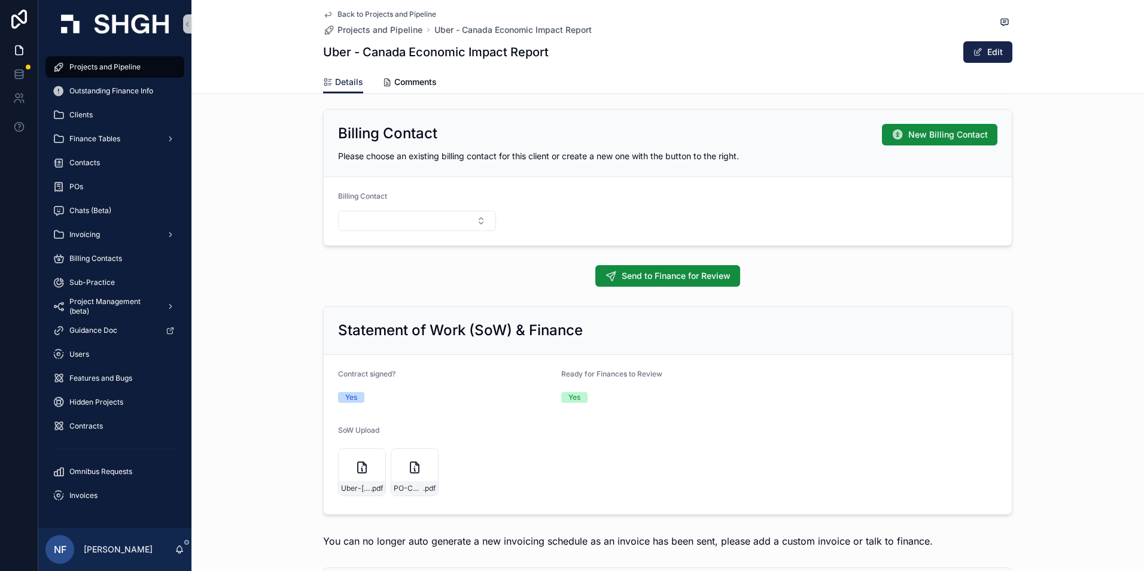
scroll to position [1257, 0]
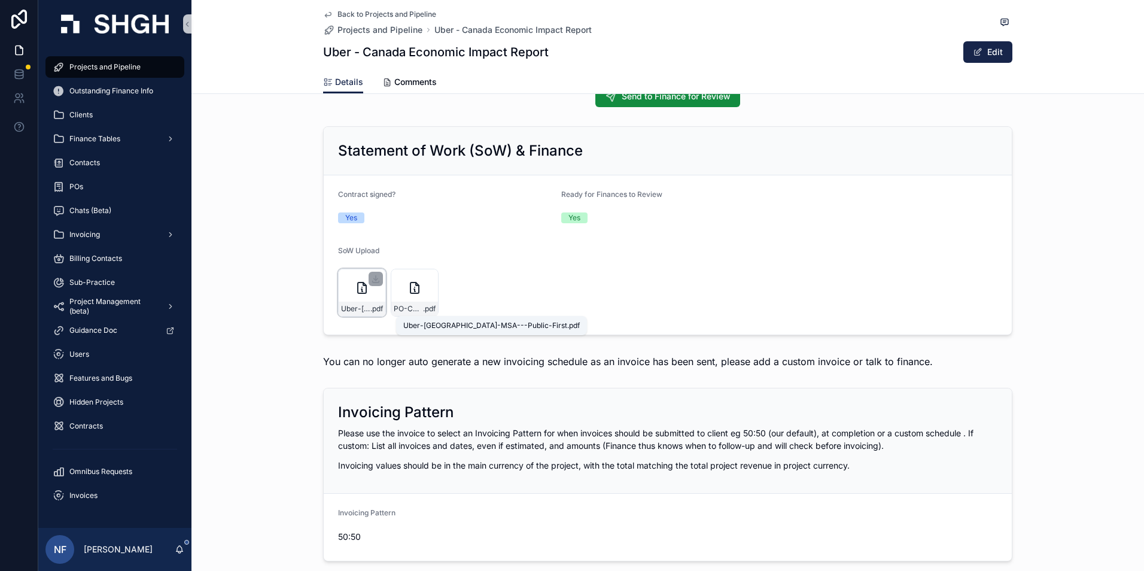
click at [348, 306] on span "Uber-[GEOGRAPHIC_DATA]-MSA---Public-First" at bounding box center [355, 309] width 29 height 10
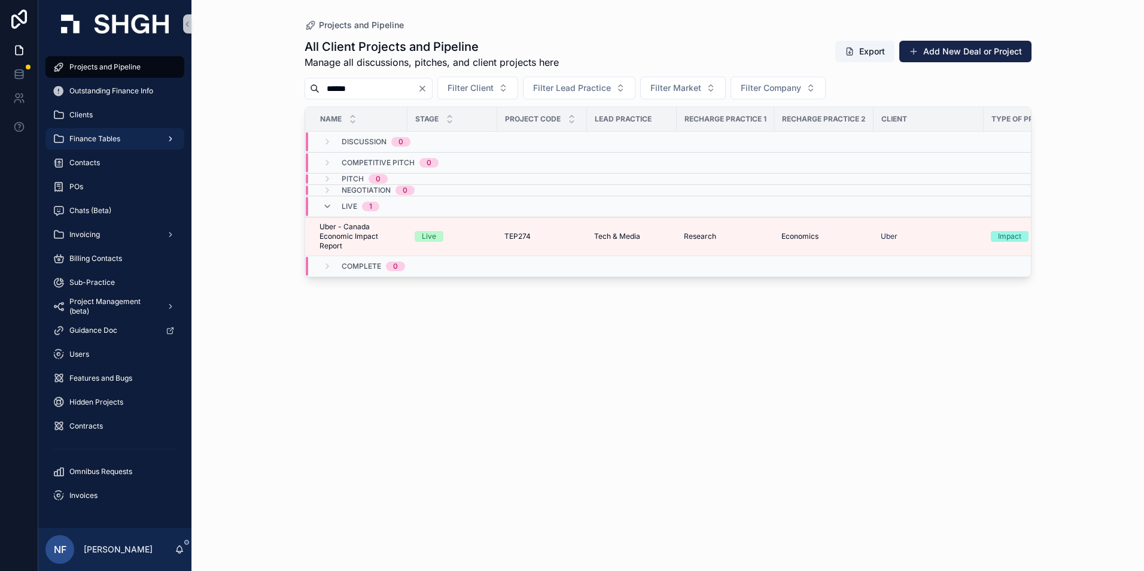
click at [92, 139] on span "Finance Tables" at bounding box center [94, 139] width 51 height 10
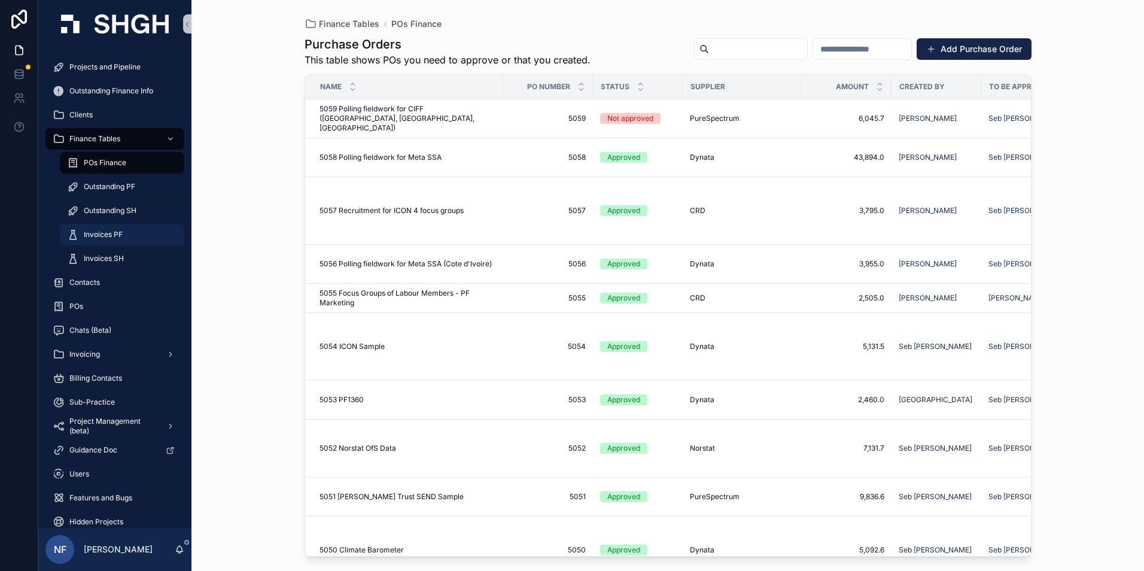
click at [104, 236] on span "Invoices PF" at bounding box center [103, 235] width 39 height 10
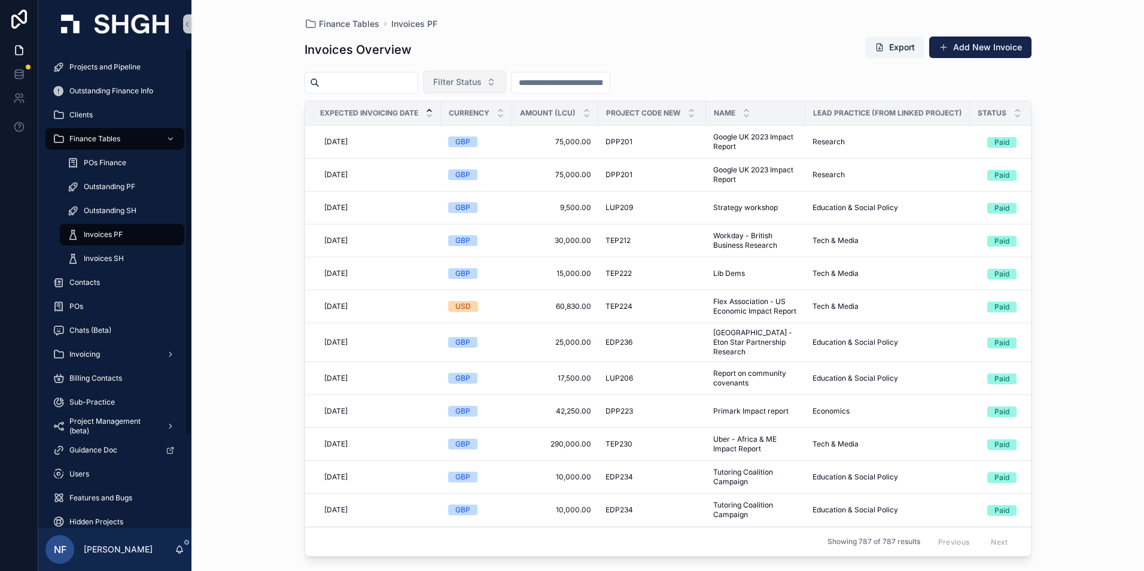
click at [478, 83] on span "Filter Status" at bounding box center [457, 82] width 48 height 12
click at [472, 129] on div "Waiting to Send" at bounding box center [495, 130] width 144 height 19
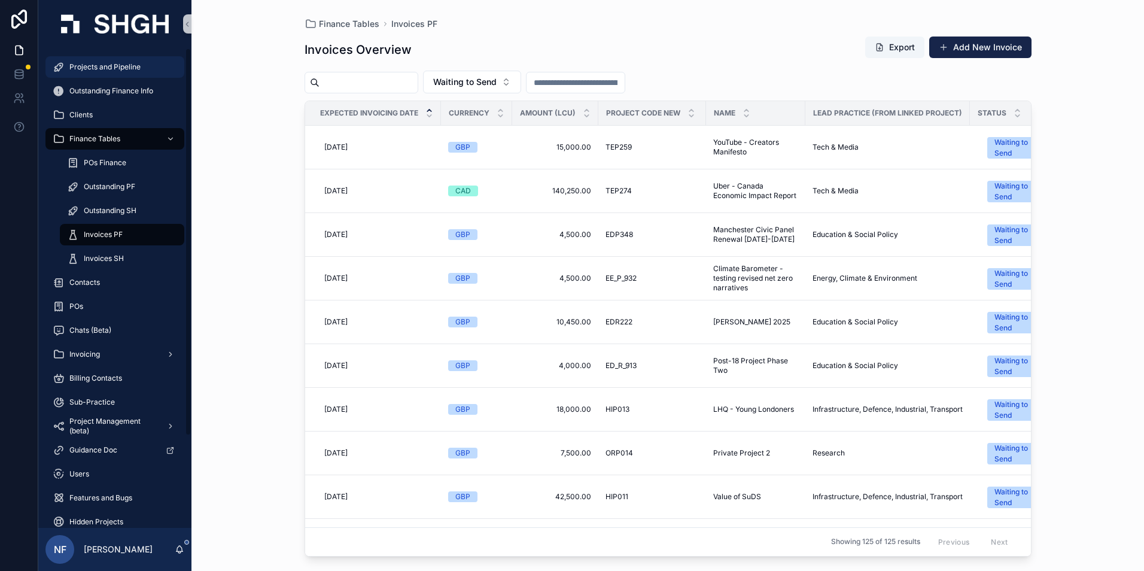
click at [101, 65] on span "Projects and Pipeline" at bounding box center [104, 67] width 71 height 10
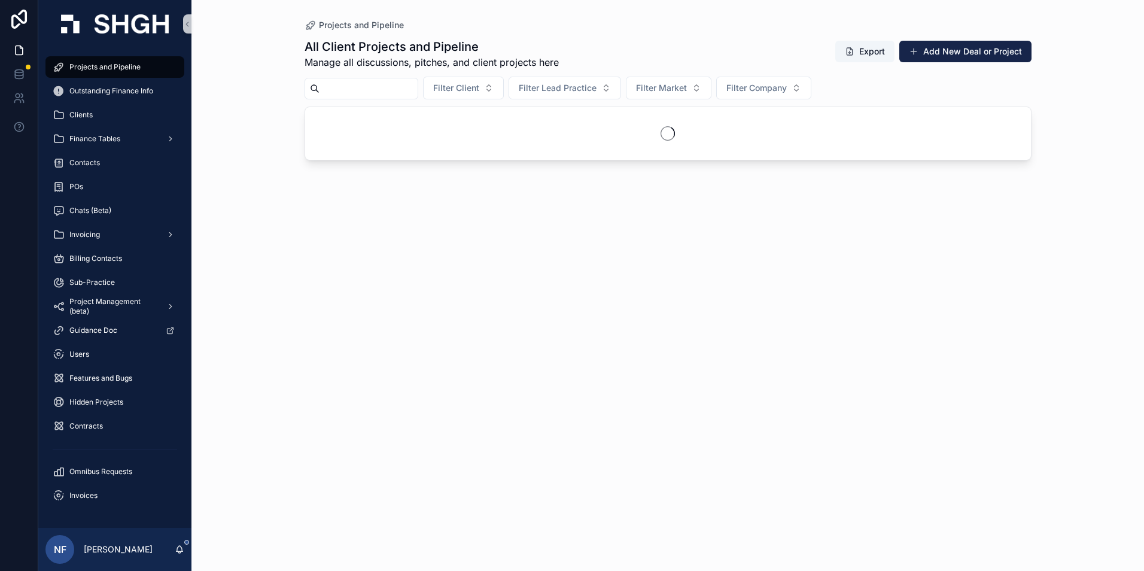
click at [341, 91] on input "scrollable content" at bounding box center [369, 88] width 98 height 17
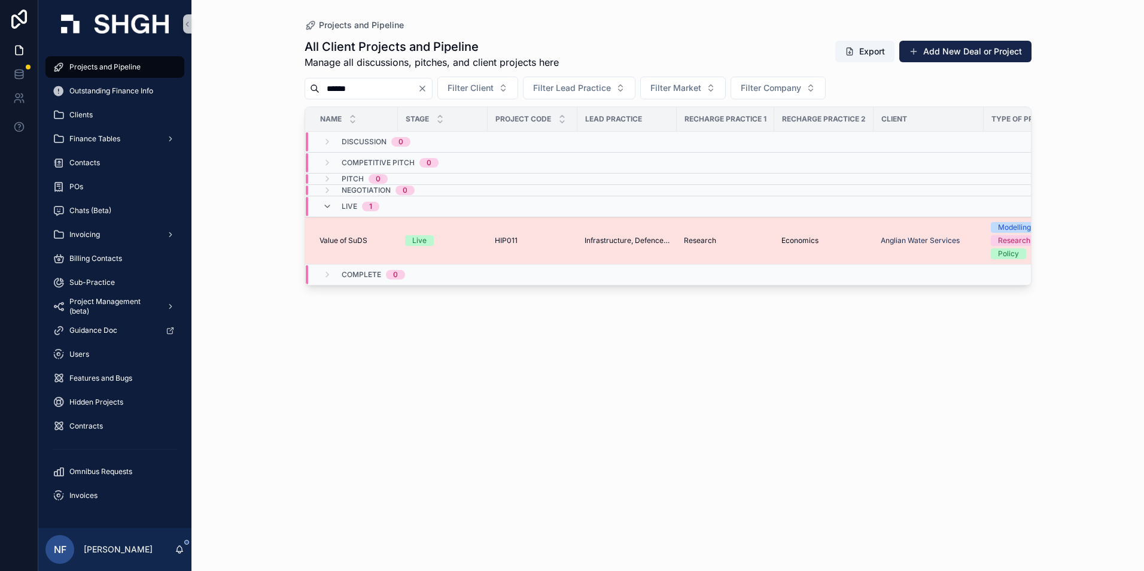
type input "******"
click at [361, 239] on span "Value of SuDS" at bounding box center [344, 241] width 48 height 10
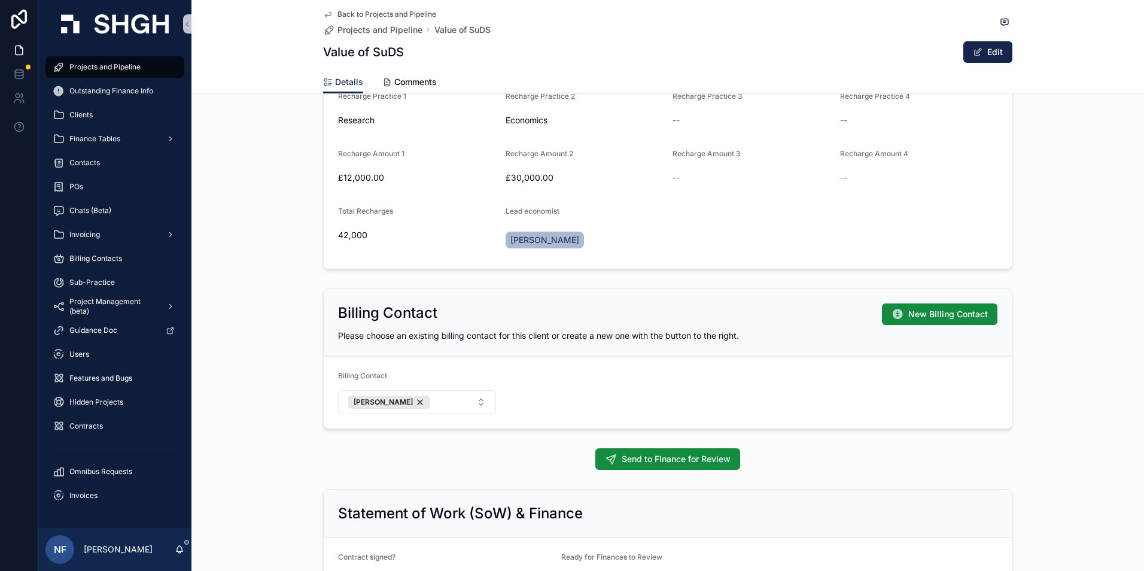
scroll to position [1197, 0]
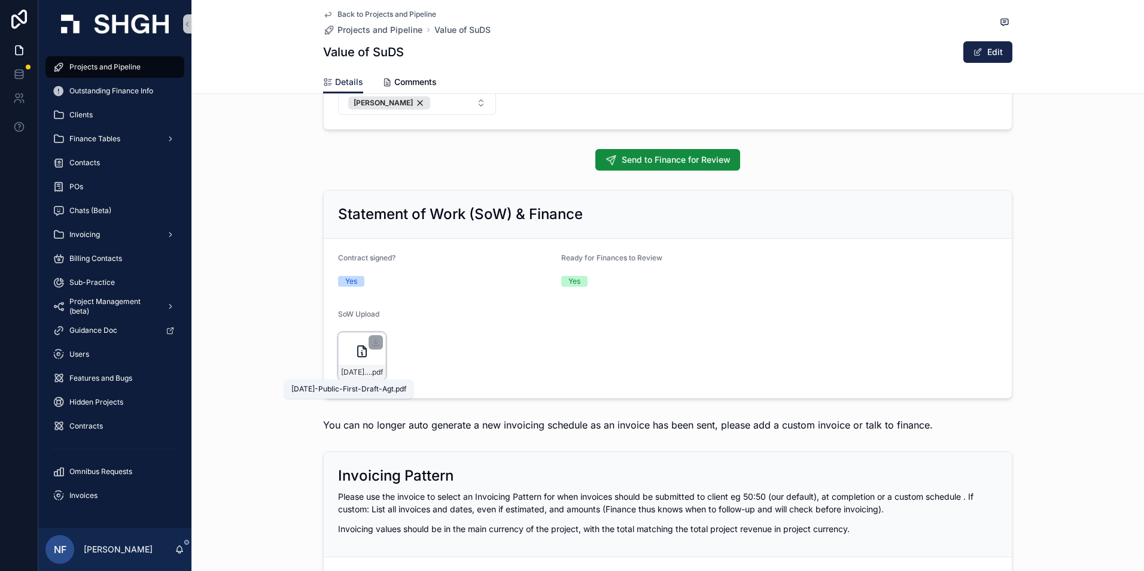
click at [357, 373] on span "2025-05-30-Public-First-Draft-Agt" at bounding box center [355, 372] width 29 height 10
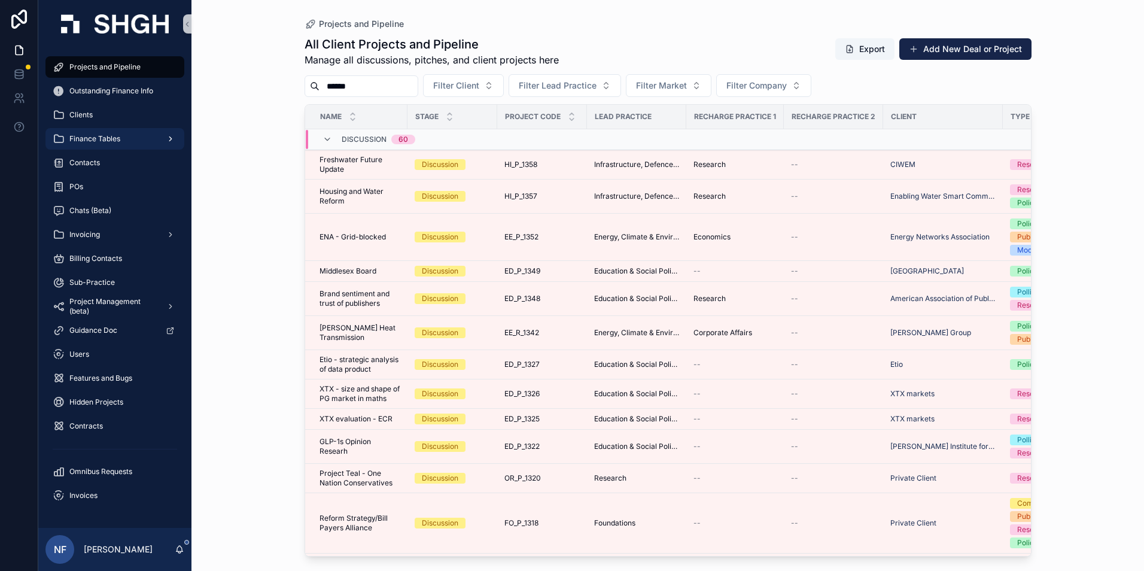
click at [114, 136] on span "Finance Tables" at bounding box center [94, 139] width 51 height 10
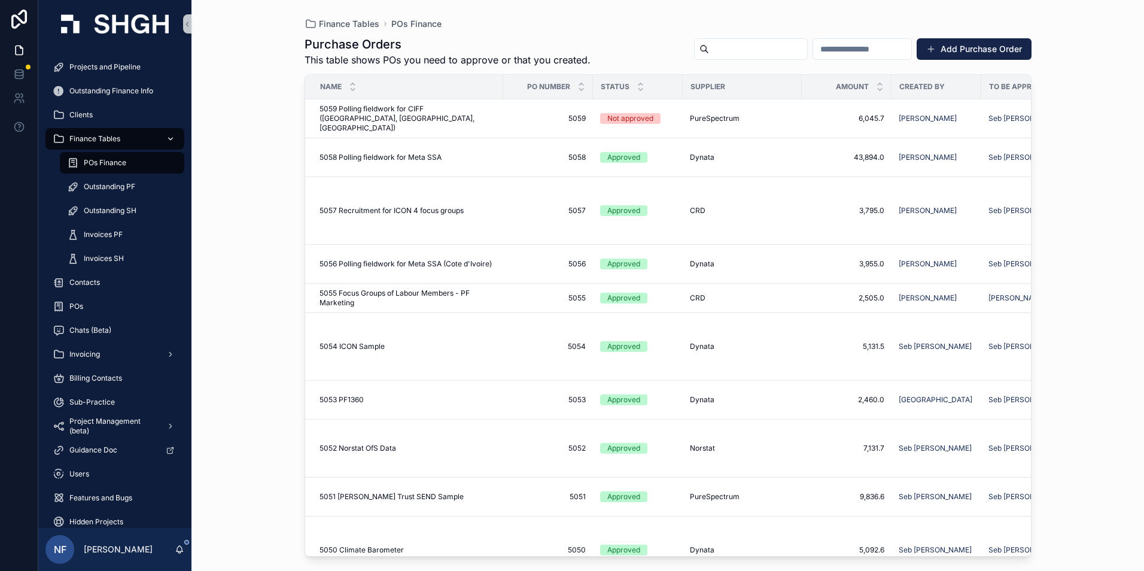
click at [112, 157] on div "POs Finance" at bounding box center [122, 162] width 110 height 19
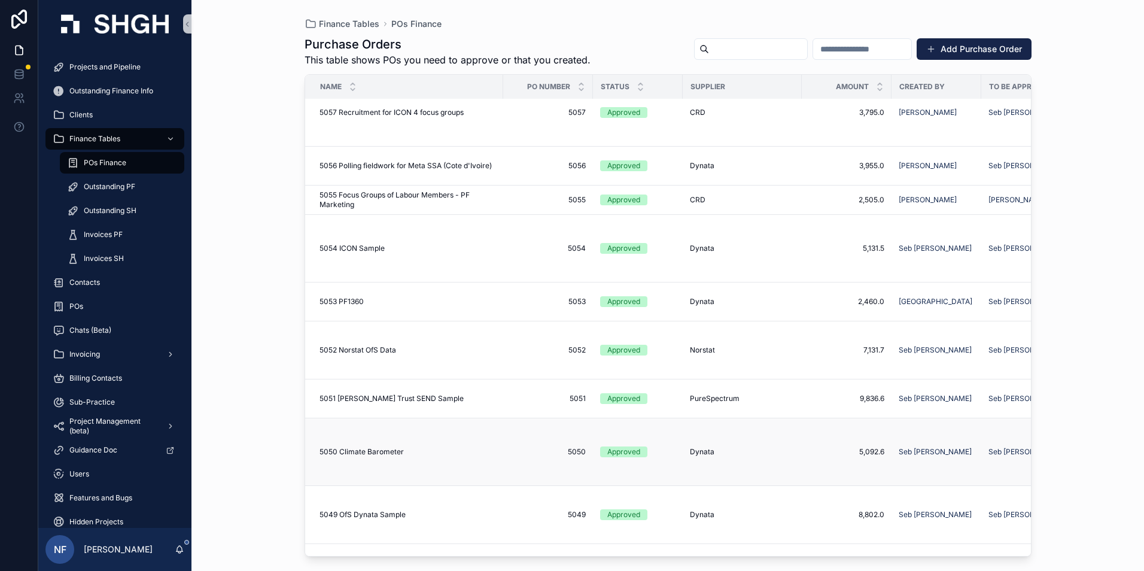
scroll to position [239, 0]
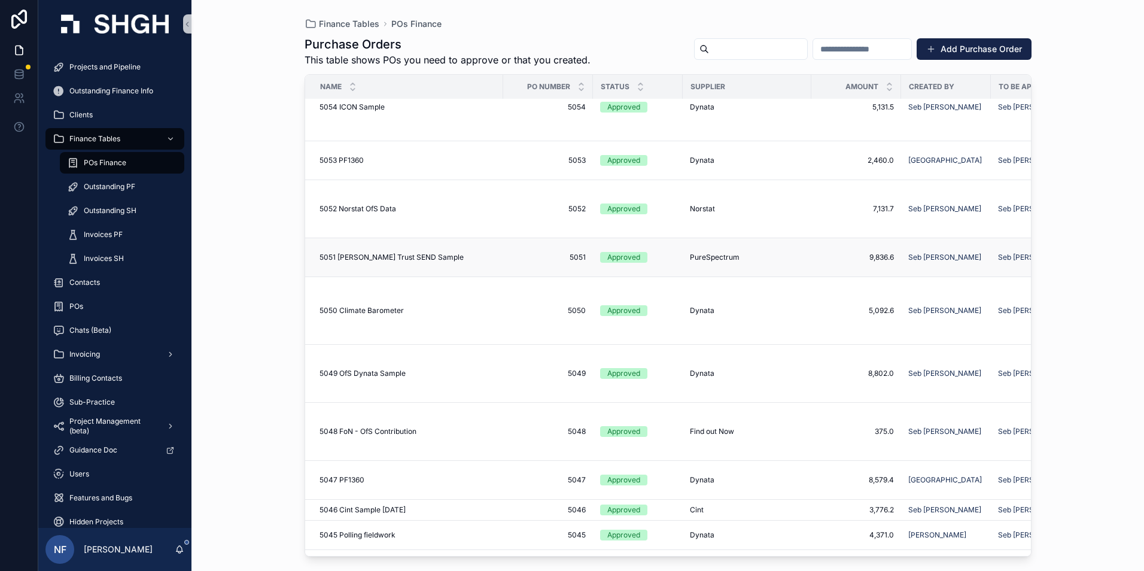
click at [579, 253] on span "5051" at bounding box center [547, 258] width 75 height 10
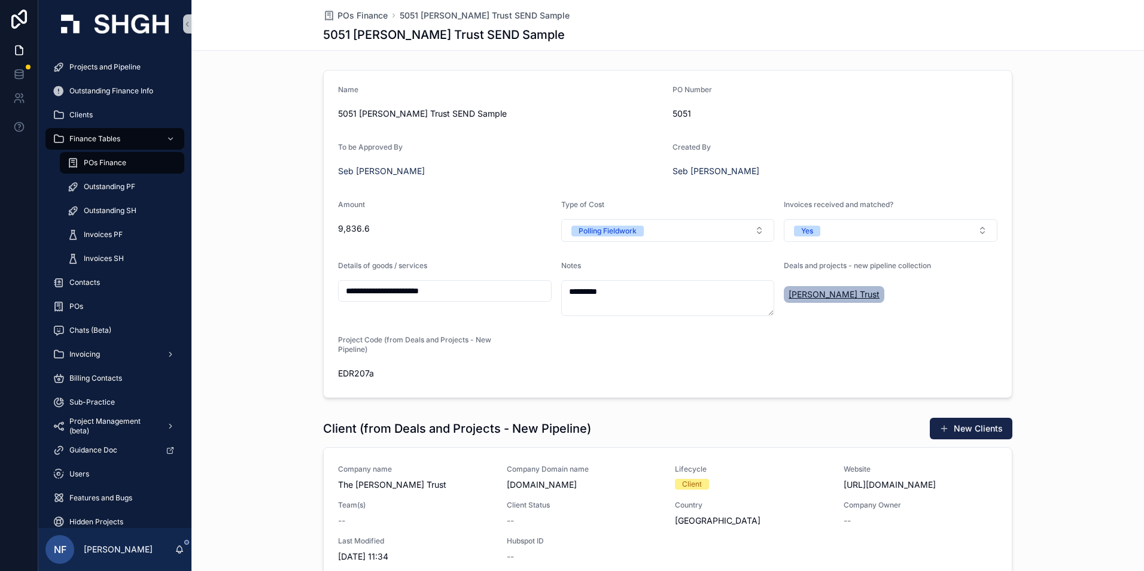
click at [810, 299] on span "[PERSON_NAME] Trust" at bounding box center [834, 294] width 91 height 12
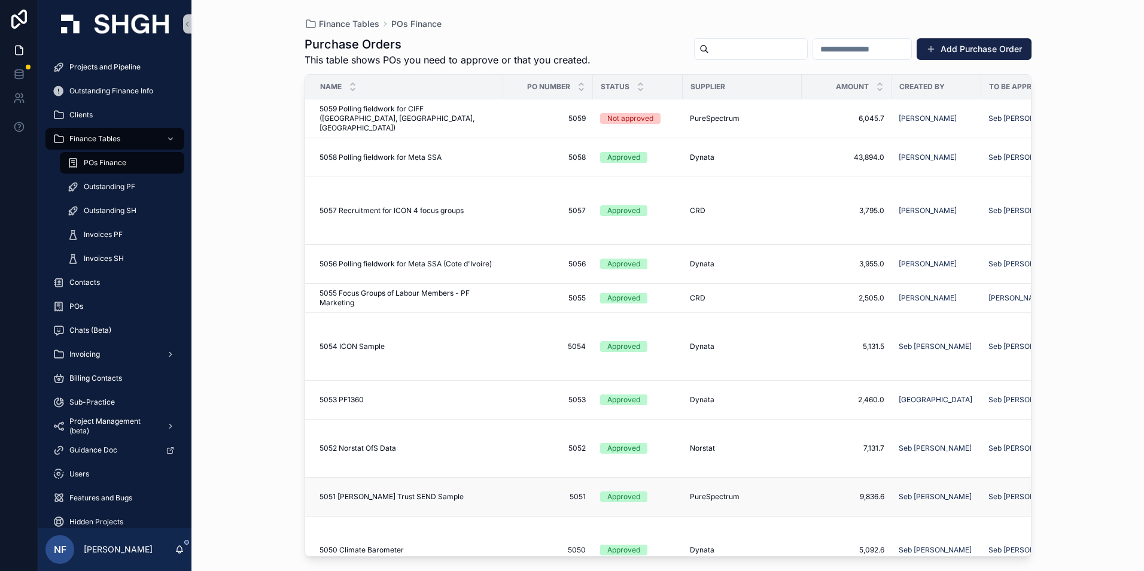
click at [630, 491] on div "Approved" at bounding box center [623, 496] width 33 height 11
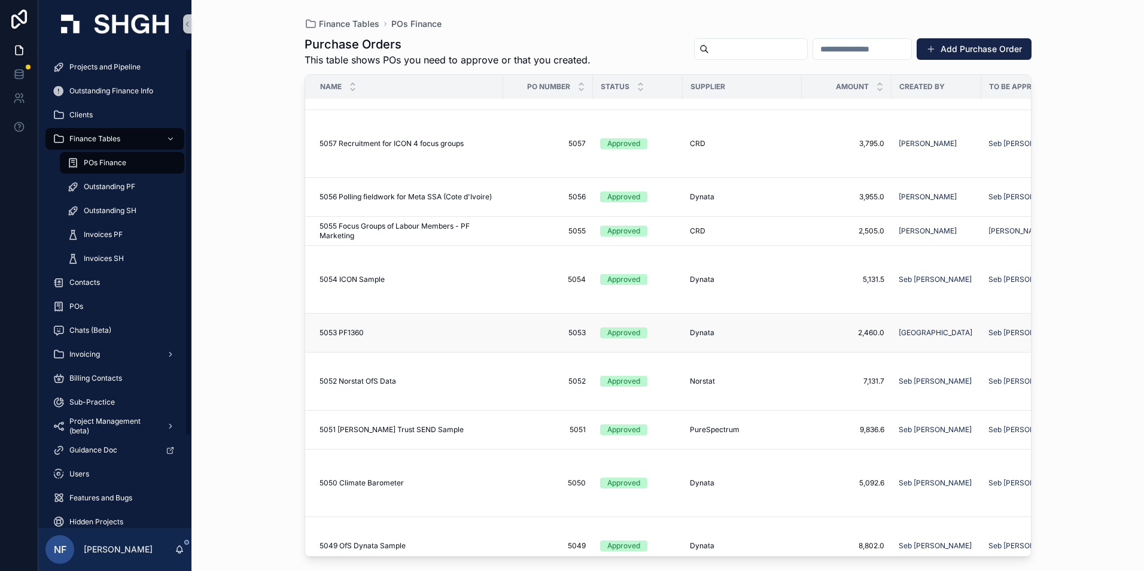
scroll to position [180, 0]
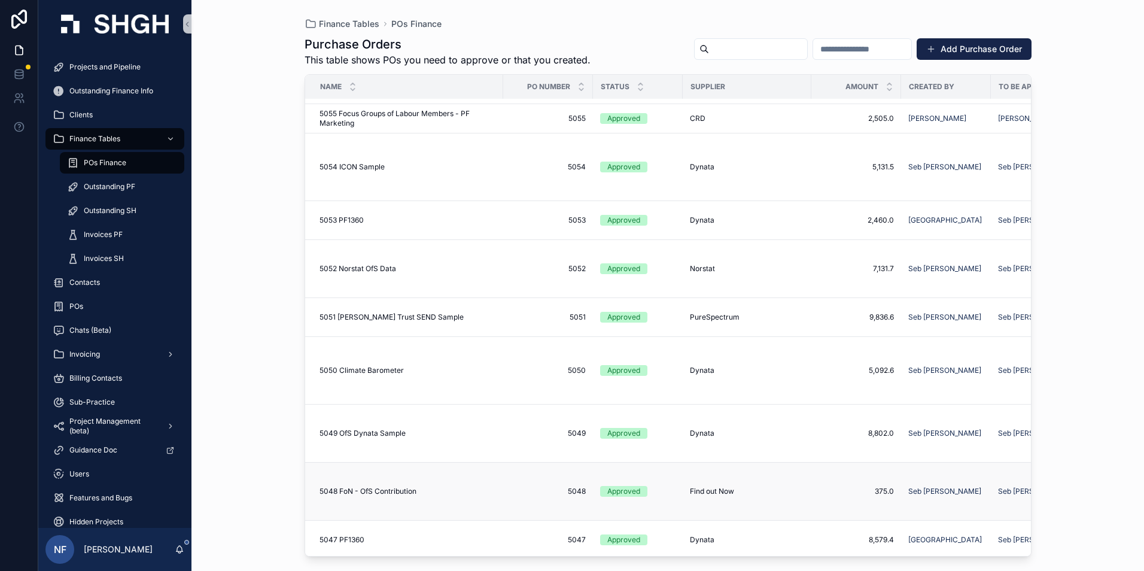
click at [572, 487] on span "5048" at bounding box center [547, 492] width 75 height 10
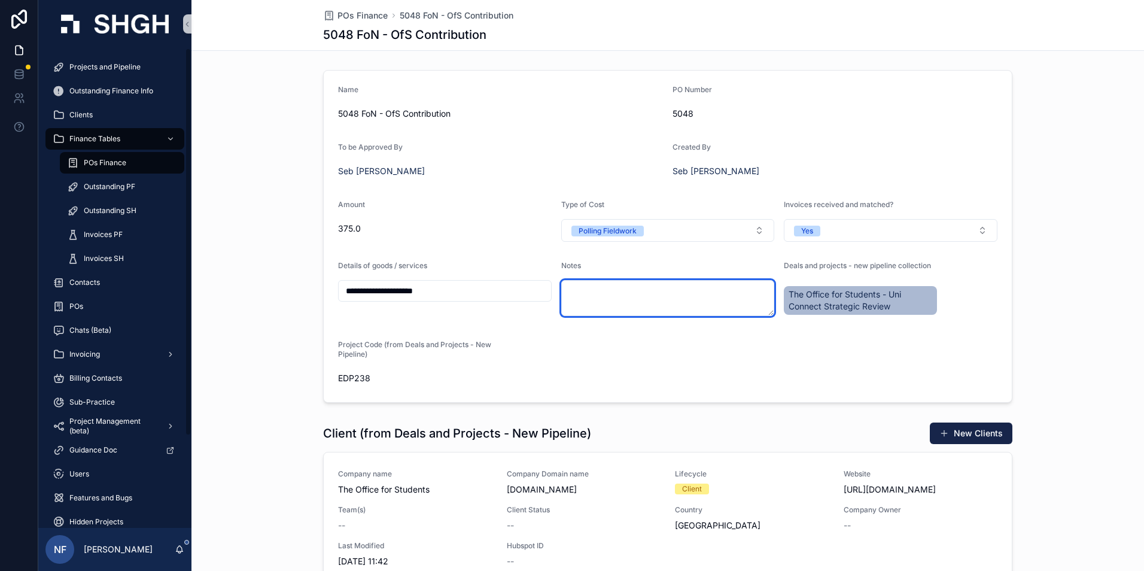
click at [622, 300] on textarea "scrollable content" at bounding box center [668, 298] width 214 height 36
type textarea "********"
click at [662, 350] on form "**********" at bounding box center [668, 237] width 688 height 332
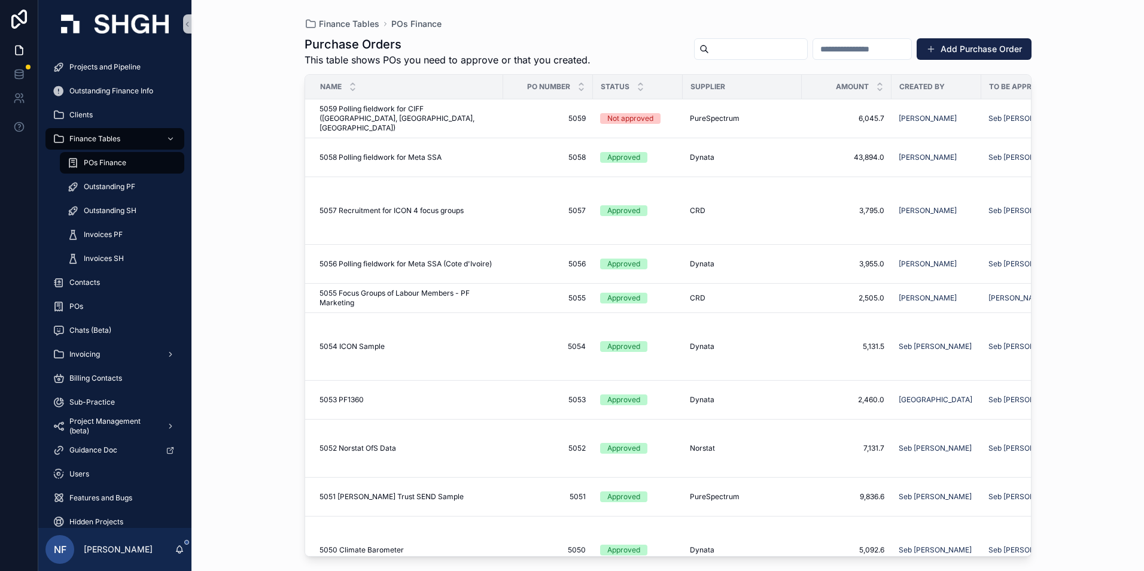
click at [113, 167] on span "POs Finance" at bounding box center [105, 163] width 42 height 10
click at [635, 447] on div "Approved" at bounding box center [623, 448] width 33 height 11
click at [621, 449] on div "Approved" at bounding box center [623, 448] width 33 height 11
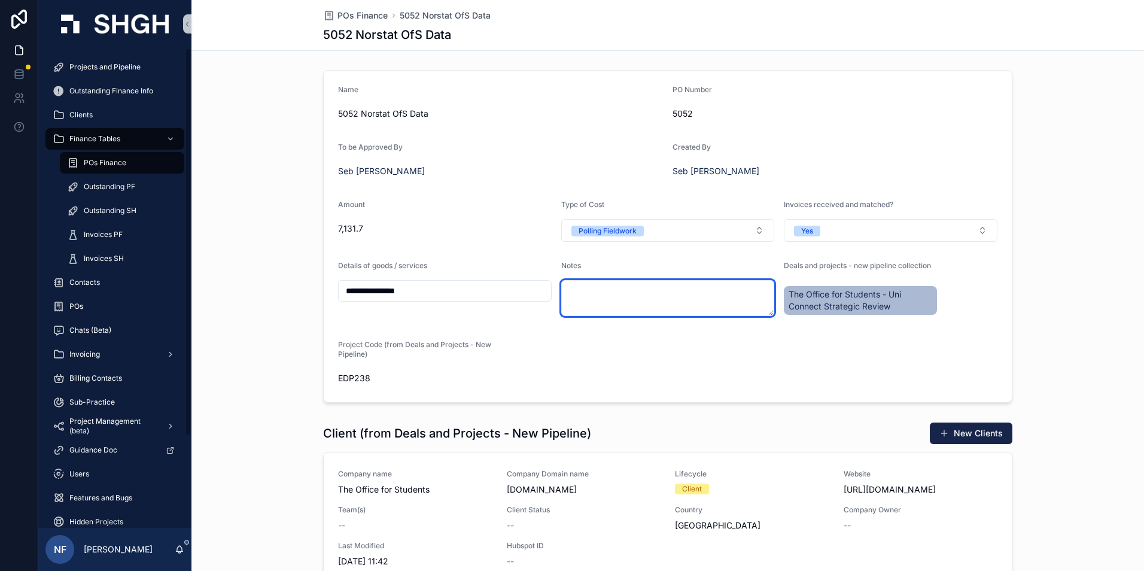
click at [628, 300] on textarea "scrollable content" at bounding box center [668, 298] width 214 height 36
paste textarea "*********"
click at [566, 296] on textarea "*********" at bounding box center [668, 298] width 214 height 36
type textarea "**********"
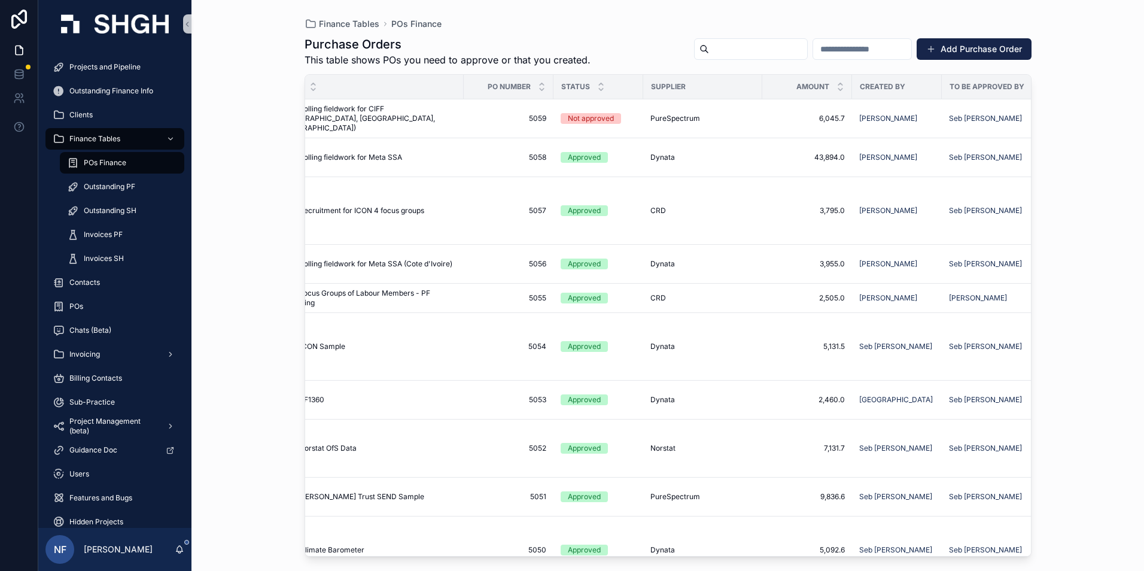
scroll to position [0, 54]
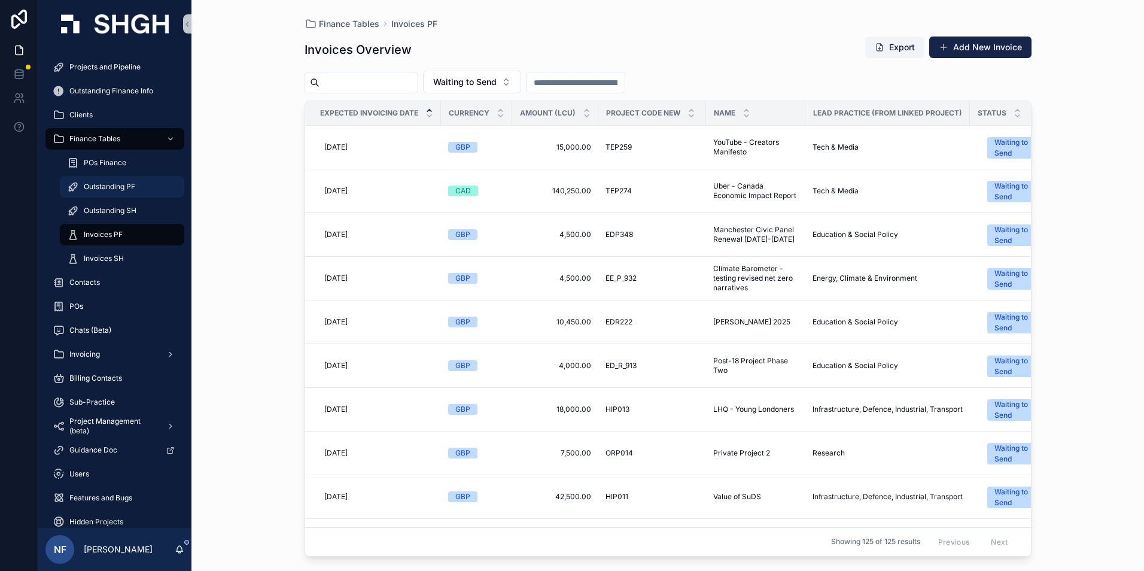
click at [105, 184] on span "Outstanding PF" at bounding box center [109, 187] width 51 height 10
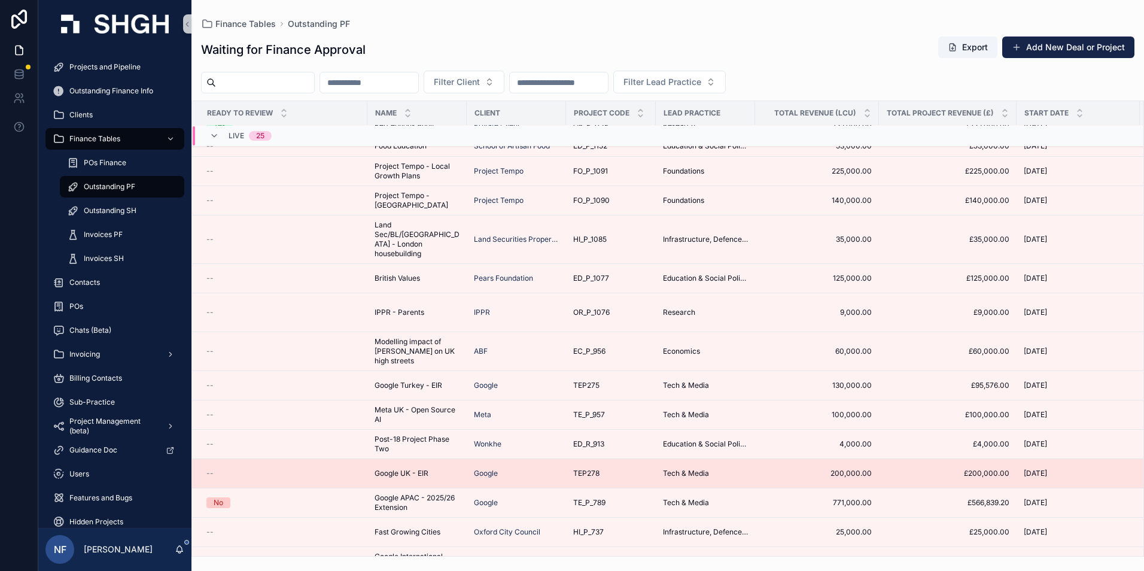
scroll to position [95, 0]
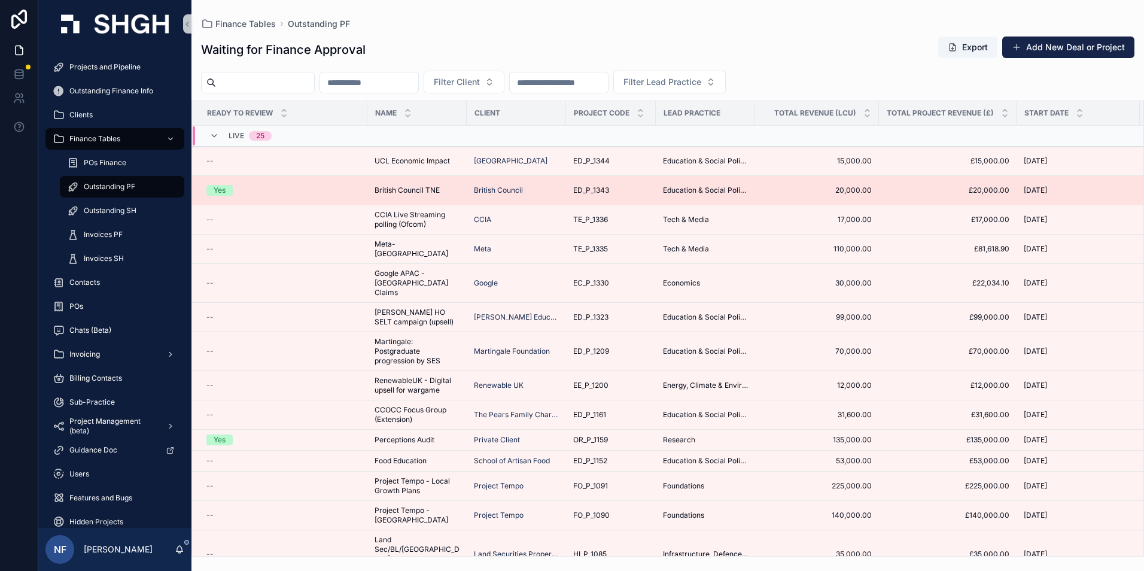
click at [223, 191] on div "Yes" at bounding box center [220, 190] width 12 height 11
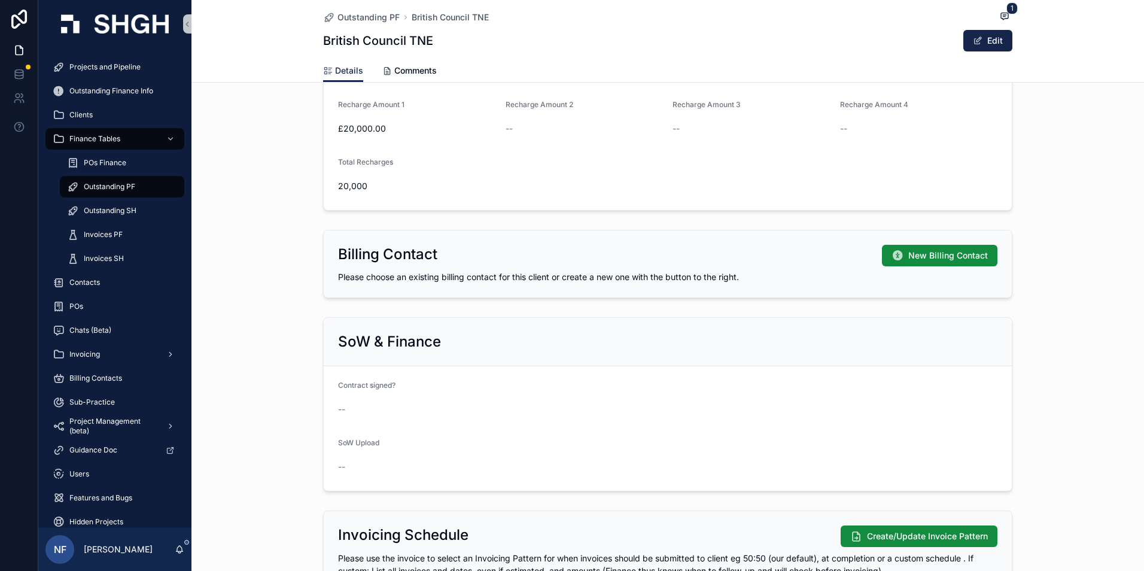
scroll to position [838, 0]
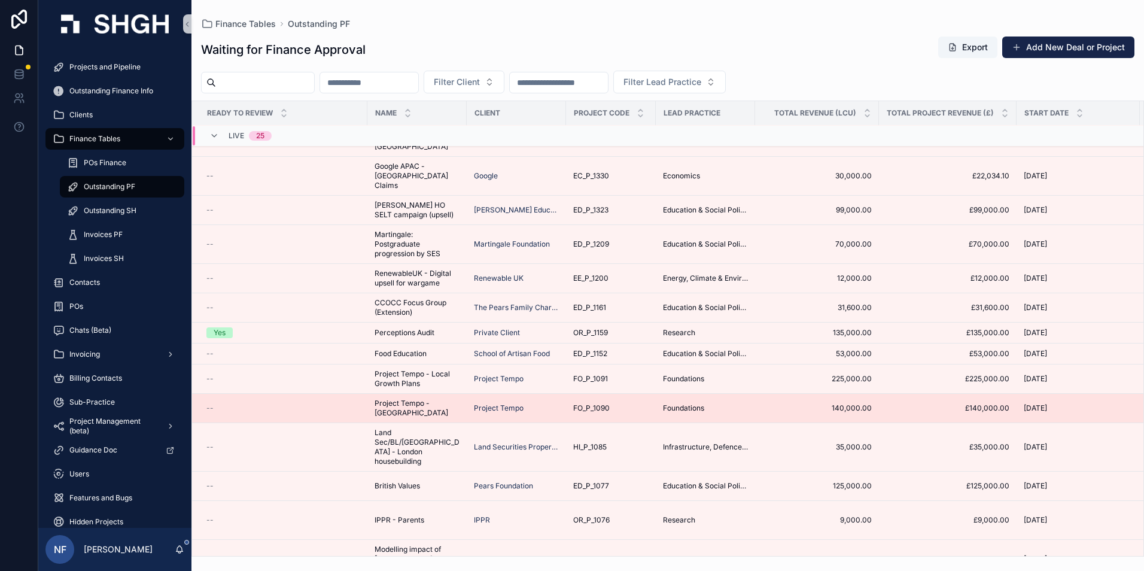
scroll to position [120, 0]
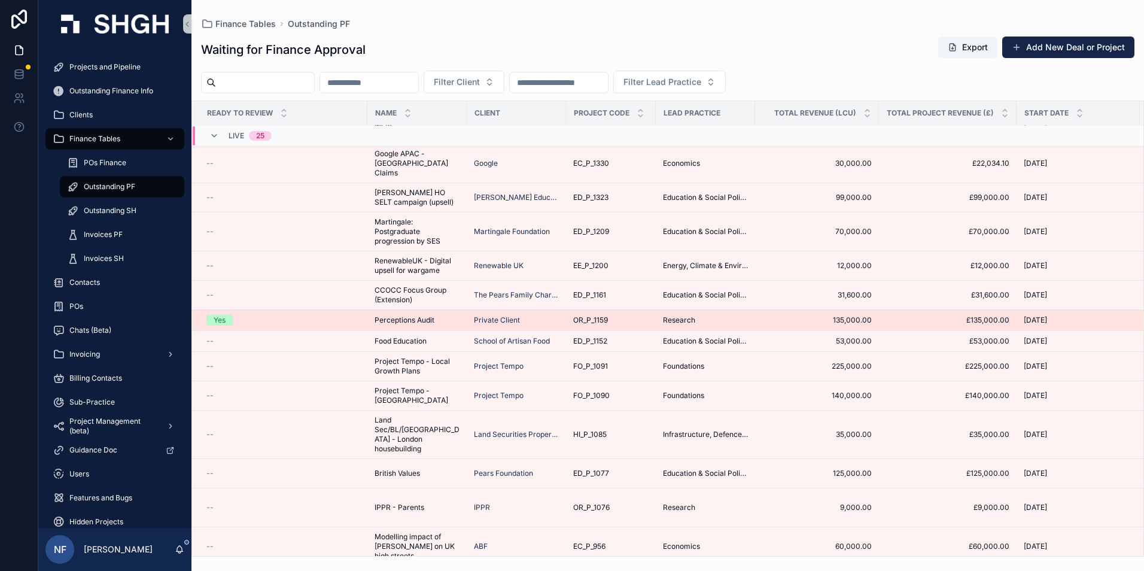
click at [218, 310] on td "Yes" at bounding box center [279, 320] width 175 height 21
click at [218, 315] on div "Yes" at bounding box center [220, 320] width 12 height 11
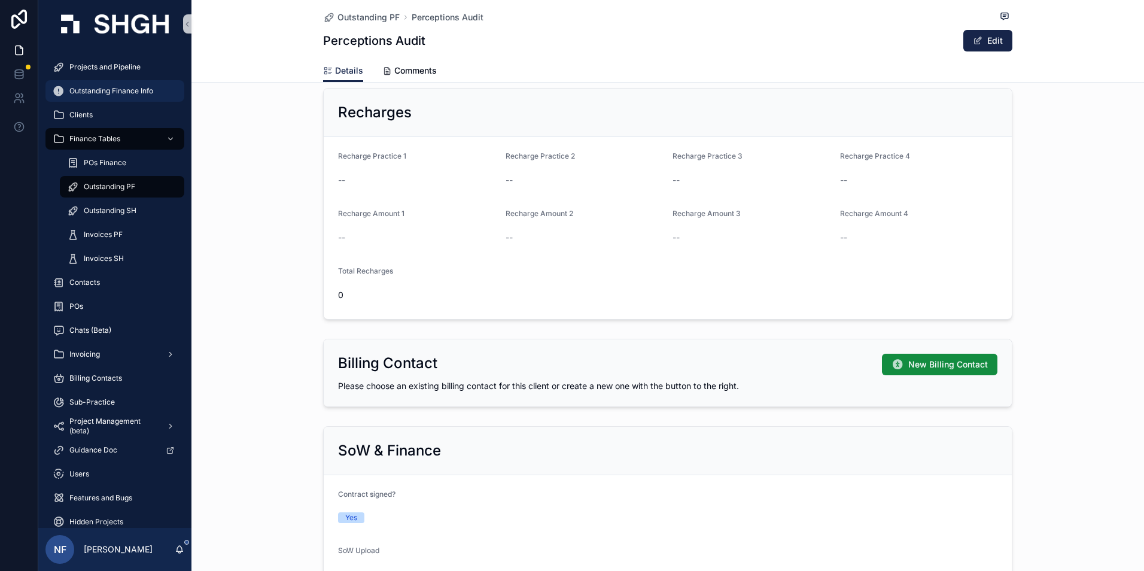
scroll to position [658, 0]
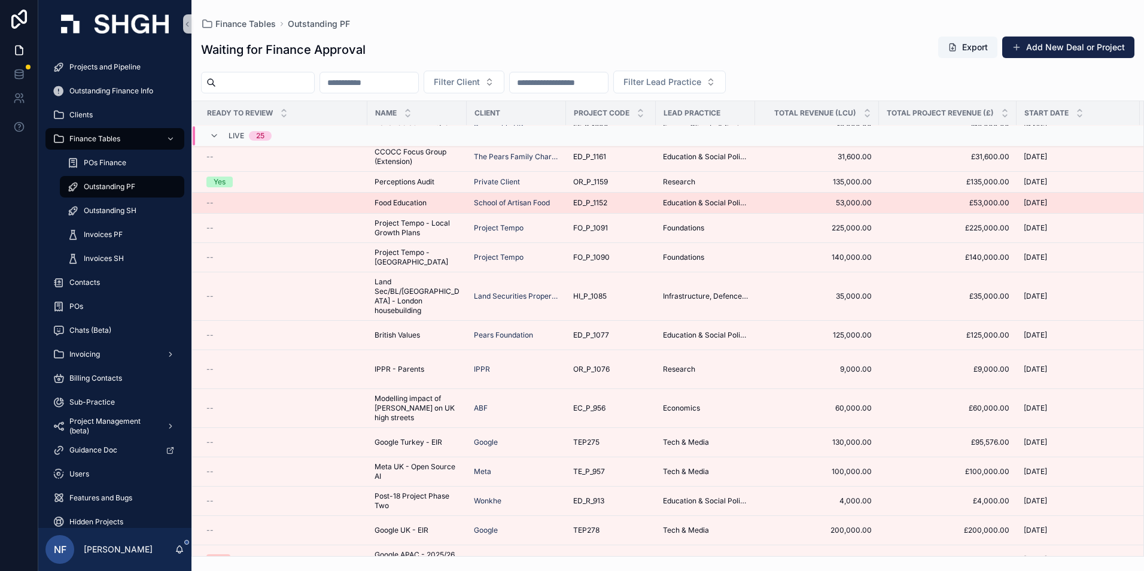
scroll to position [351, 0]
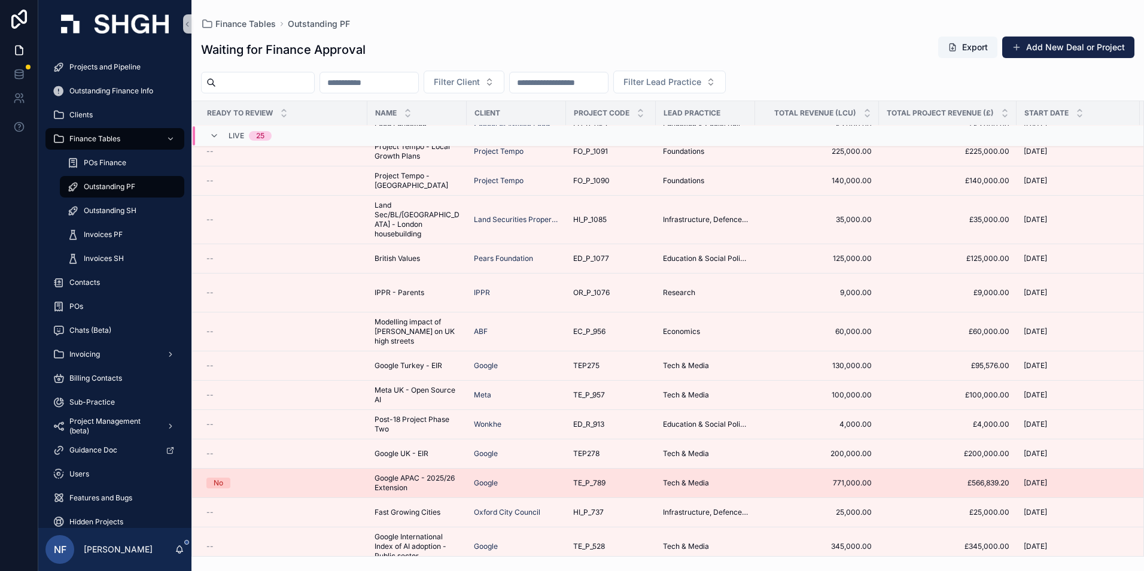
click at [268, 478] on div "No" at bounding box center [283, 483] width 154 height 11
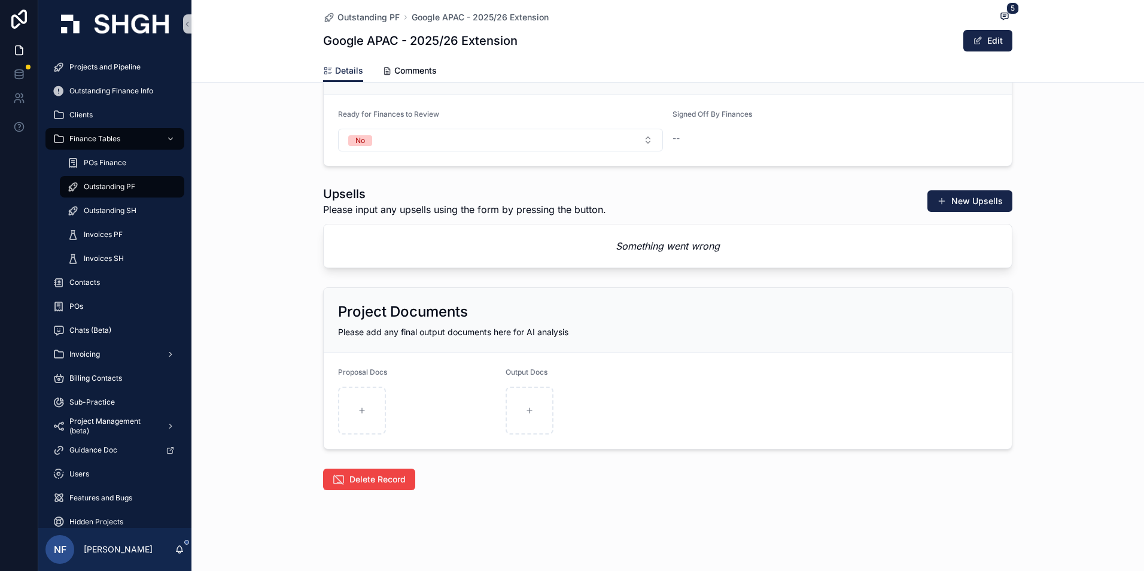
scroll to position [1837, 0]
click at [1002, 17] on icon "scrollable content" at bounding box center [1005, 16] width 10 height 10
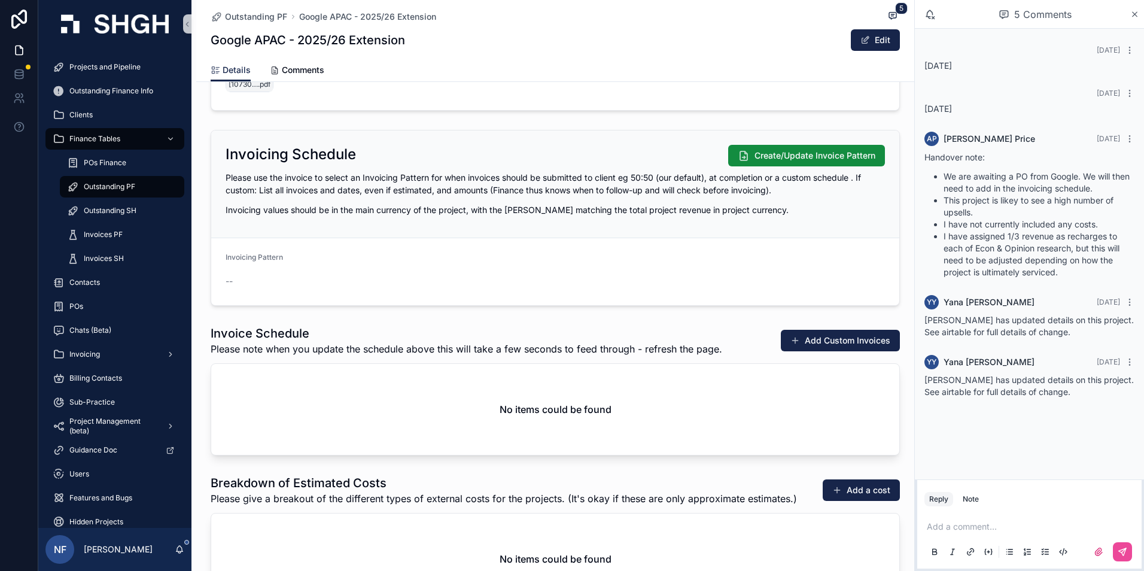
scroll to position [1238, 0]
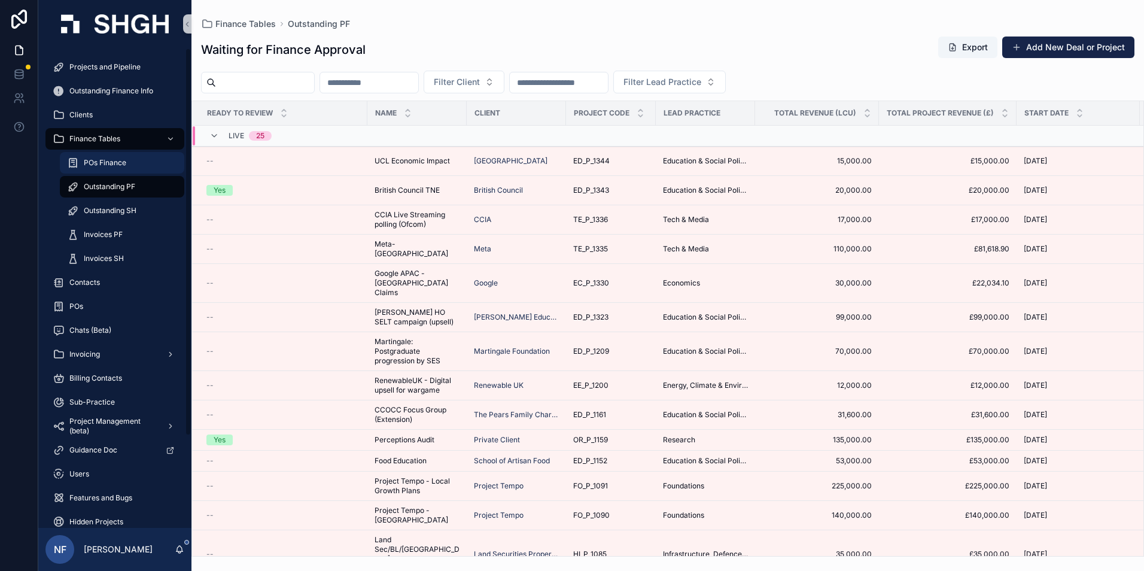
click at [105, 162] on span "POs Finance" at bounding box center [105, 163] width 42 height 10
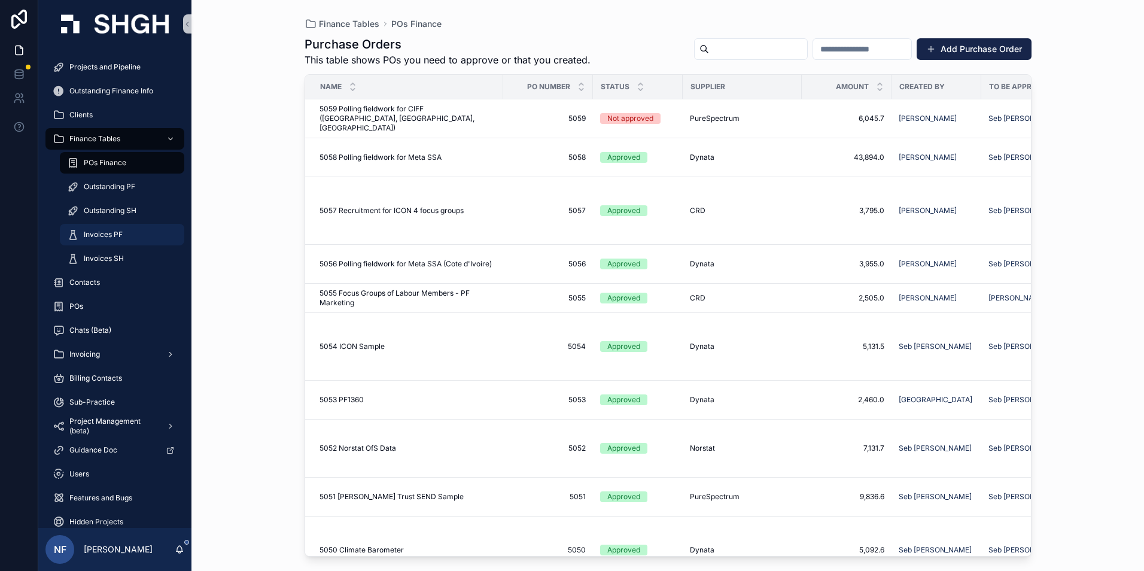
click at [101, 232] on span "Invoices PF" at bounding box center [103, 235] width 39 height 10
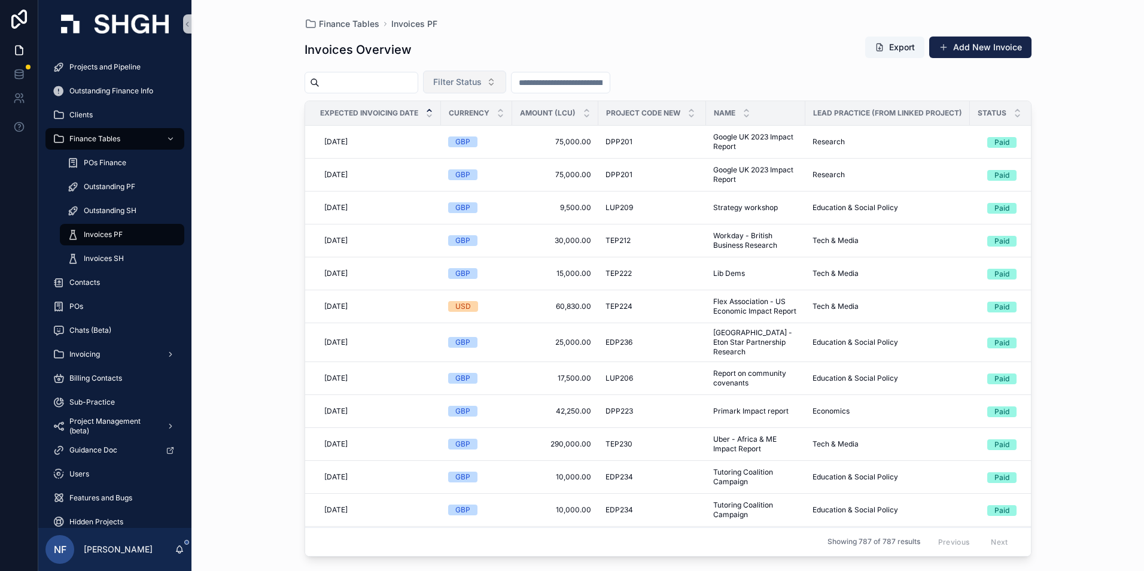
click at [482, 83] on span "Filter Status" at bounding box center [457, 82] width 48 height 12
click at [480, 130] on div "Waiting to Send" at bounding box center [495, 130] width 144 height 19
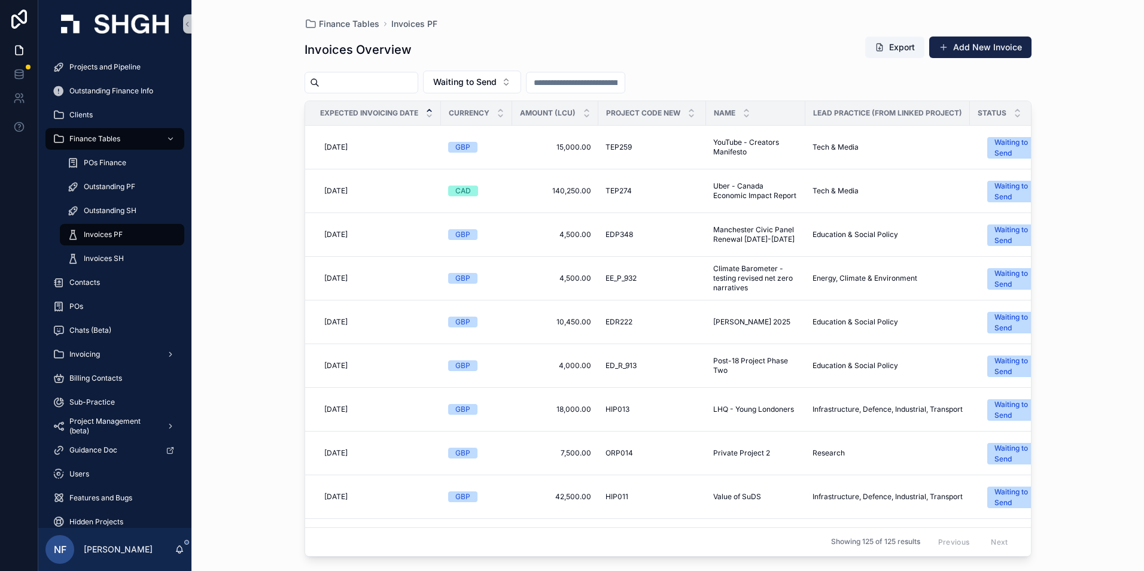
click at [525, 544] on div "Showing 125 of 125 results Previous Next" at bounding box center [668, 541] width 726 height 29
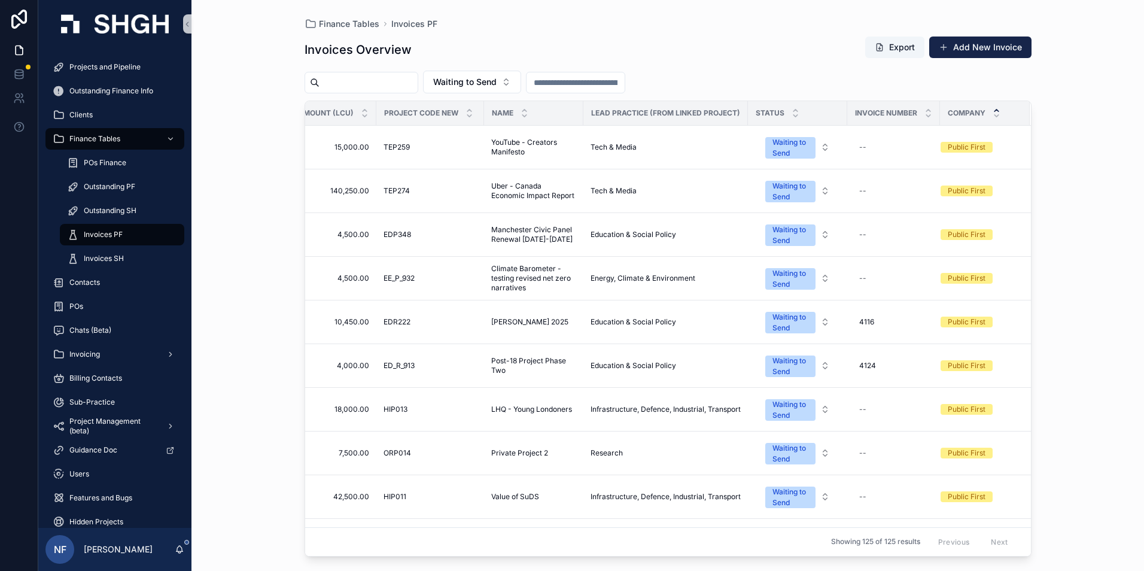
click at [993, 113] on div "scrollable content" at bounding box center [997, 113] width 8 height 13
click at [993, 112] on div "scrollable content" at bounding box center [997, 113] width 8 height 13
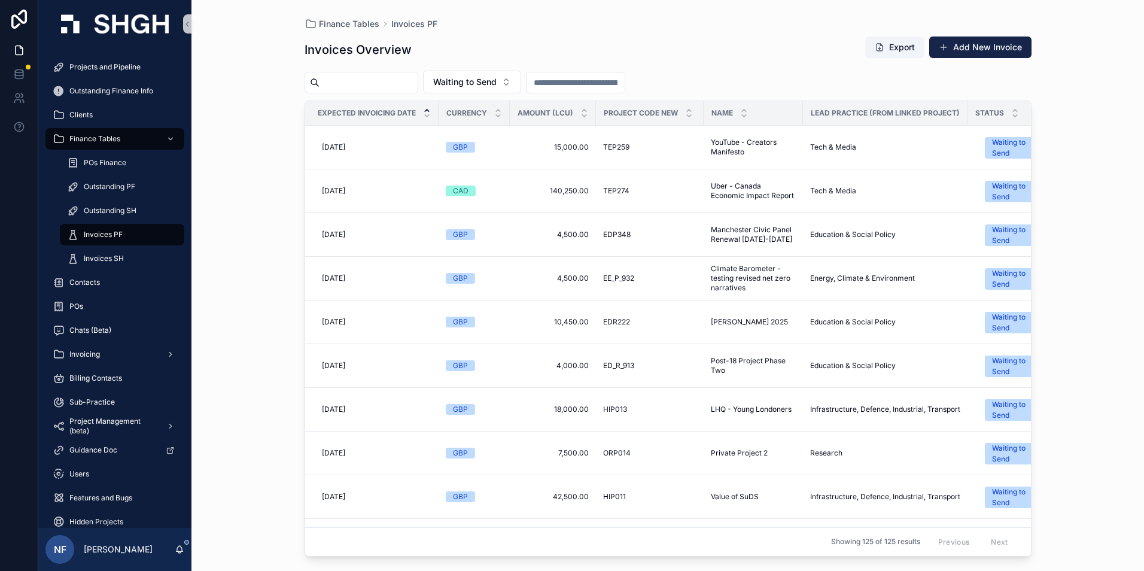
scroll to position [0, 0]
click at [114, 190] on span "Outstanding PF" at bounding box center [109, 187] width 51 height 10
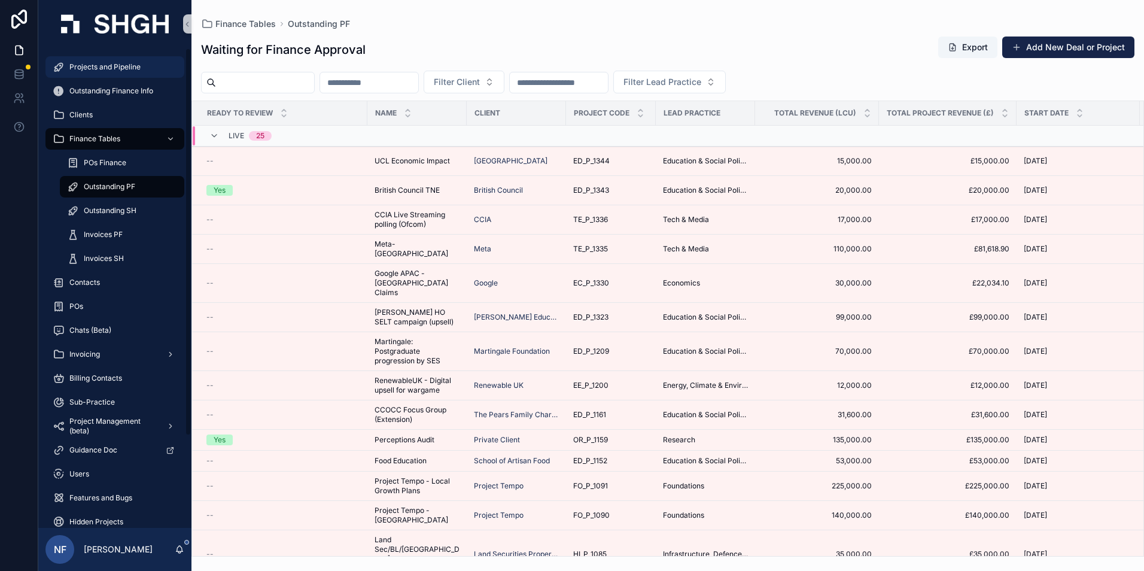
click at [87, 67] on span "Projects and Pipeline" at bounding box center [104, 67] width 71 height 10
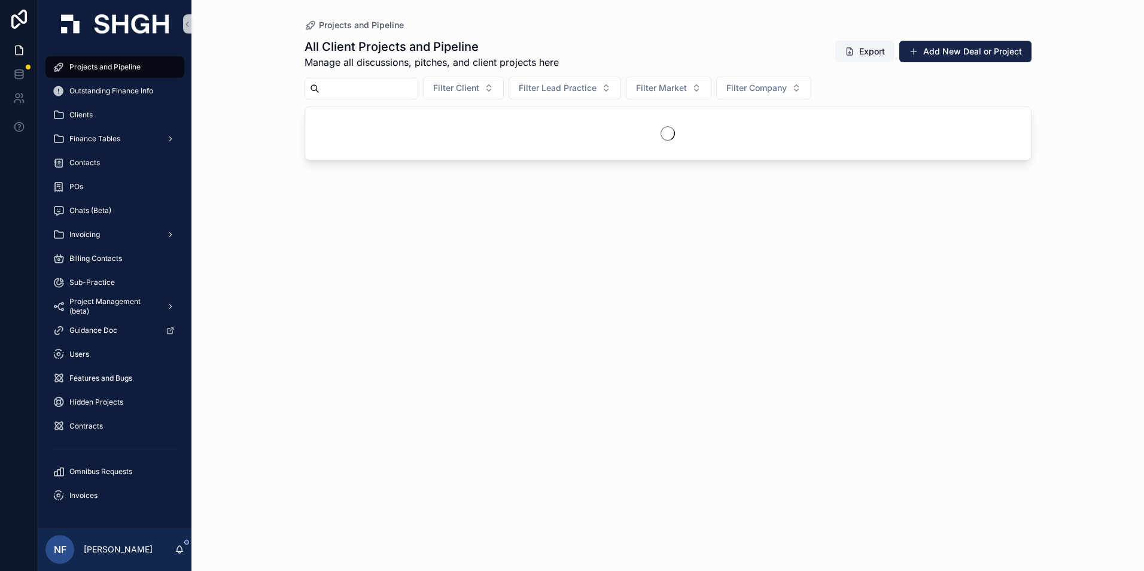
click at [366, 84] on input "scrollable content" at bounding box center [369, 88] width 98 height 17
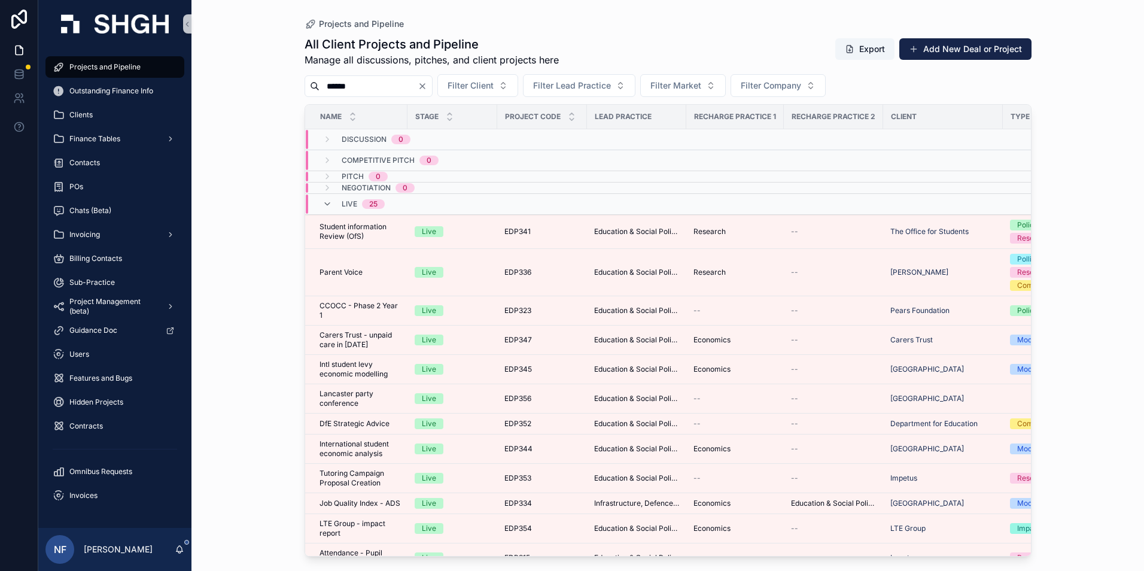
type input "******"
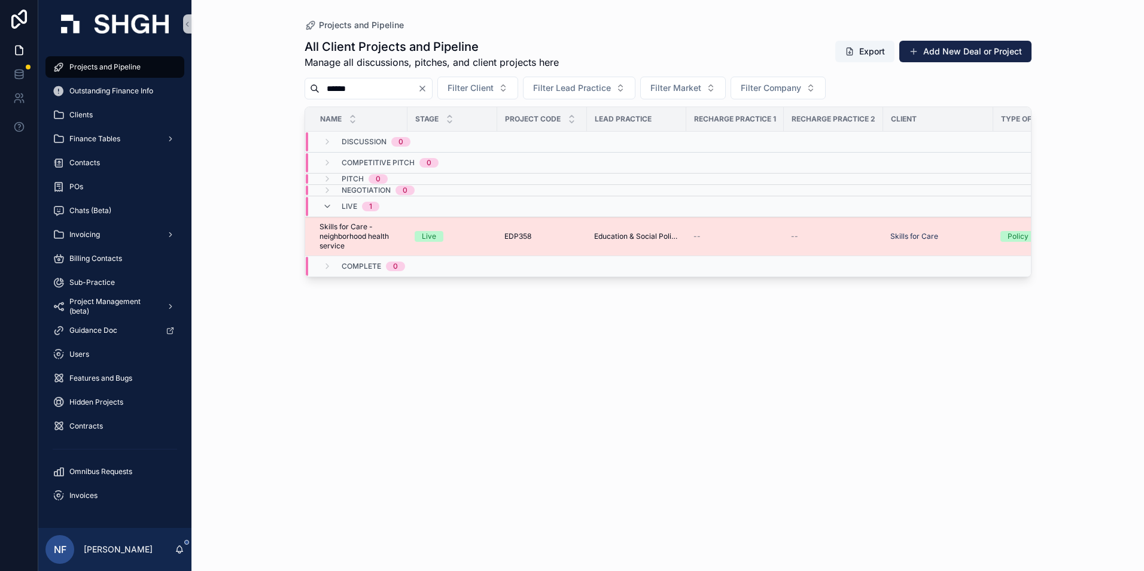
click at [333, 238] on span "Skills for Care - neighborhood health service" at bounding box center [360, 236] width 81 height 29
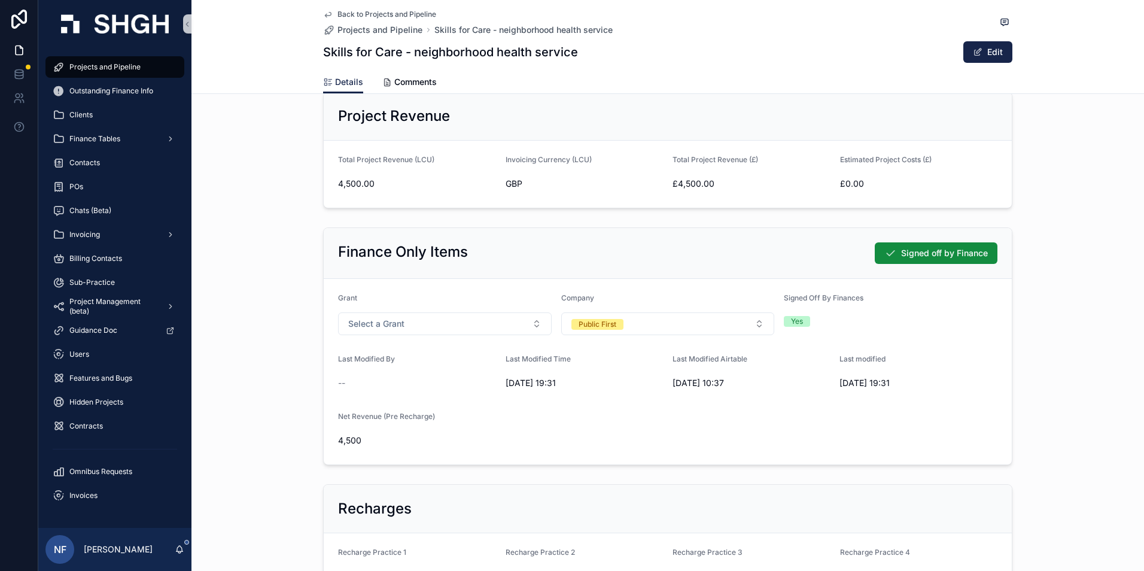
scroll to position [419, 0]
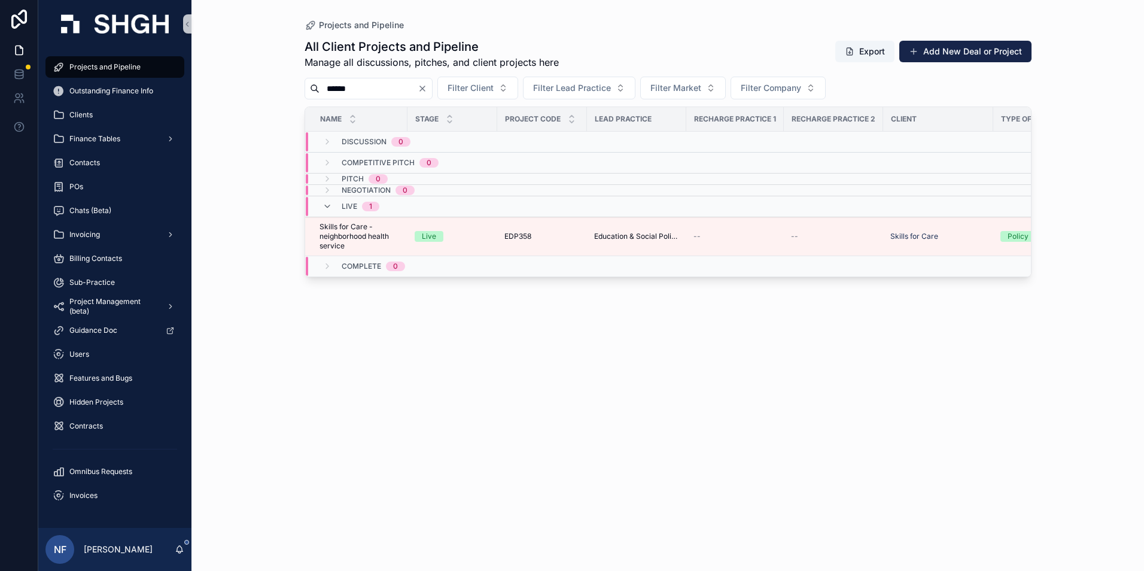
click at [393, 88] on input "******" at bounding box center [369, 88] width 98 height 17
type input "*"
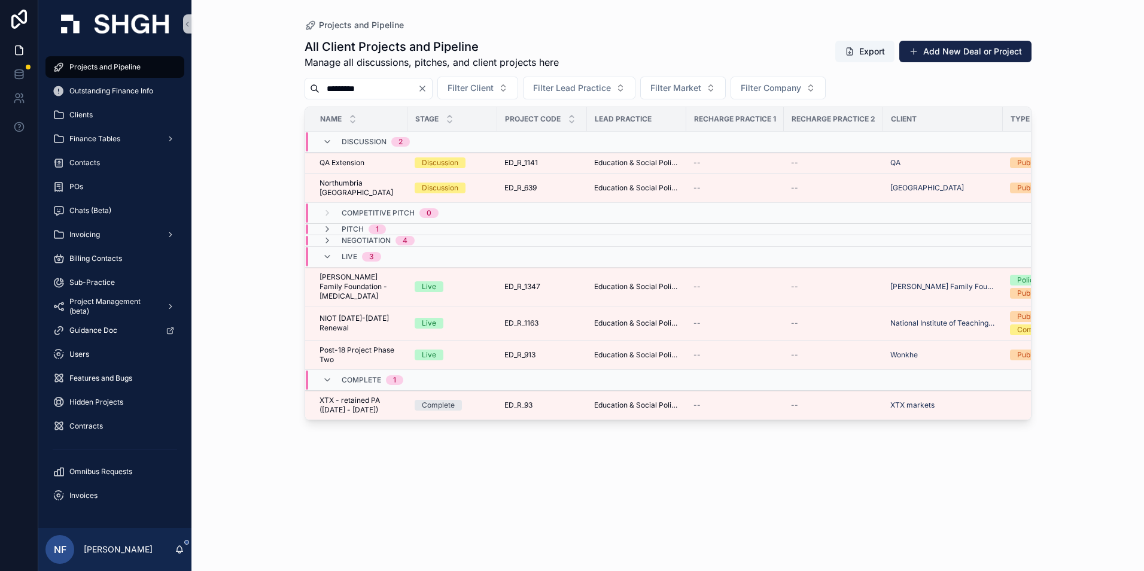
type input "*********"
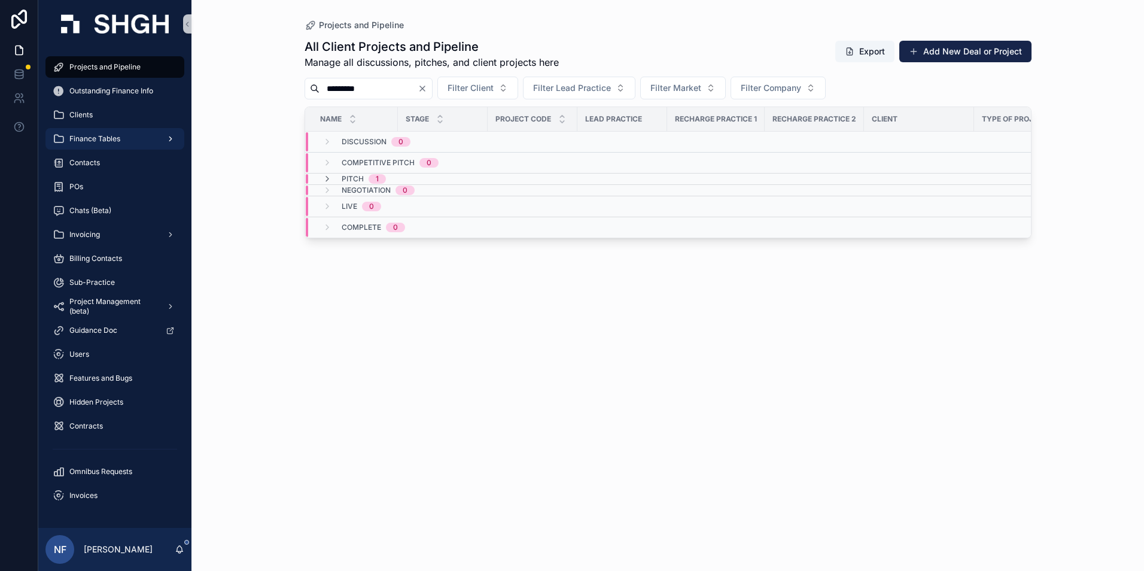
click at [103, 144] on div "Finance Tables" at bounding box center [115, 138] width 124 height 19
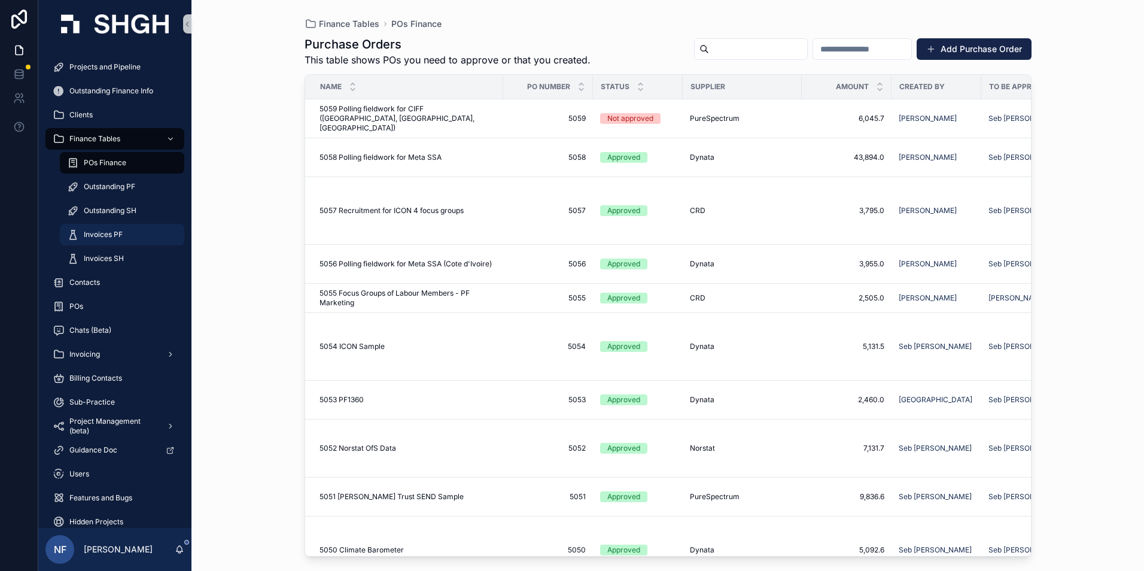
click at [115, 238] on span "Invoices PF" at bounding box center [103, 235] width 39 height 10
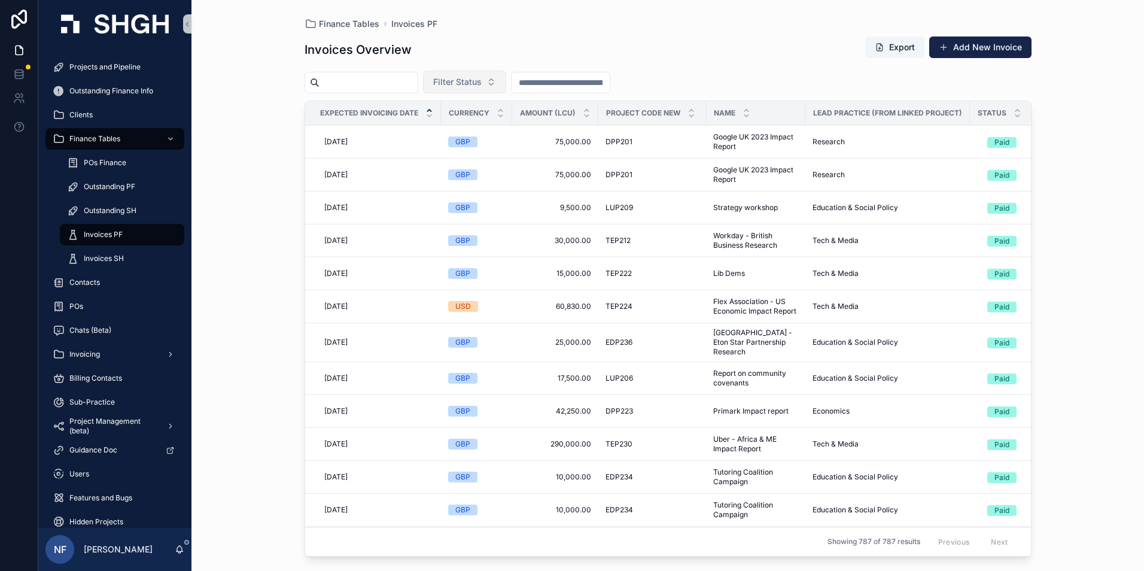
click at [485, 74] on button "Filter Status" at bounding box center [464, 82] width 83 height 23
click at [483, 128] on div "Waiting to Send" at bounding box center [495, 130] width 144 height 19
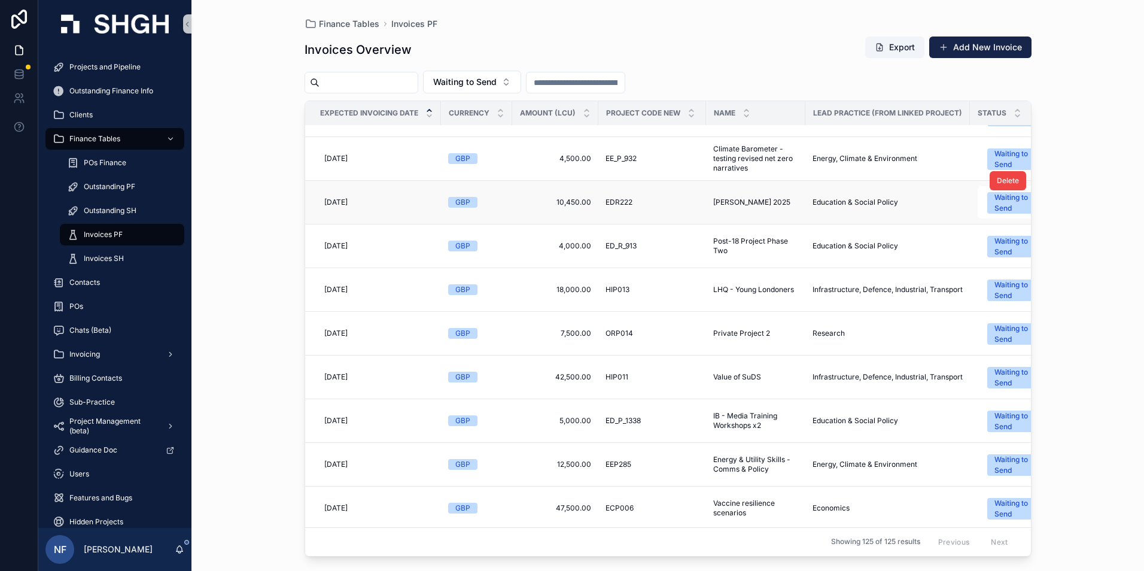
scroll to position [180, 0]
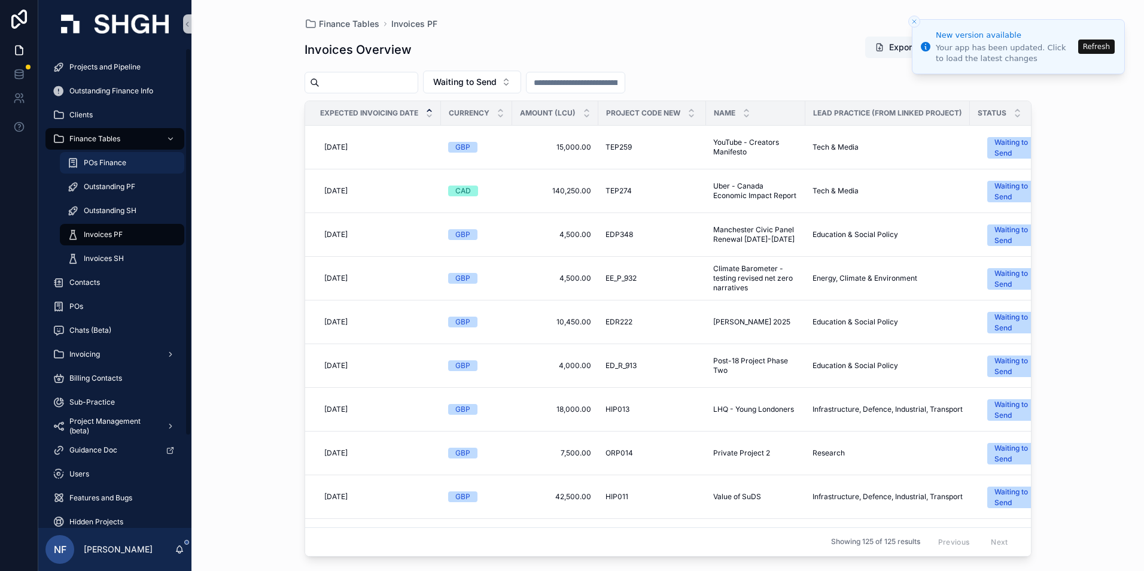
click at [95, 163] on span "POs Finance" at bounding box center [105, 163] width 42 height 10
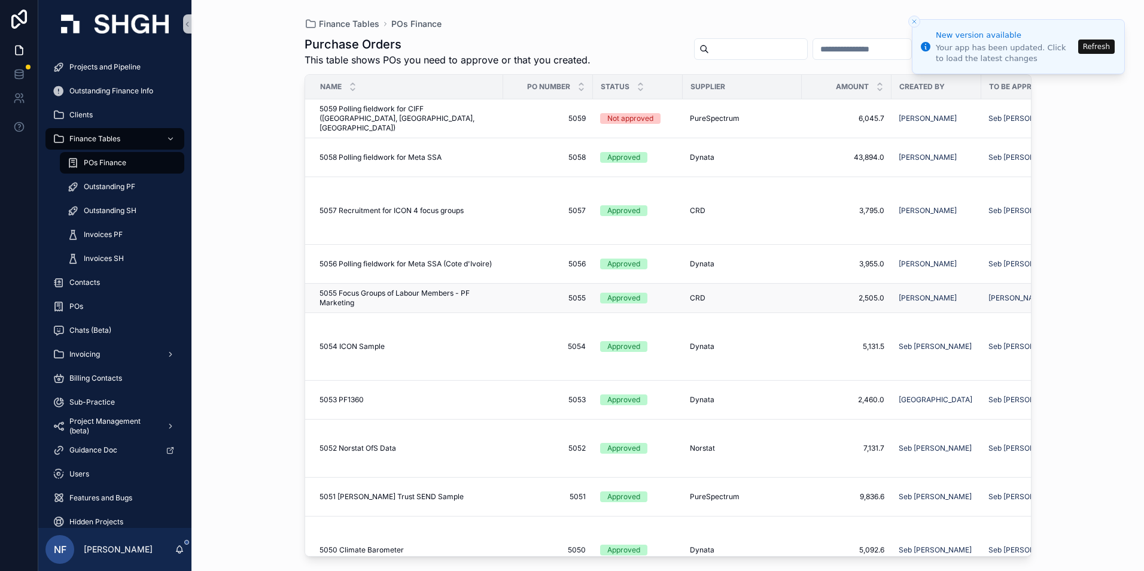
click at [606, 298] on span "Approved" at bounding box center [623, 298] width 47 height 11
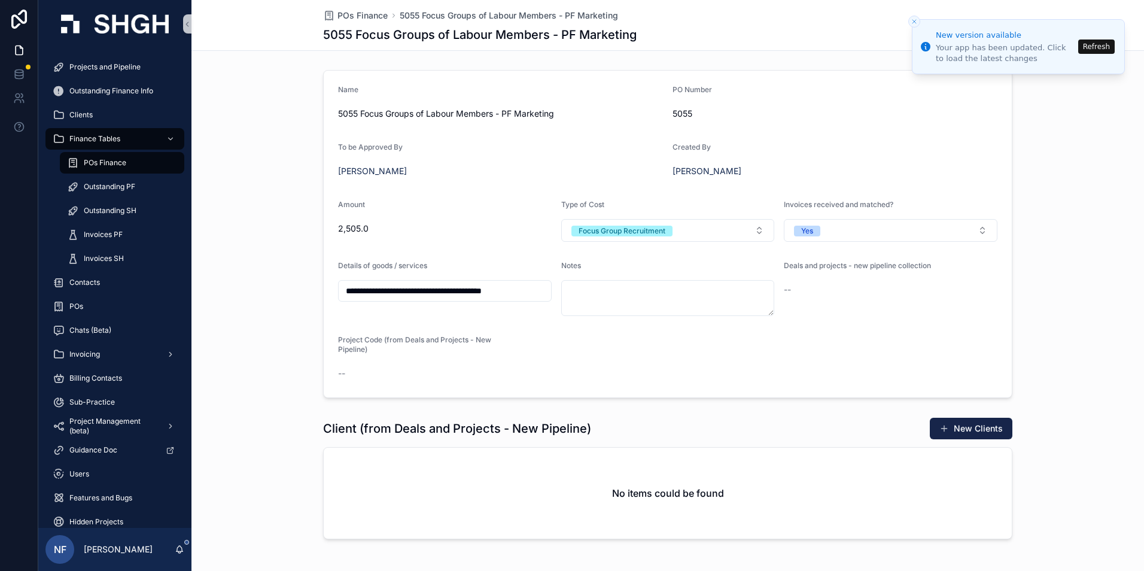
click at [1087, 38] on li "New version available Your app has been updated. Click to load the latest chang…" at bounding box center [1018, 46] width 213 height 55
click at [1108, 51] on button "Refresh" at bounding box center [1096, 46] width 37 height 14
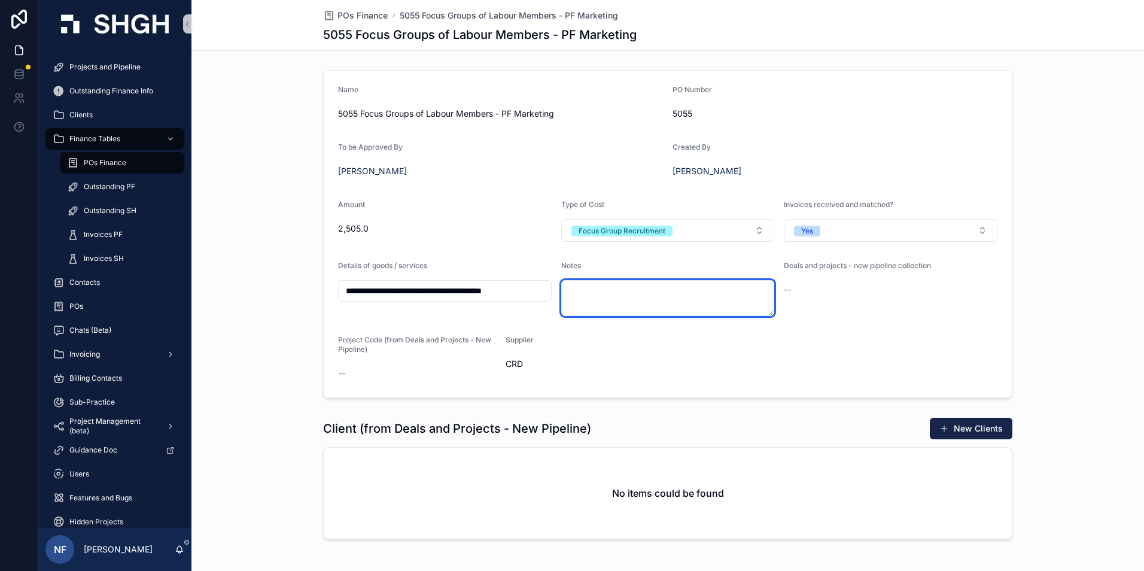
click at [589, 296] on textarea "scrollable content" at bounding box center [668, 298] width 214 height 36
click at [629, 296] on textarea "scrollable content" at bounding box center [668, 298] width 214 height 36
click at [642, 310] on textarea "********" at bounding box center [668, 298] width 214 height 36
type textarea "********"
click at [727, 369] on form "**********" at bounding box center [668, 234] width 688 height 327
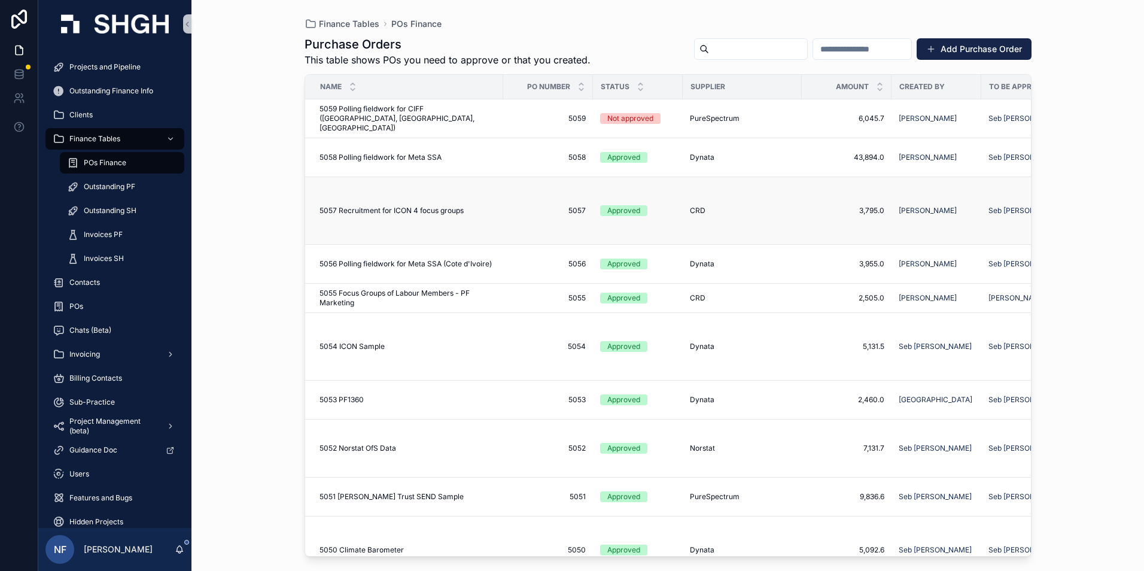
click at [633, 213] on div "Approved" at bounding box center [623, 210] width 33 height 11
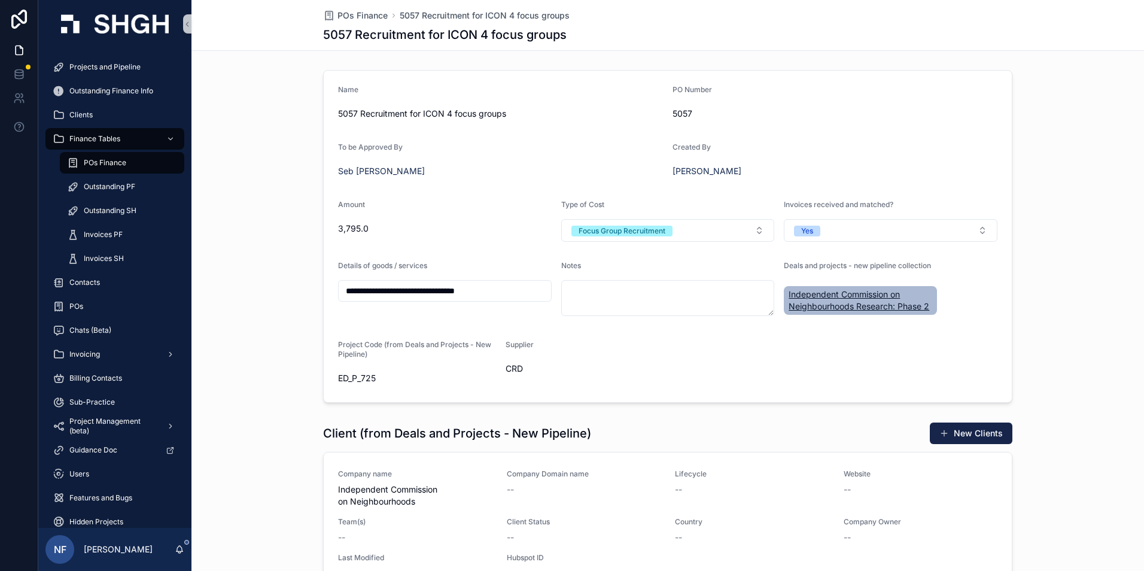
click at [805, 309] on span "Independent Commission on Neighbourhoods Research: Phase 2" at bounding box center [861, 300] width 144 height 24
click at [620, 302] on textarea "scrollable content" at bounding box center [668, 298] width 214 height 36
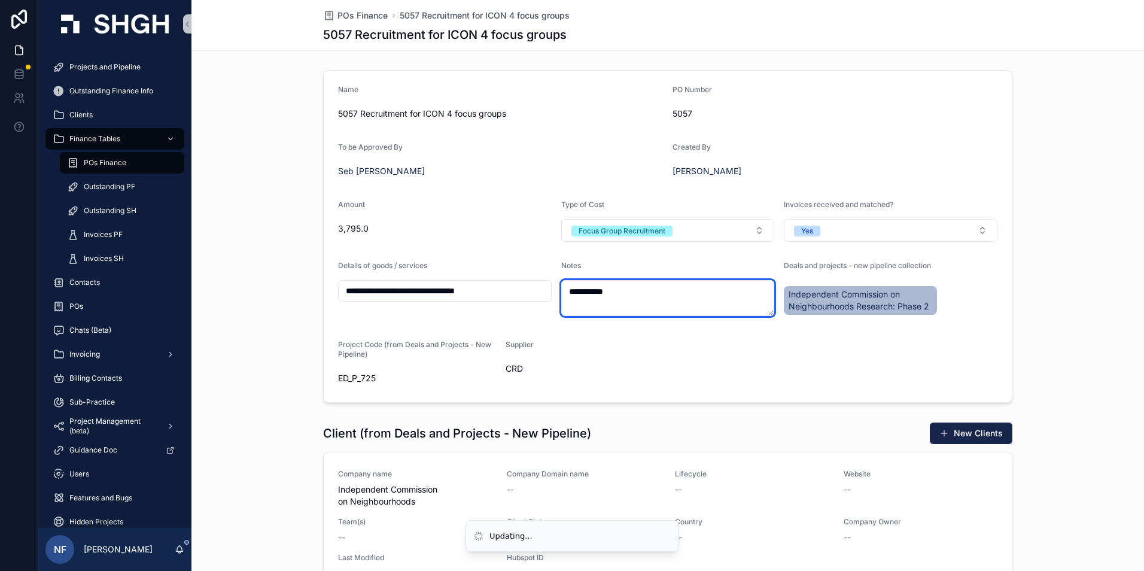
type textarea "**********"
click at [628, 338] on form "**********" at bounding box center [668, 237] width 688 height 332
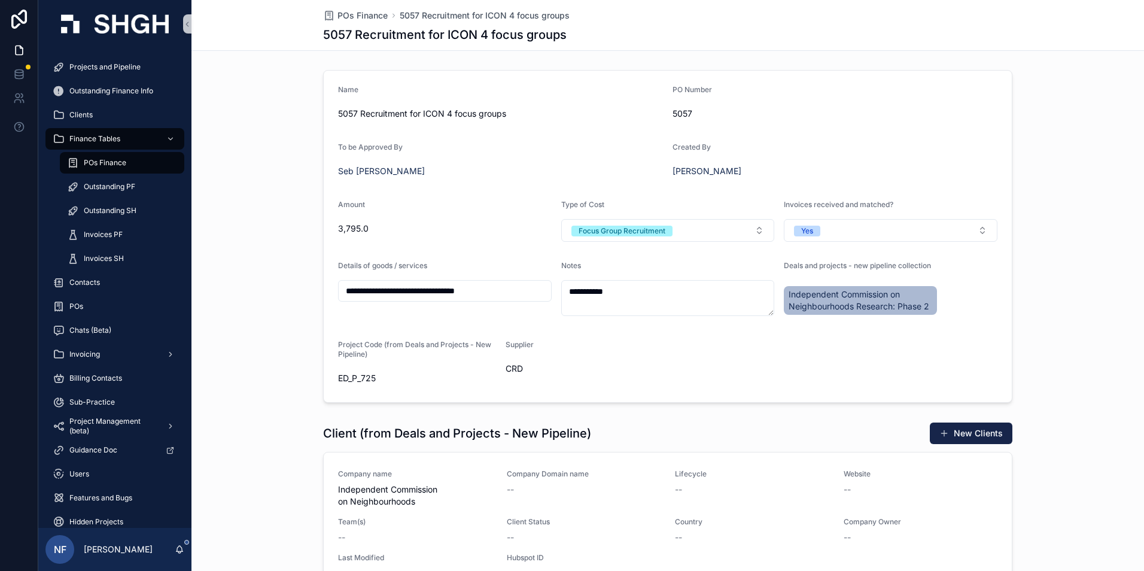
click at [628, 338] on form "**********" at bounding box center [668, 237] width 688 height 332
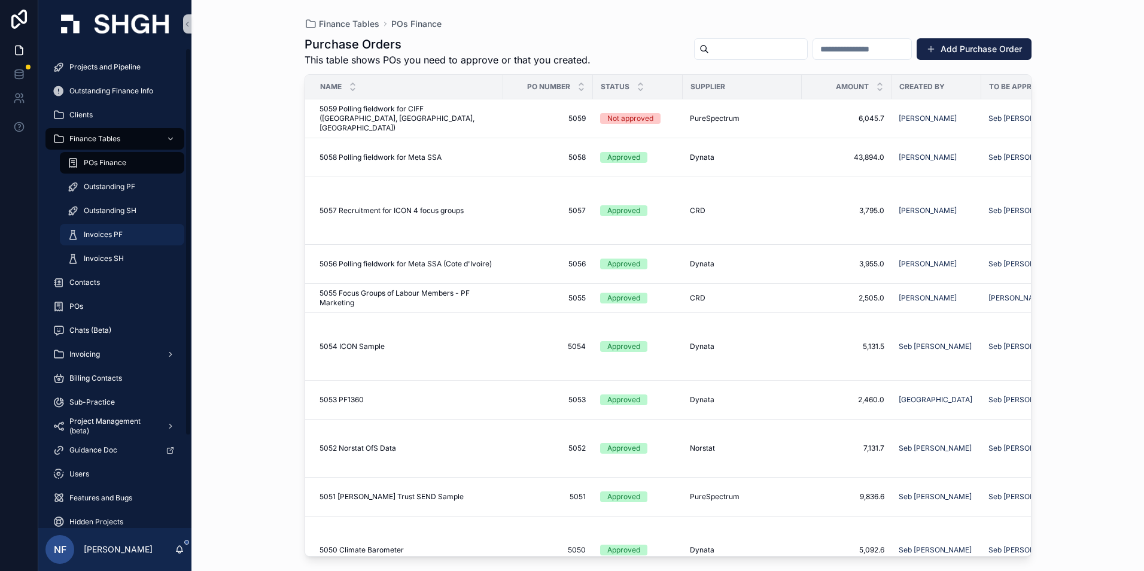
click at [111, 238] on span "Invoices PF" at bounding box center [103, 235] width 39 height 10
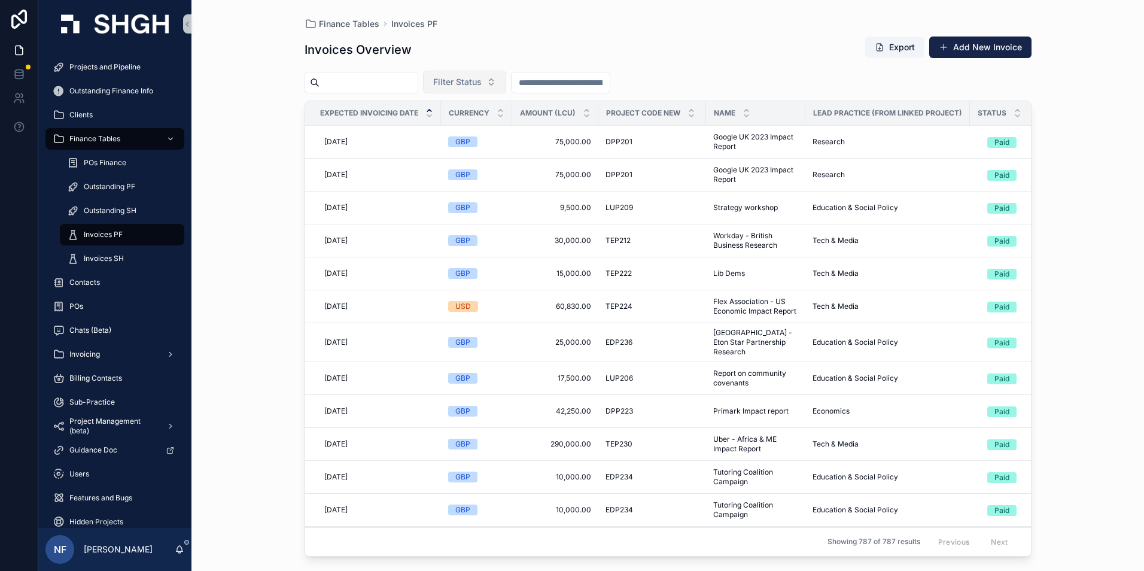
click at [471, 91] on button "Filter Status" at bounding box center [464, 82] width 83 height 23
click at [469, 127] on div "Waiting to Send" at bounding box center [495, 130] width 144 height 19
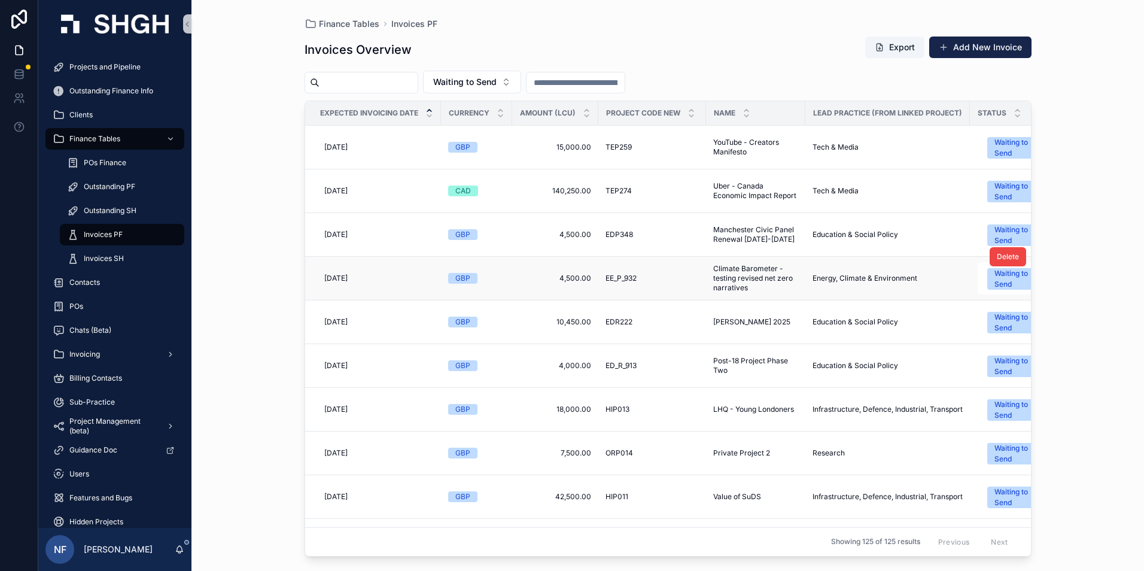
click at [628, 278] on span "EE_P_932" at bounding box center [621, 278] width 31 height 10
click at [102, 62] on div "Projects and Pipeline" at bounding box center [115, 66] width 124 height 19
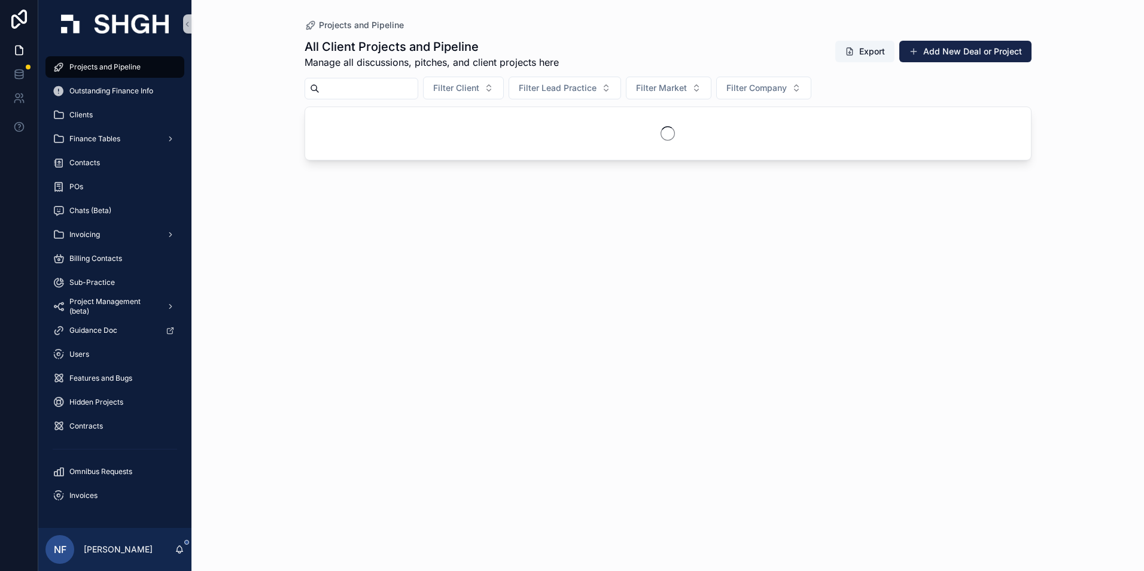
click at [328, 84] on input "scrollable content" at bounding box center [369, 88] width 98 height 17
type input "********"
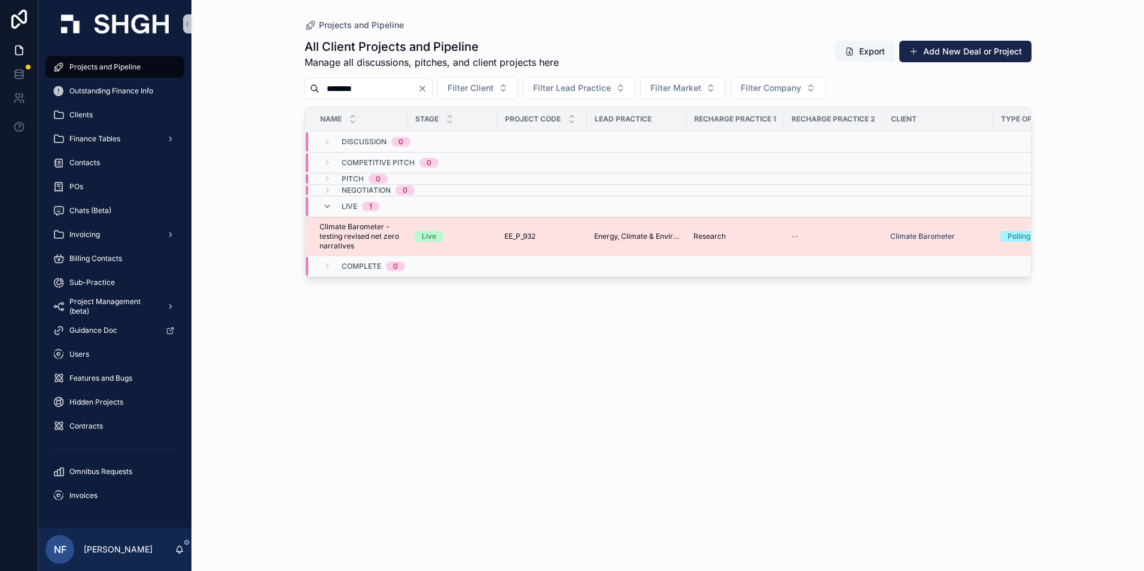
click at [335, 238] on span "Climate Barometer - testing revised net zero narratives" at bounding box center [360, 236] width 81 height 29
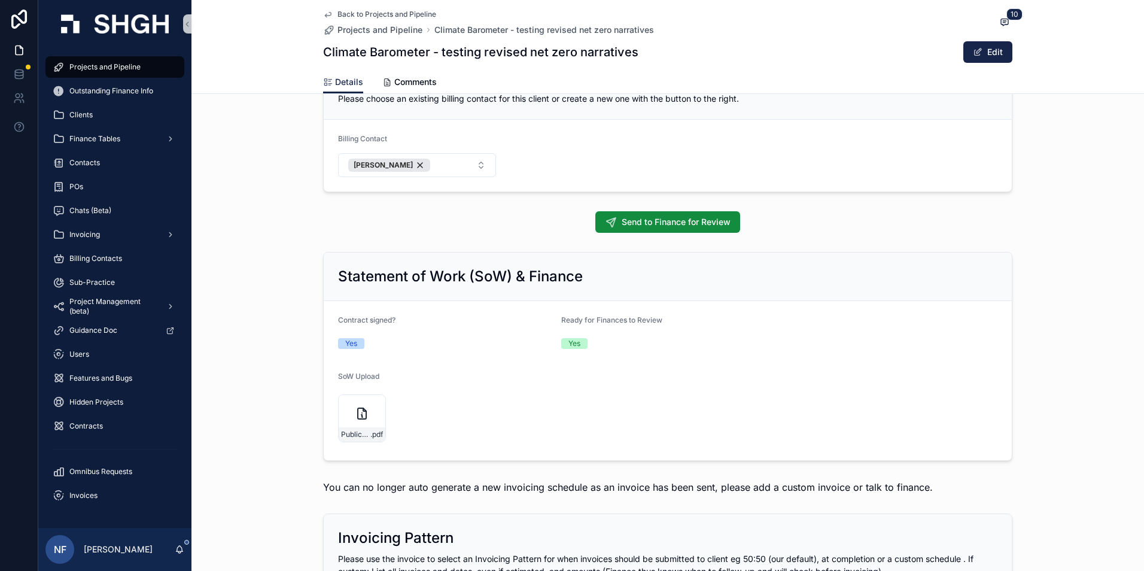
scroll to position [1436, 0]
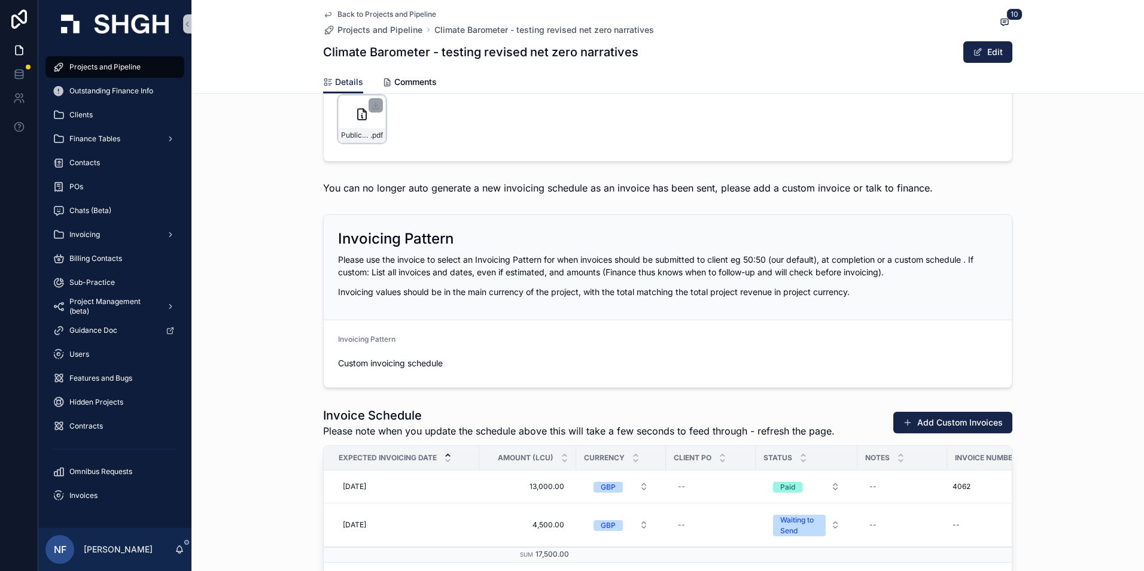
click at [377, 140] on div "Public-First-Project-Services-Agreement---Order-Form---Climate-Barometer.docx .…" at bounding box center [362, 135] width 47 height 14
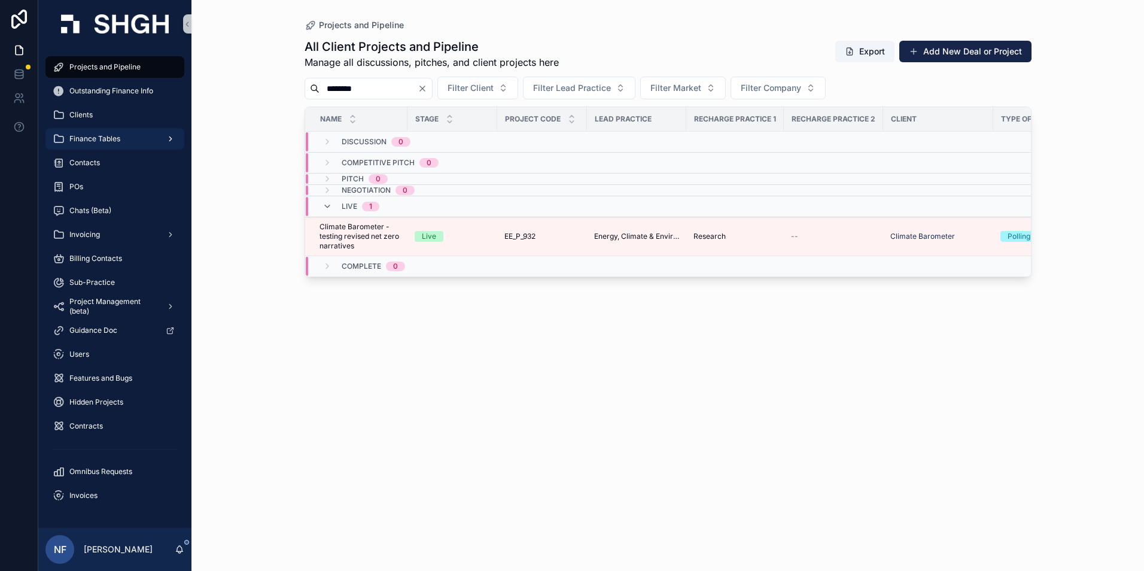
click at [110, 142] on span "Finance Tables" at bounding box center [94, 139] width 51 height 10
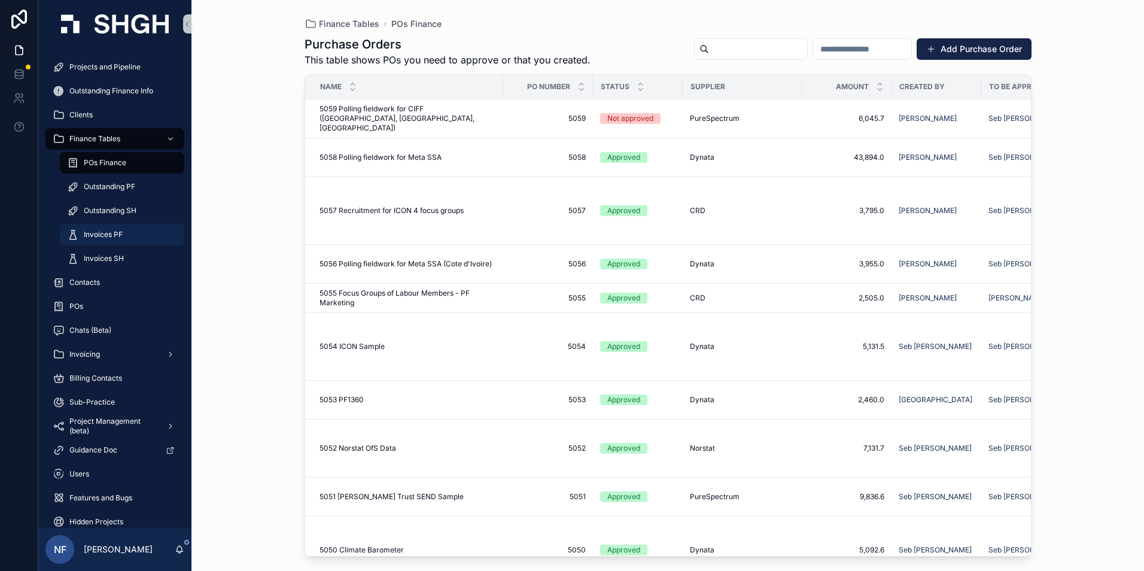
click at [107, 235] on span "Invoices PF" at bounding box center [103, 235] width 39 height 10
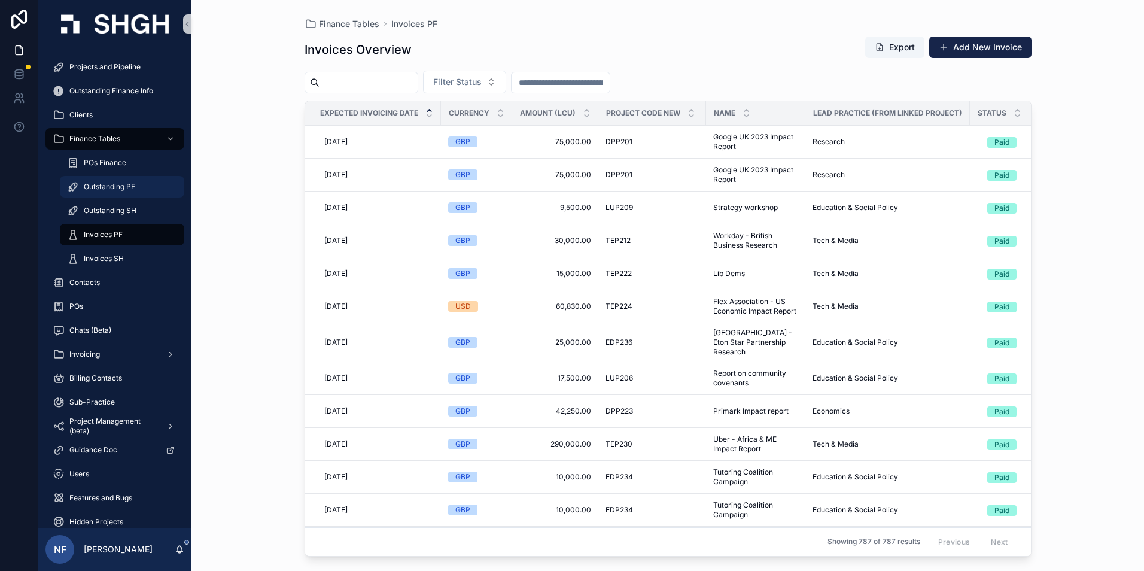
click at [106, 187] on span "Outstanding PF" at bounding box center [109, 187] width 51 height 10
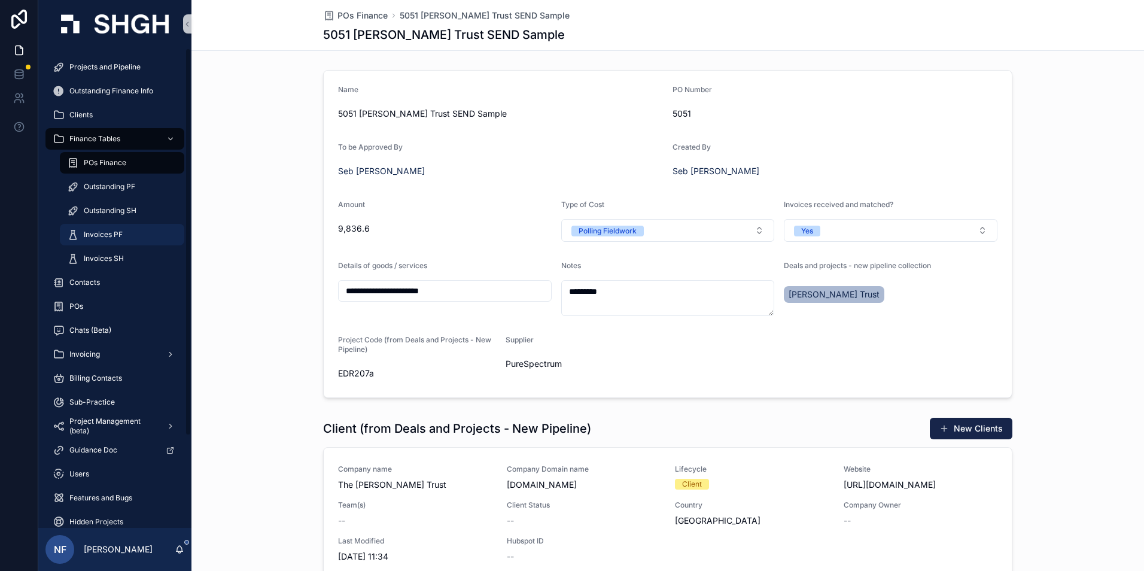
click at [114, 233] on span "Invoices PF" at bounding box center [103, 235] width 39 height 10
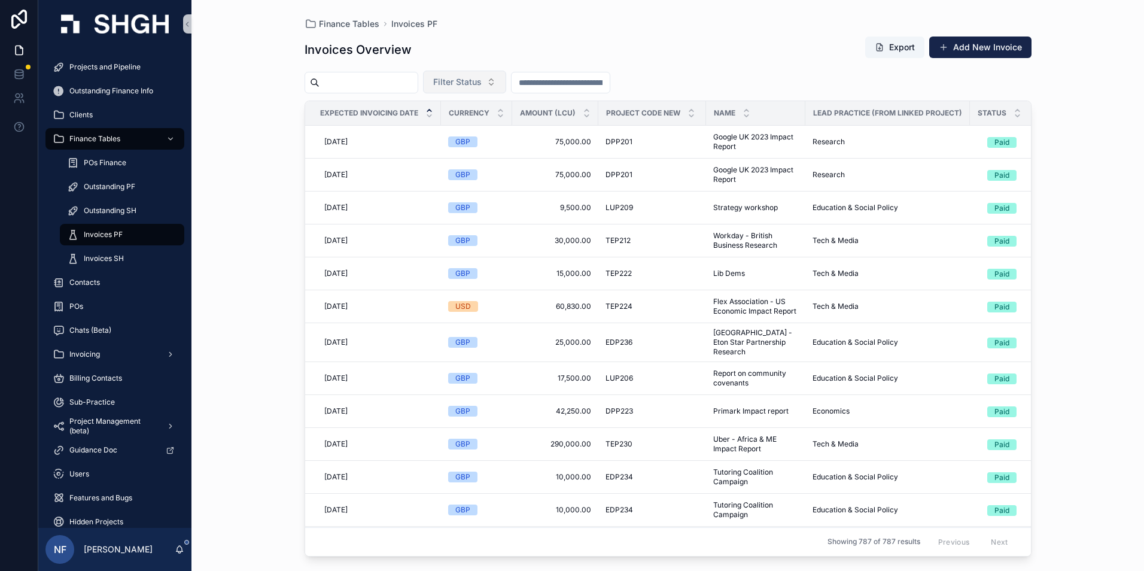
click at [478, 87] on span "Filter Status" at bounding box center [457, 82] width 48 height 12
click at [464, 212] on div "Waiting to Submit" at bounding box center [495, 206] width 144 height 19
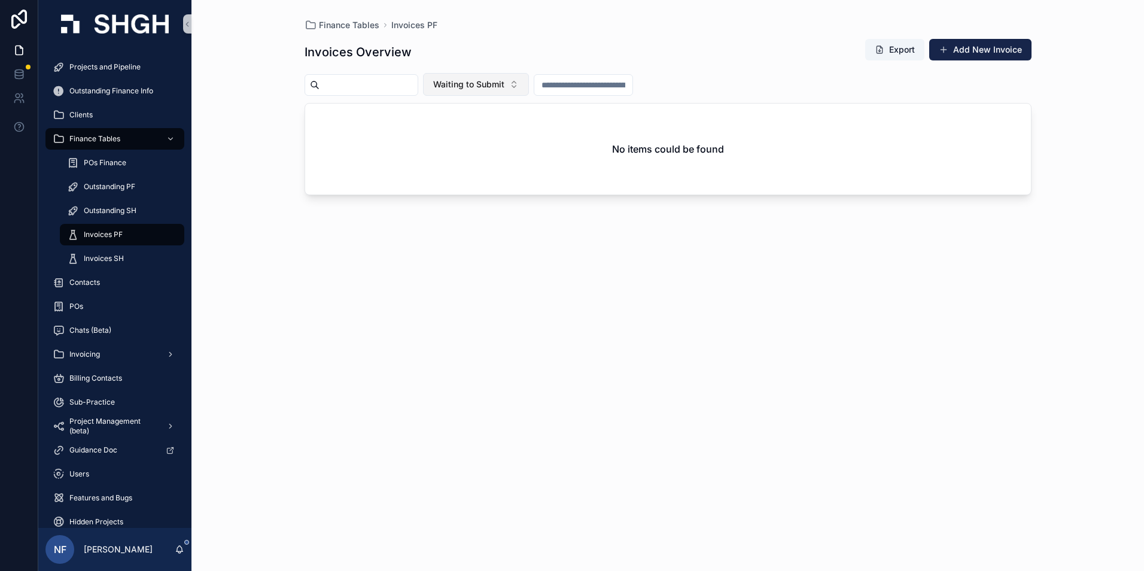
click at [481, 86] on span "Waiting to Submit" at bounding box center [468, 84] width 71 height 12
click at [469, 135] on div "None" at bounding box center [506, 132] width 144 height 19
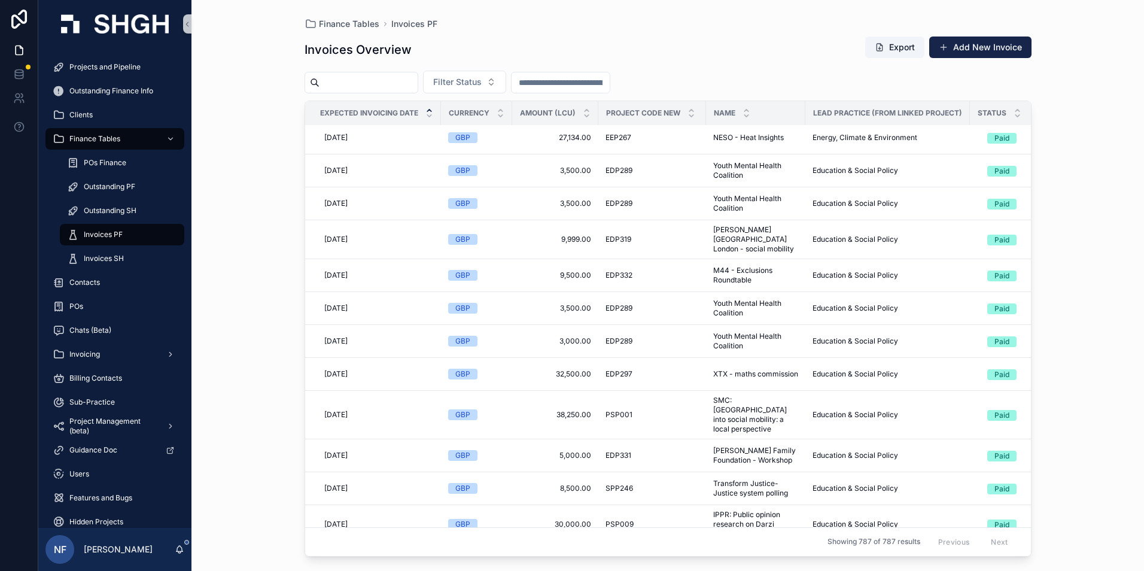
scroll to position [14602, 0]
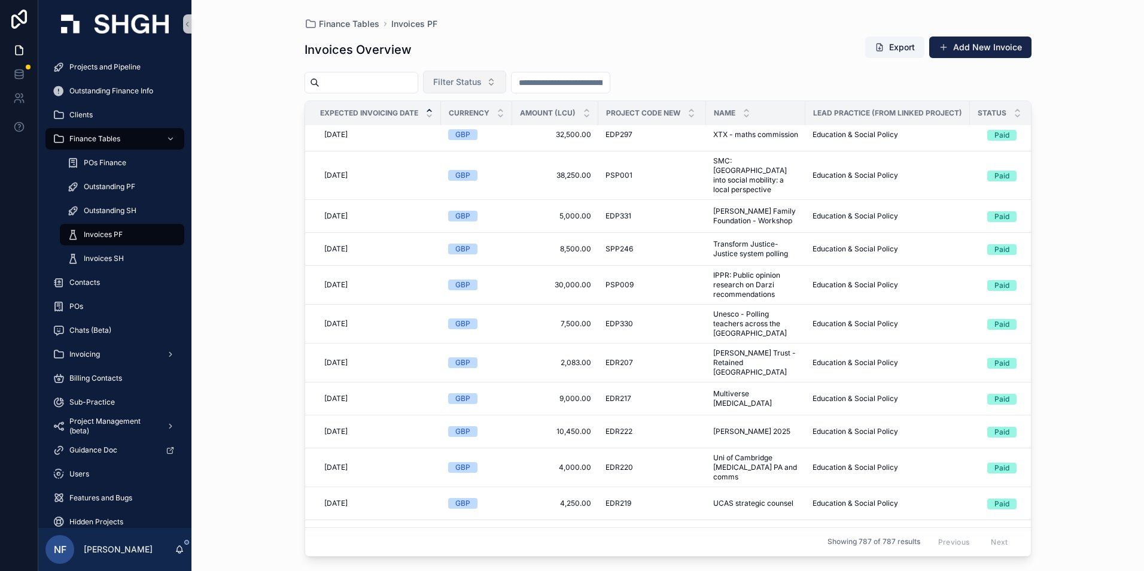
click at [482, 78] on span "Filter Status" at bounding box center [457, 82] width 48 height 12
click at [485, 125] on div "Waiting to Send" at bounding box center [495, 130] width 144 height 19
